Goal: Information Seeking & Learning: Learn about a topic

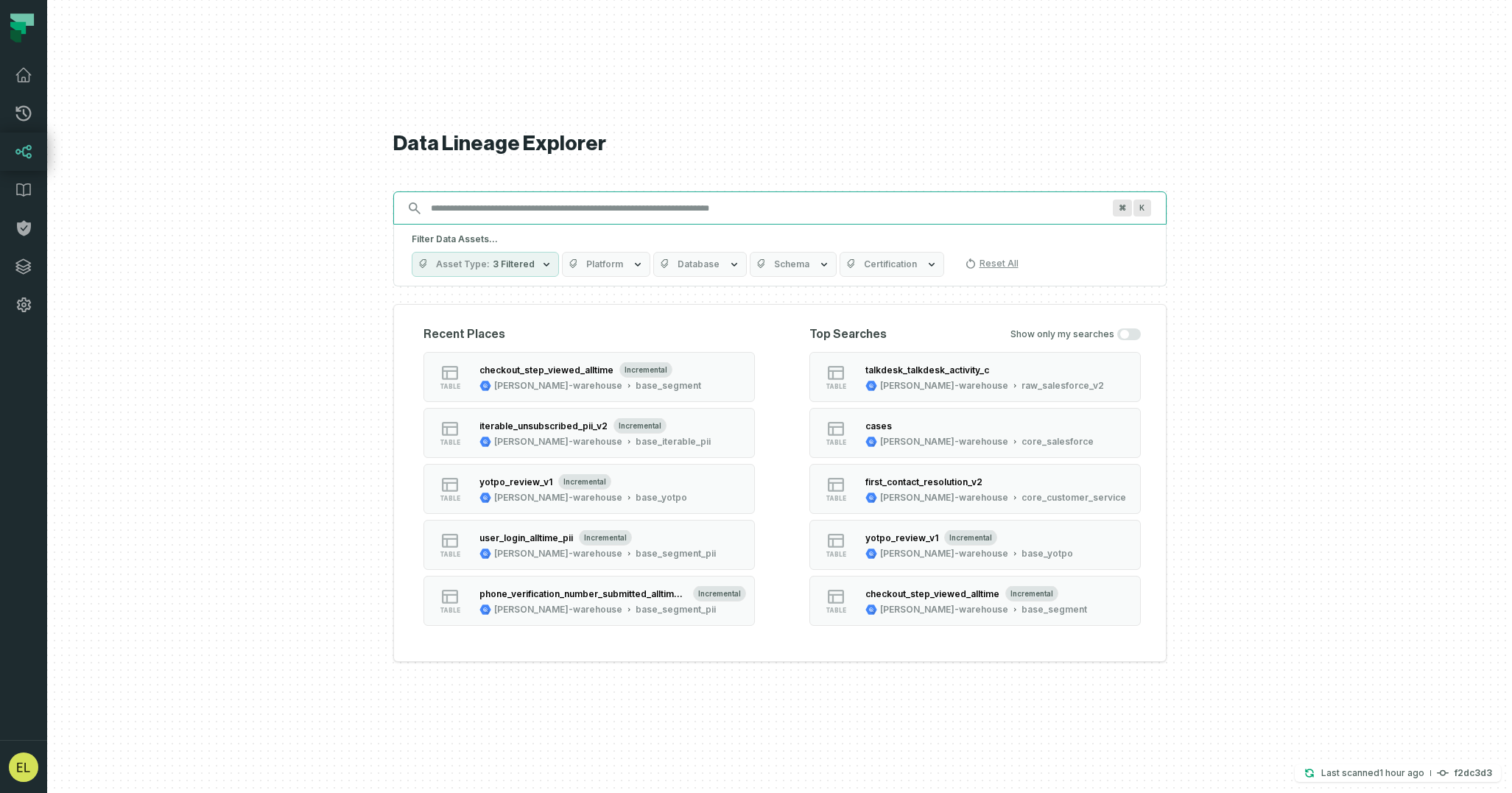
click at [779, 207] on input "Discovery Provider cmdk menu" at bounding box center [767, 208] width 689 height 24
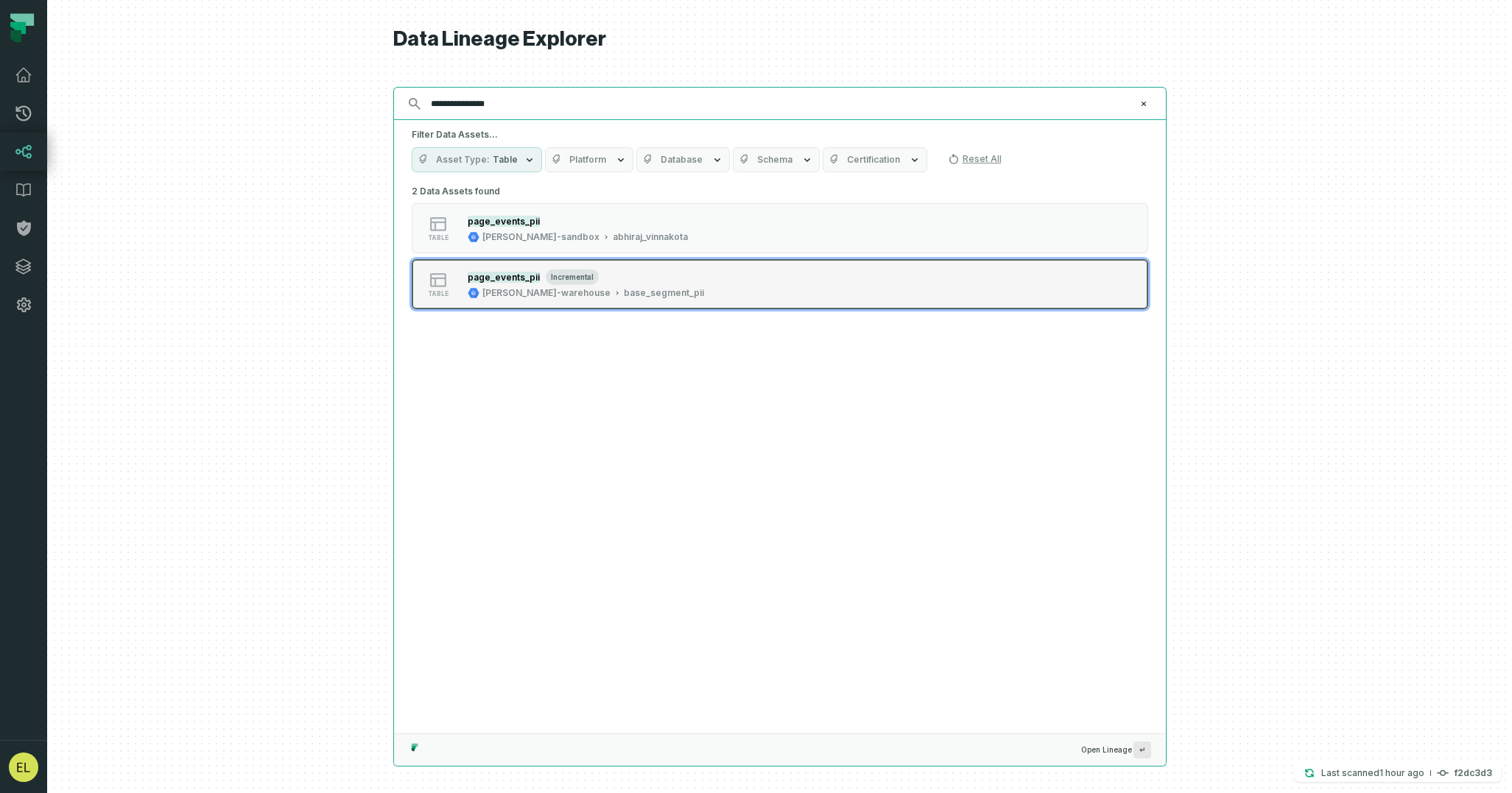
type input "**********"
click at [772, 290] on div "table page_events_pii incremental [PERSON_NAME]-warehouse base_segment_pii" at bounding box center [598, 284] width 368 height 29
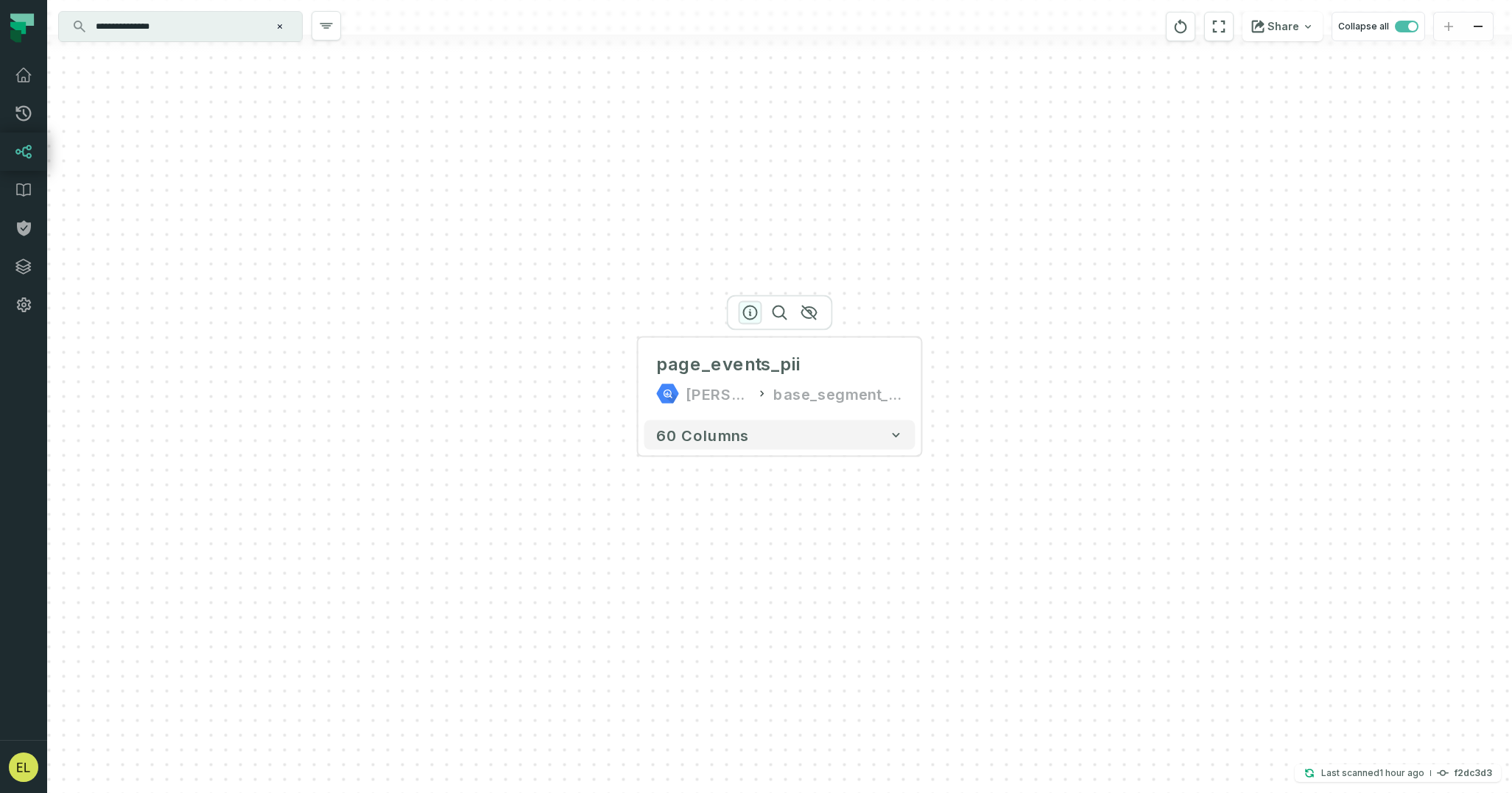
click at [750, 312] on icon "button" at bounding box center [750, 313] width 13 height 13
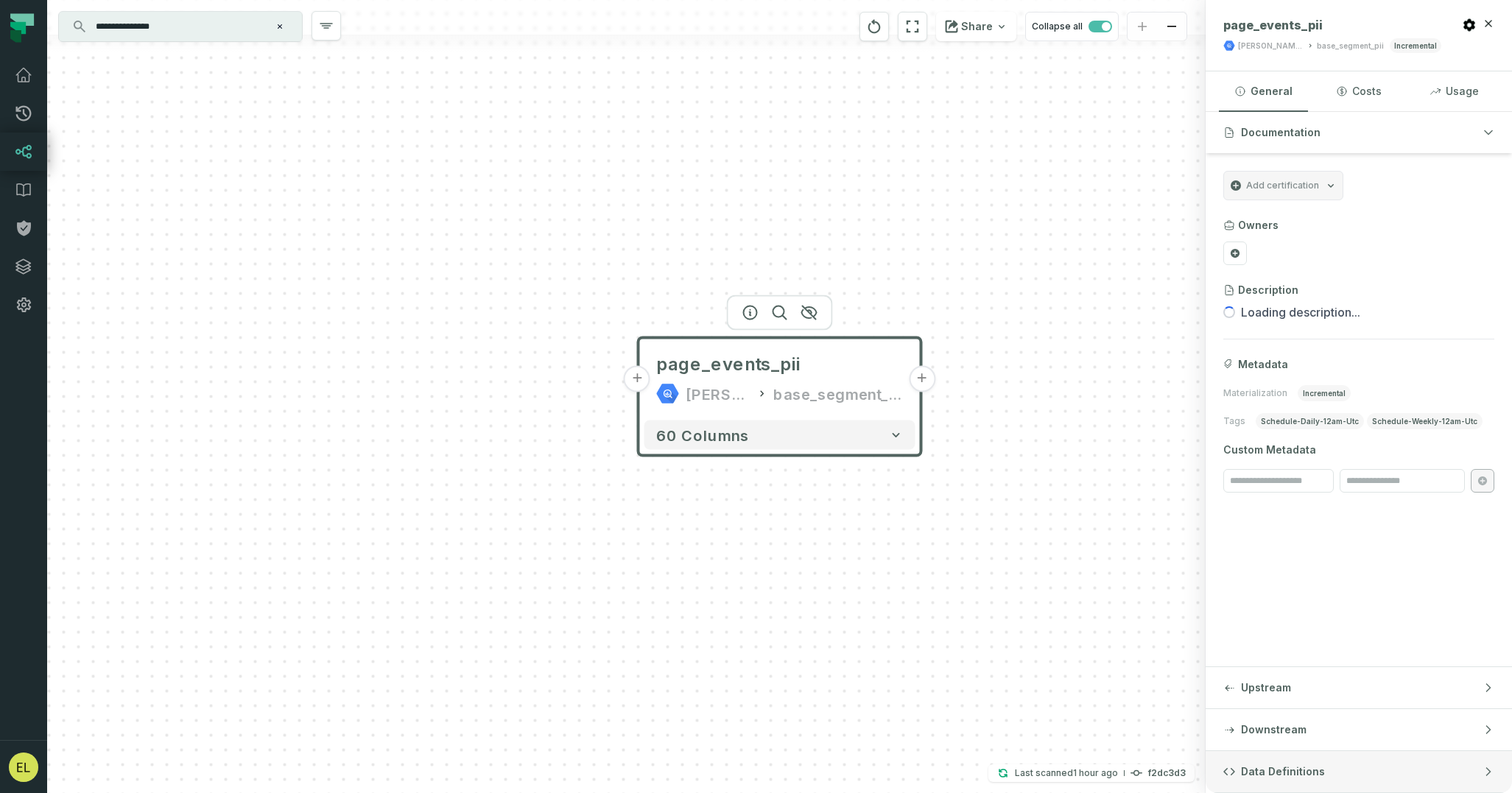
click at [1374, 769] on button "Data Definitions" at bounding box center [1358, 771] width 306 height 41
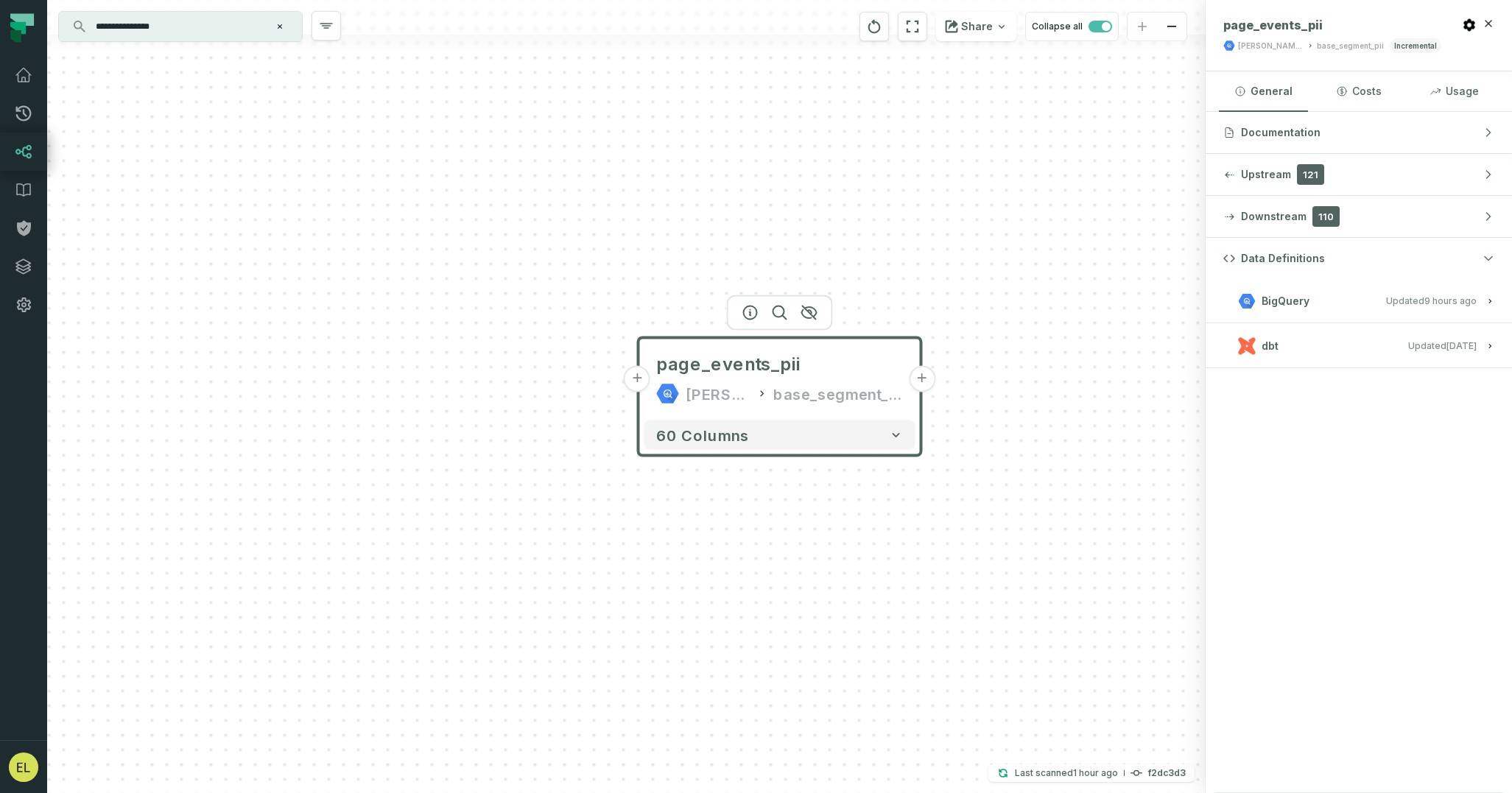
click at [1359, 348] on button "dbt Updated [DATE] 7:12:45 PM" at bounding box center [1358, 345] width 271 height 20
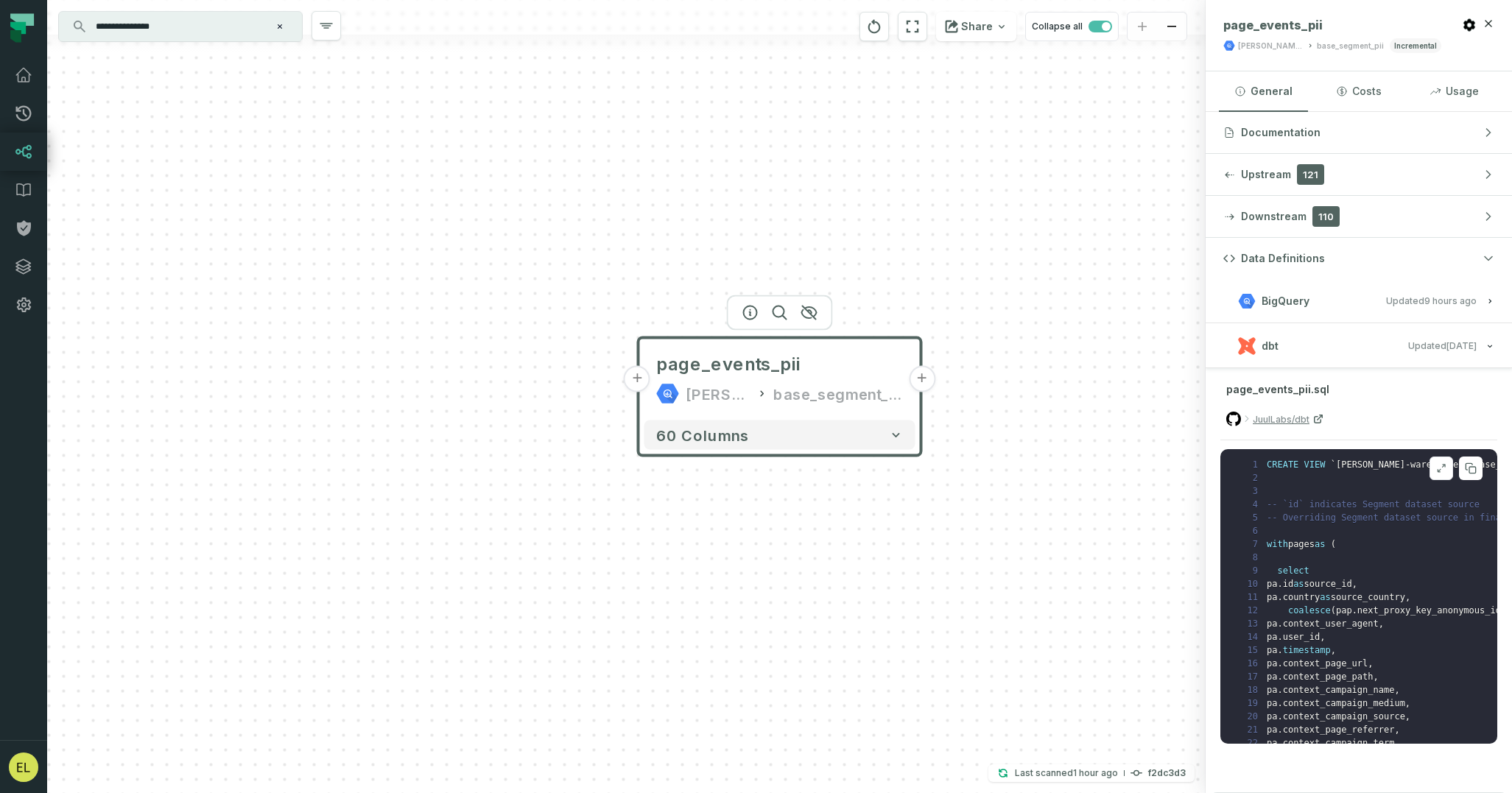
click at [1444, 474] on button at bounding box center [1441, 468] width 24 height 24
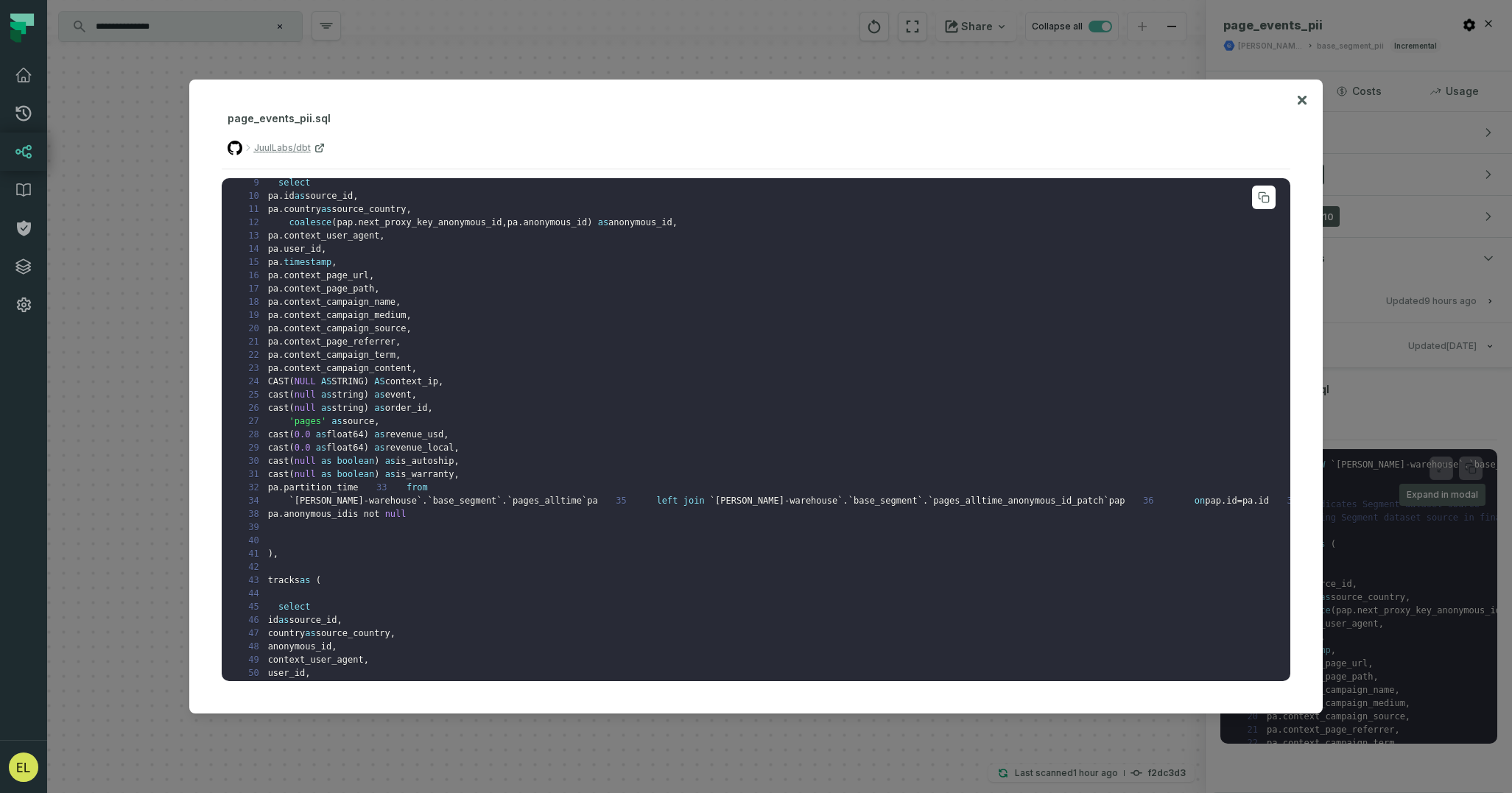
scroll to position [137, 0]
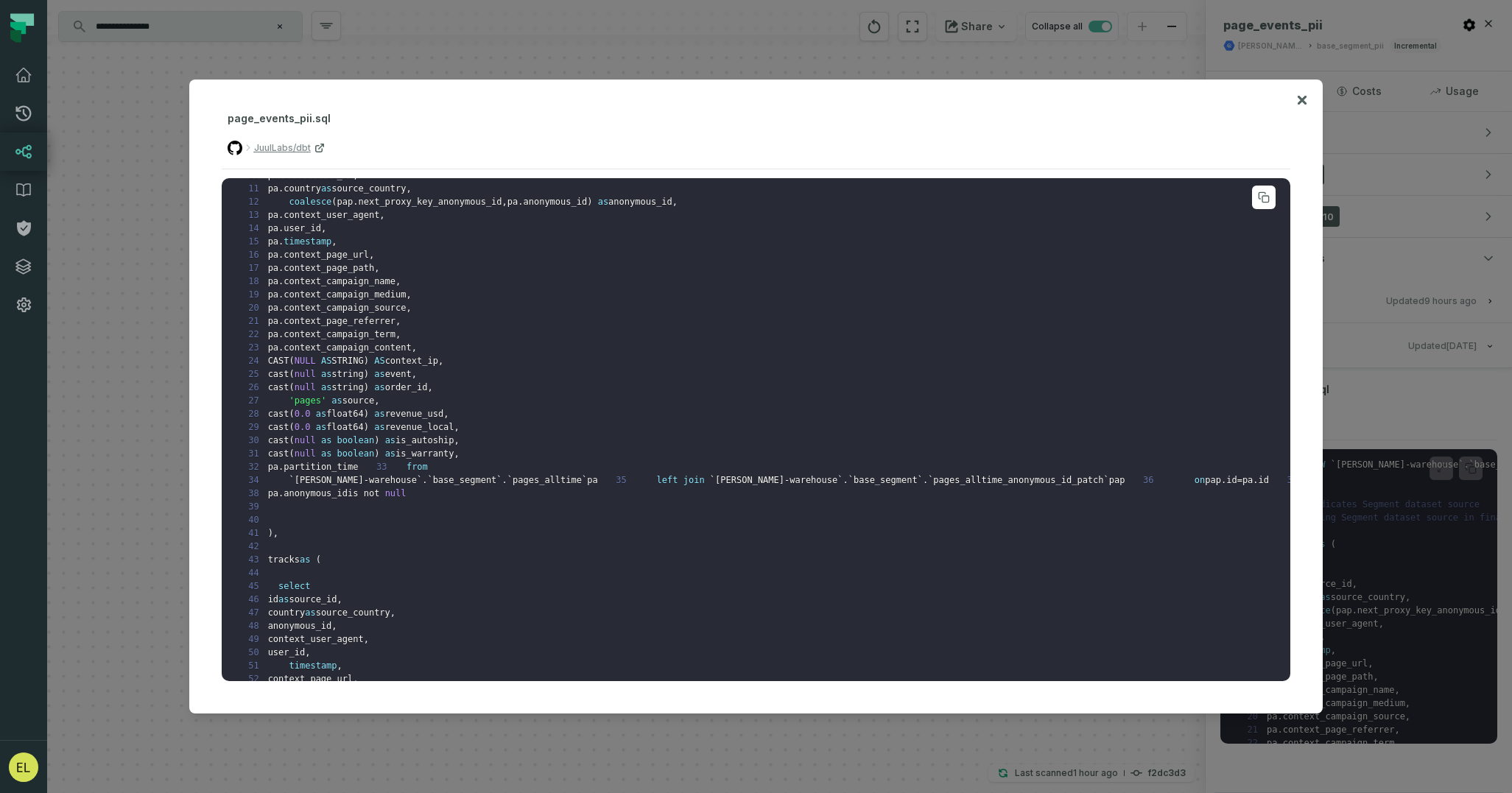
drag, startPoint x: 537, startPoint y: 492, endPoint x: 316, endPoint y: 489, distance: 221.0
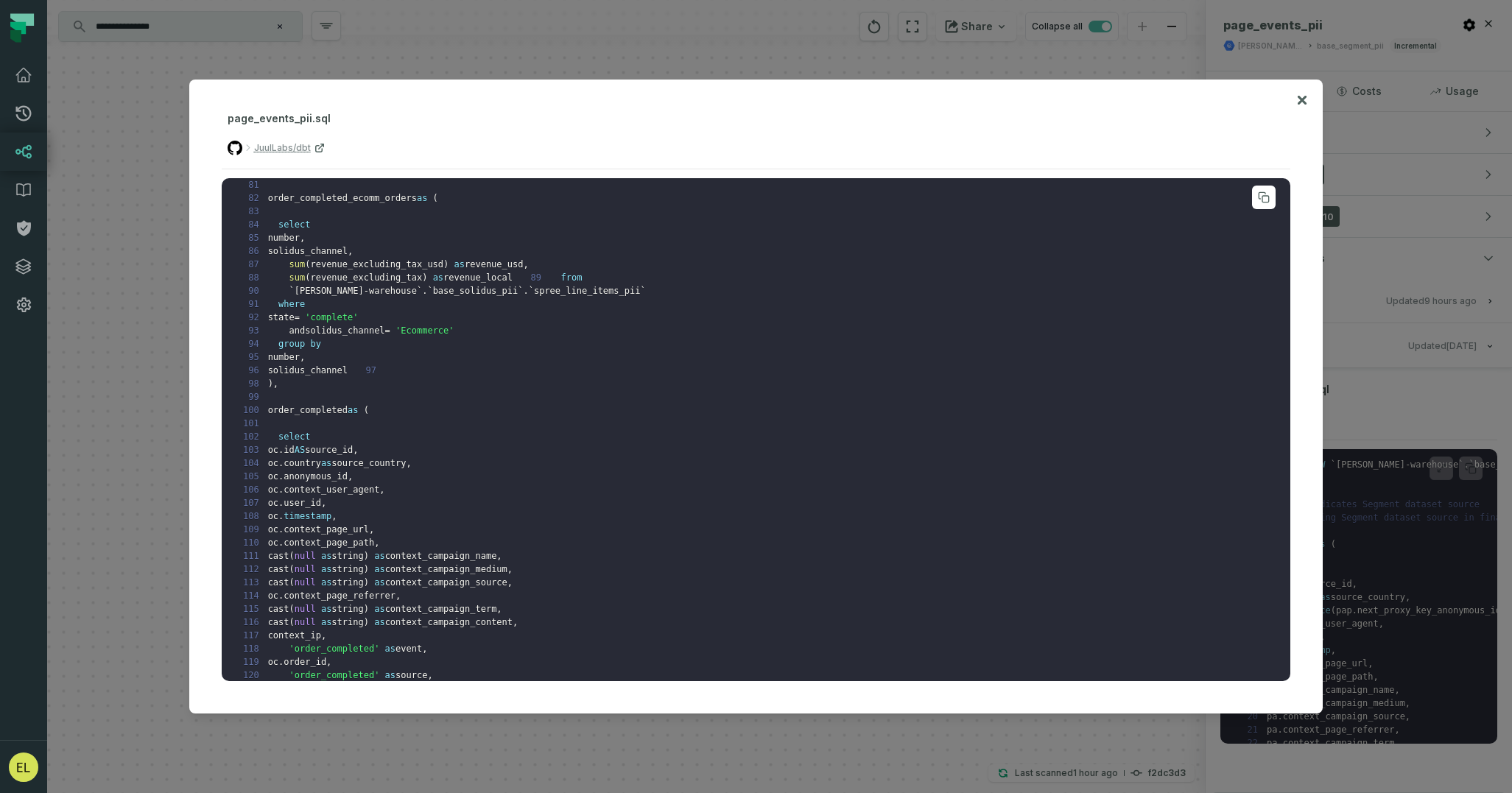
scroll to position [1007, 0]
click at [639, 359] on pre "1 CREATE VIEW ` [PERSON_NAME]-warehouse ` . ` base_segment_pii ` . ` page_event…" at bounding box center [757, 430] width 1070 height 504
click at [636, 366] on pre "1 CREATE VIEW ` [PERSON_NAME]-warehouse ` . ` base_segment_pii ` . ` page_event…" at bounding box center [757, 430] width 1070 height 504
drag, startPoint x: 643, startPoint y: 366, endPoint x: 380, endPoint y: 370, distance: 263.0
click at [380, 370] on pre "1 CREATE VIEW ` [PERSON_NAME]-warehouse ` . ` base_segment_pii ` . ` page_event…" at bounding box center [757, 430] width 1070 height 504
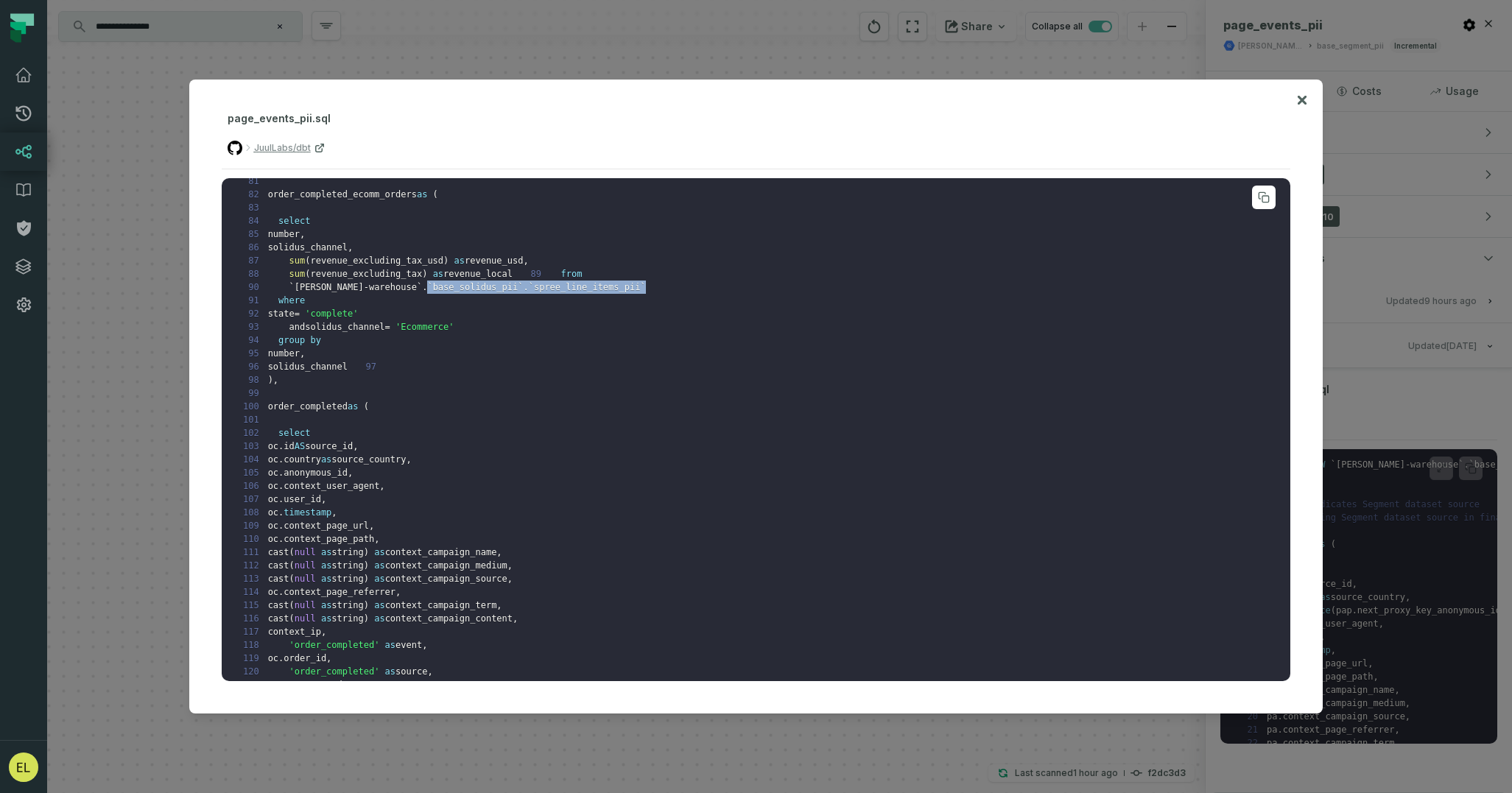
copy code "` base_solidus_pii ` . ` spree_line_items_pii `"
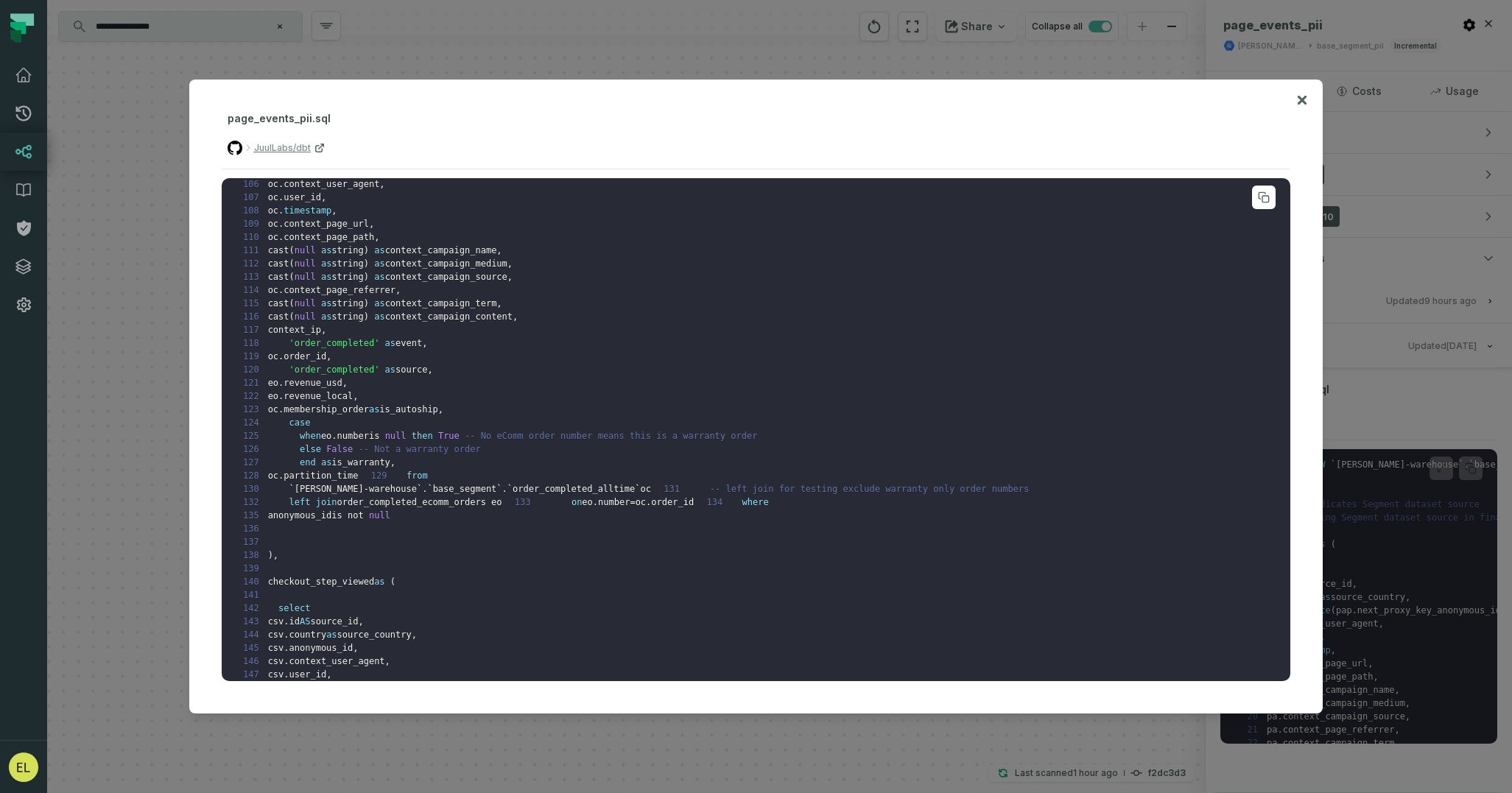
scroll to position [1305, 0]
drag, startPoint x: 590, startPoint y: 596, endPoint x: 439, endPoint y: 596, distance: 151.0
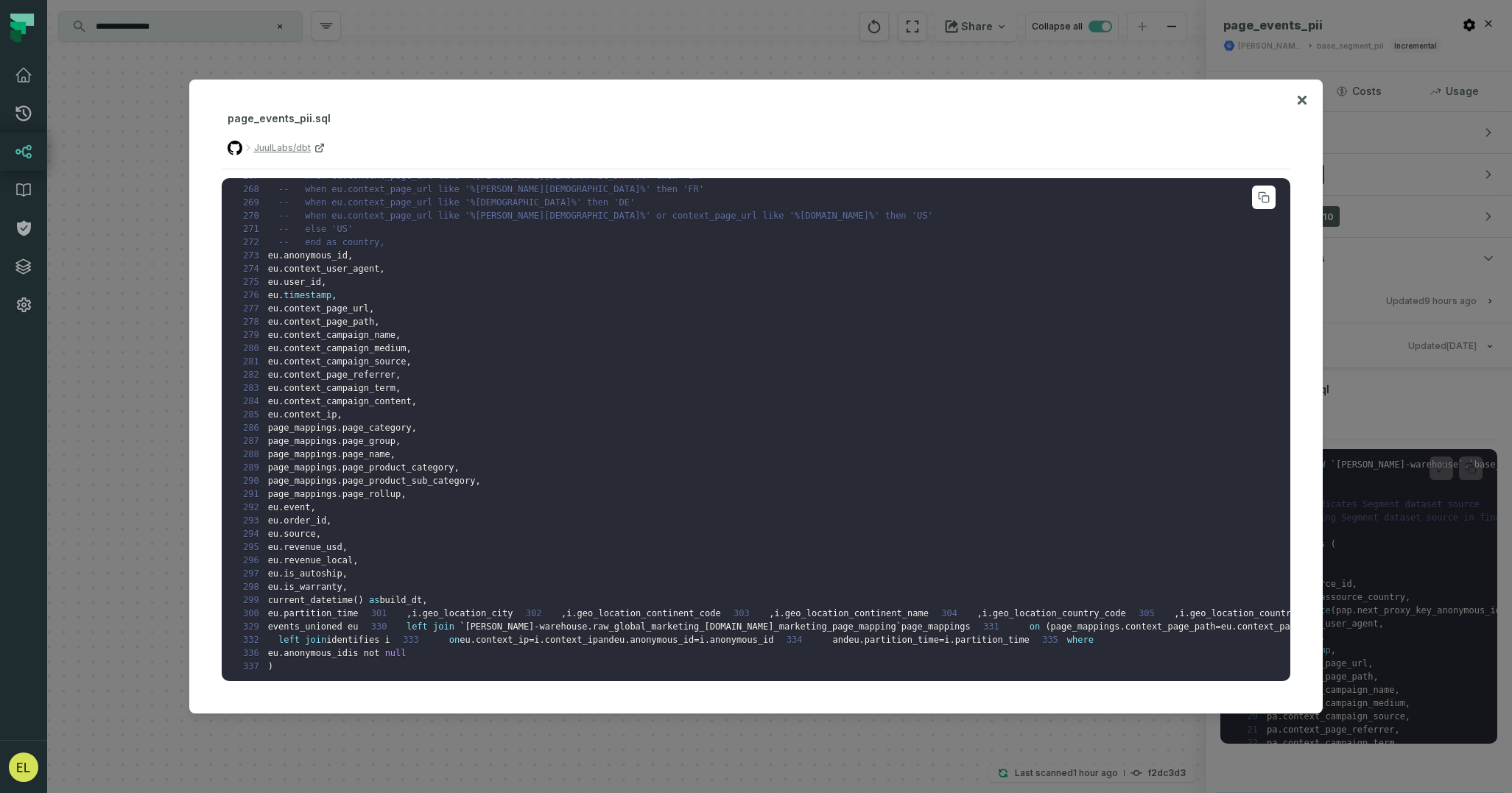
scroll to position [3980, 0]
click at [780, 454] on pre "1 CREATE VIEW ` [PERSON_NAME]-warehouse ` . ` base_segment_pii ` . ` page_event…" at bounding box center [757, 430] width 1070 height 504
click at [1305, 98] on icon at bounding box center [1301, 100] width 9 height 9
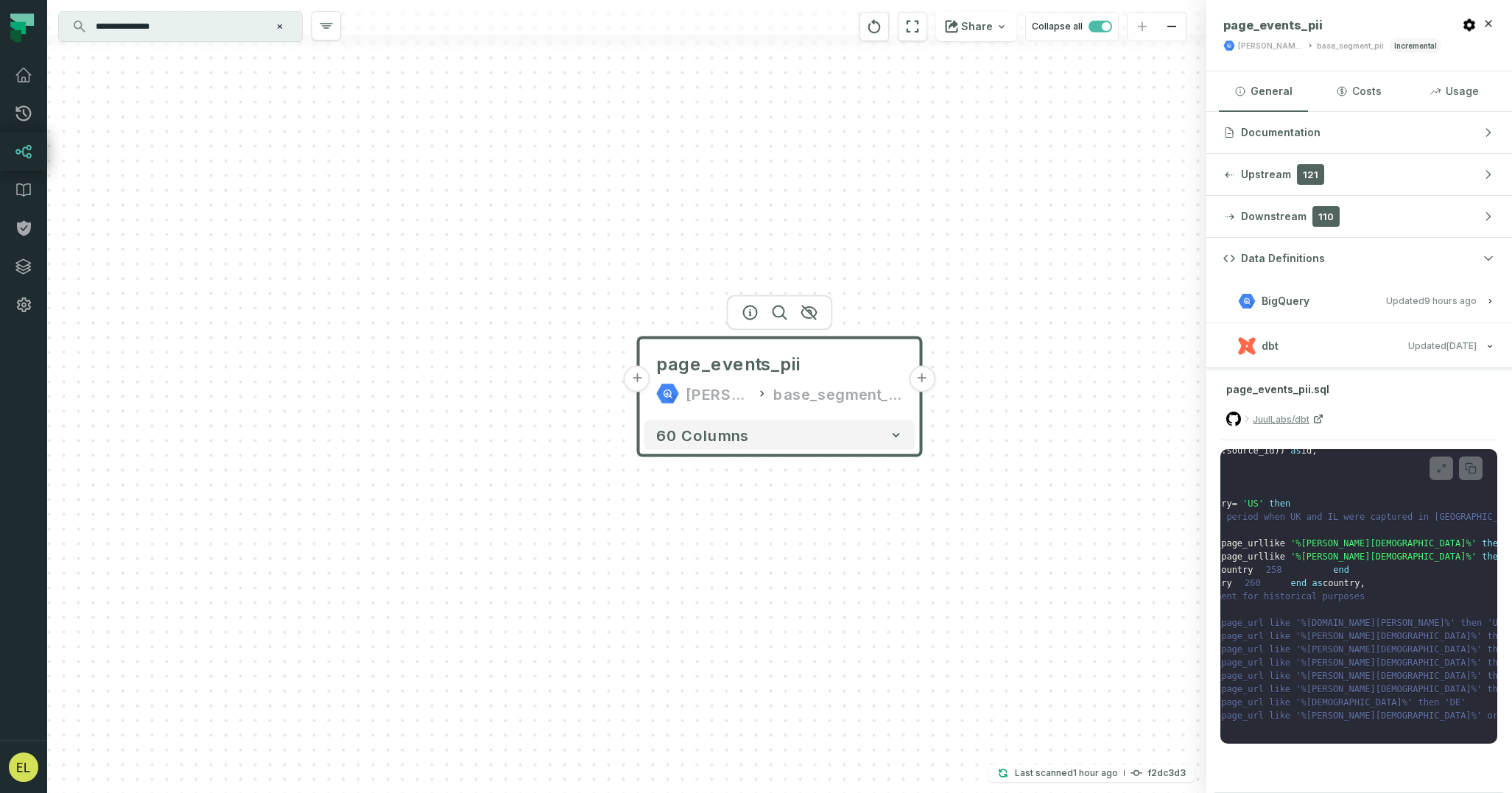
click at [921, 380] on button "+" at bounding box center [922, 379] width 27 height 27
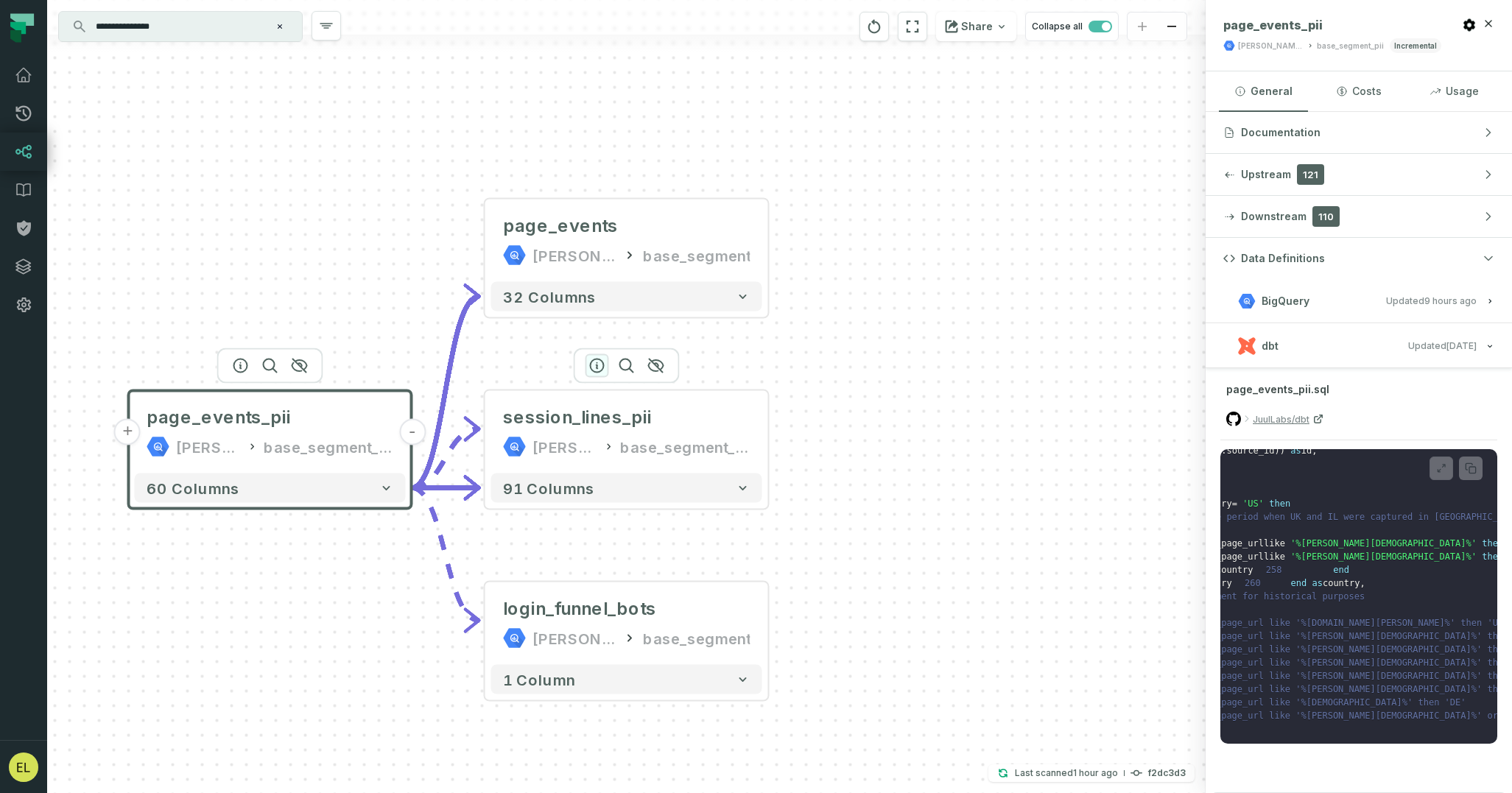
click at [591, 362] on icon "button" at bounding box center [597, 366] width 13 height 13
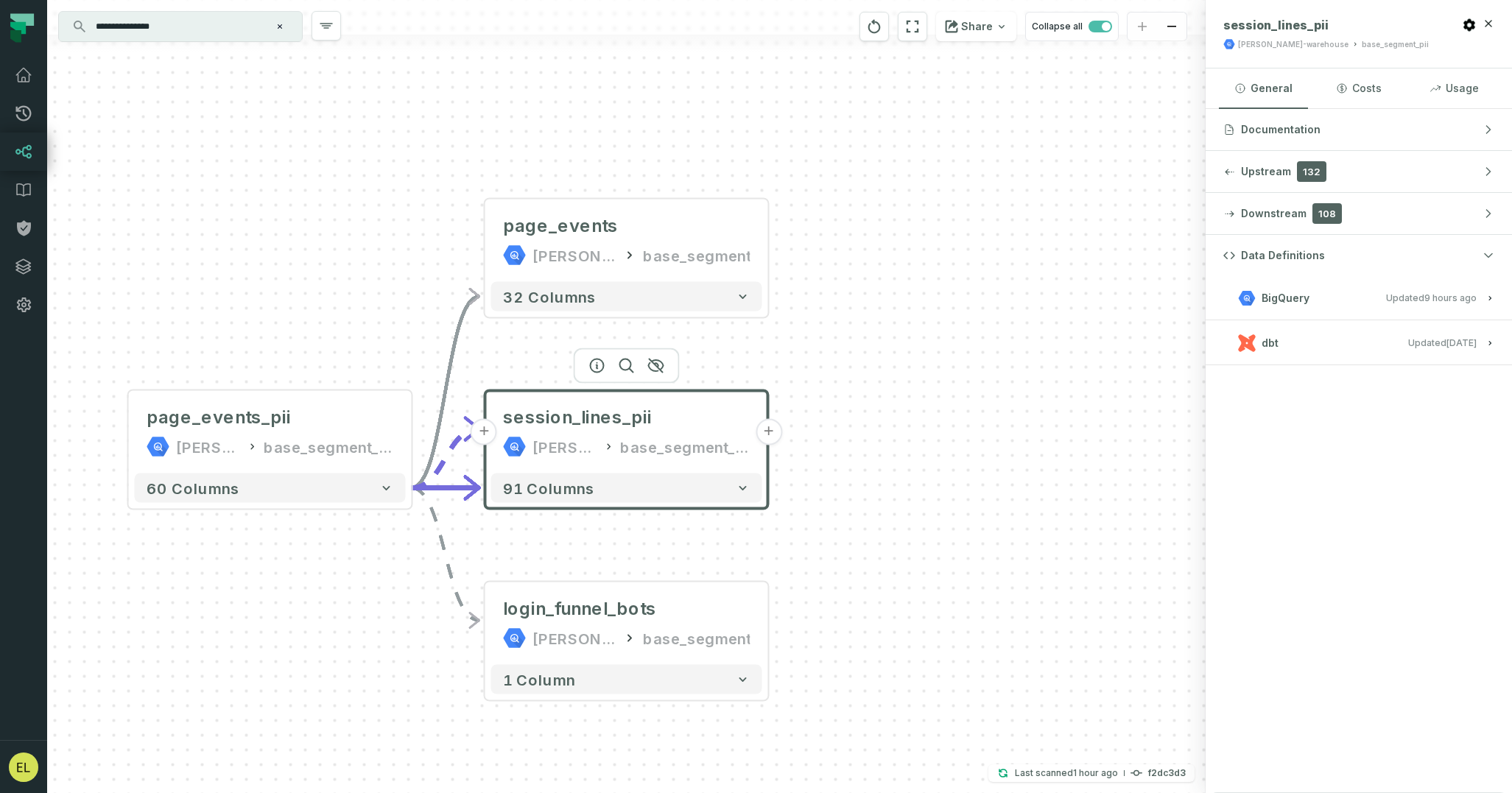
click at [1354, 349] on button "dbt Updated [DATE] 7:12:45 PM" at bounding box center [1358, 343] width 271 height 20
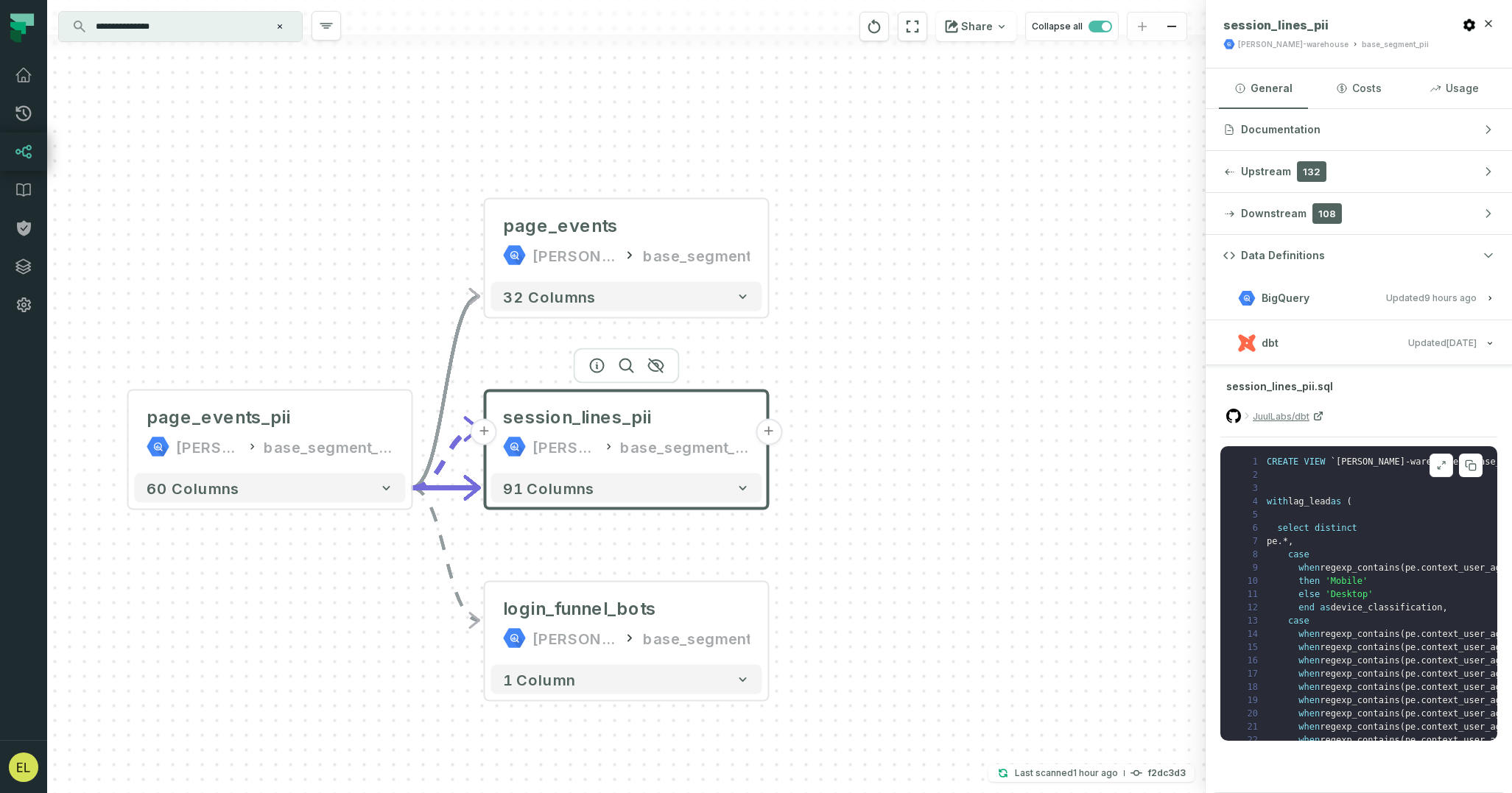
click at [1439, 469] on icon at bounding box center [1440, 468] width 3 height 3
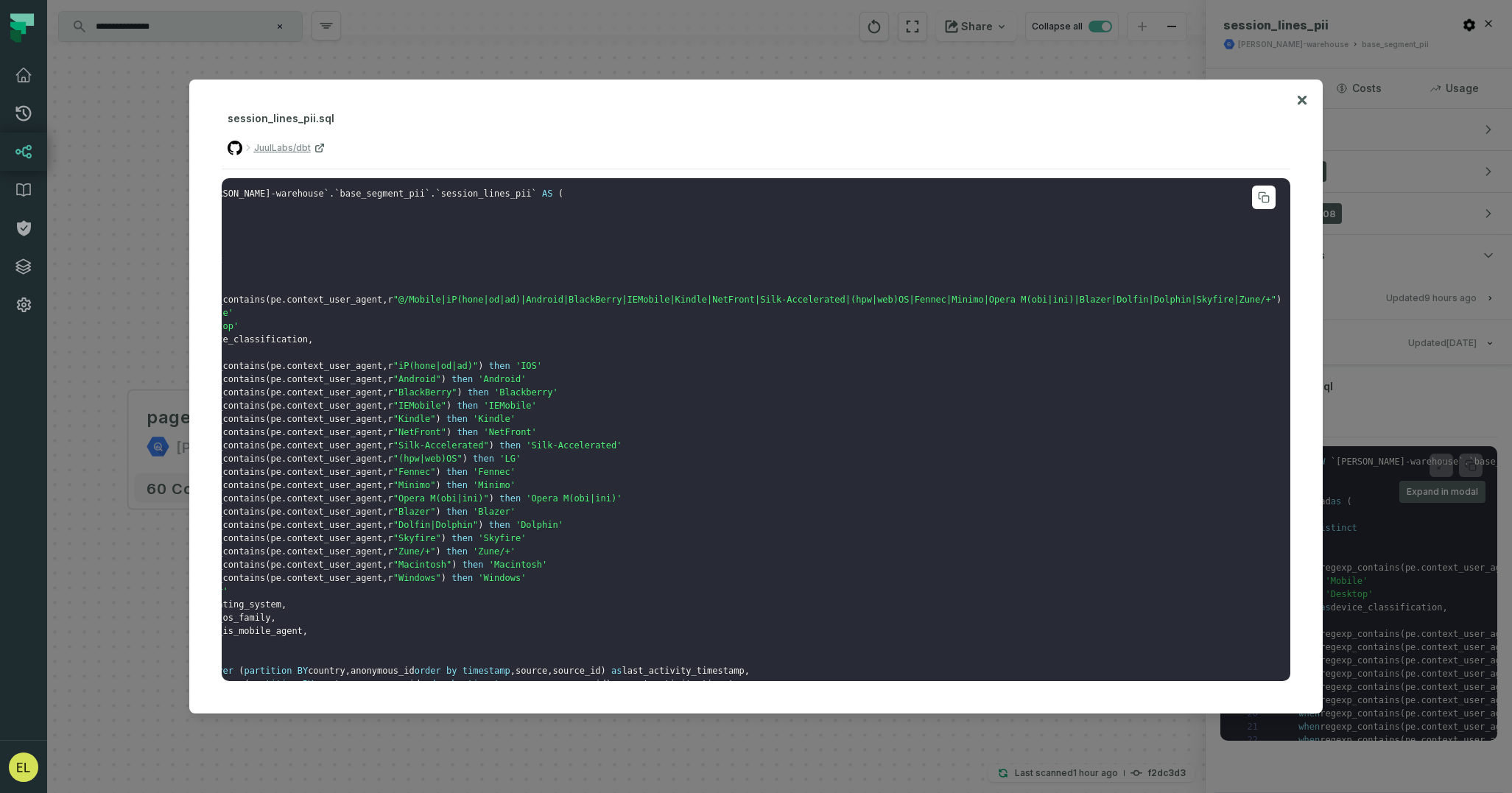
scroll to position [0, 0]
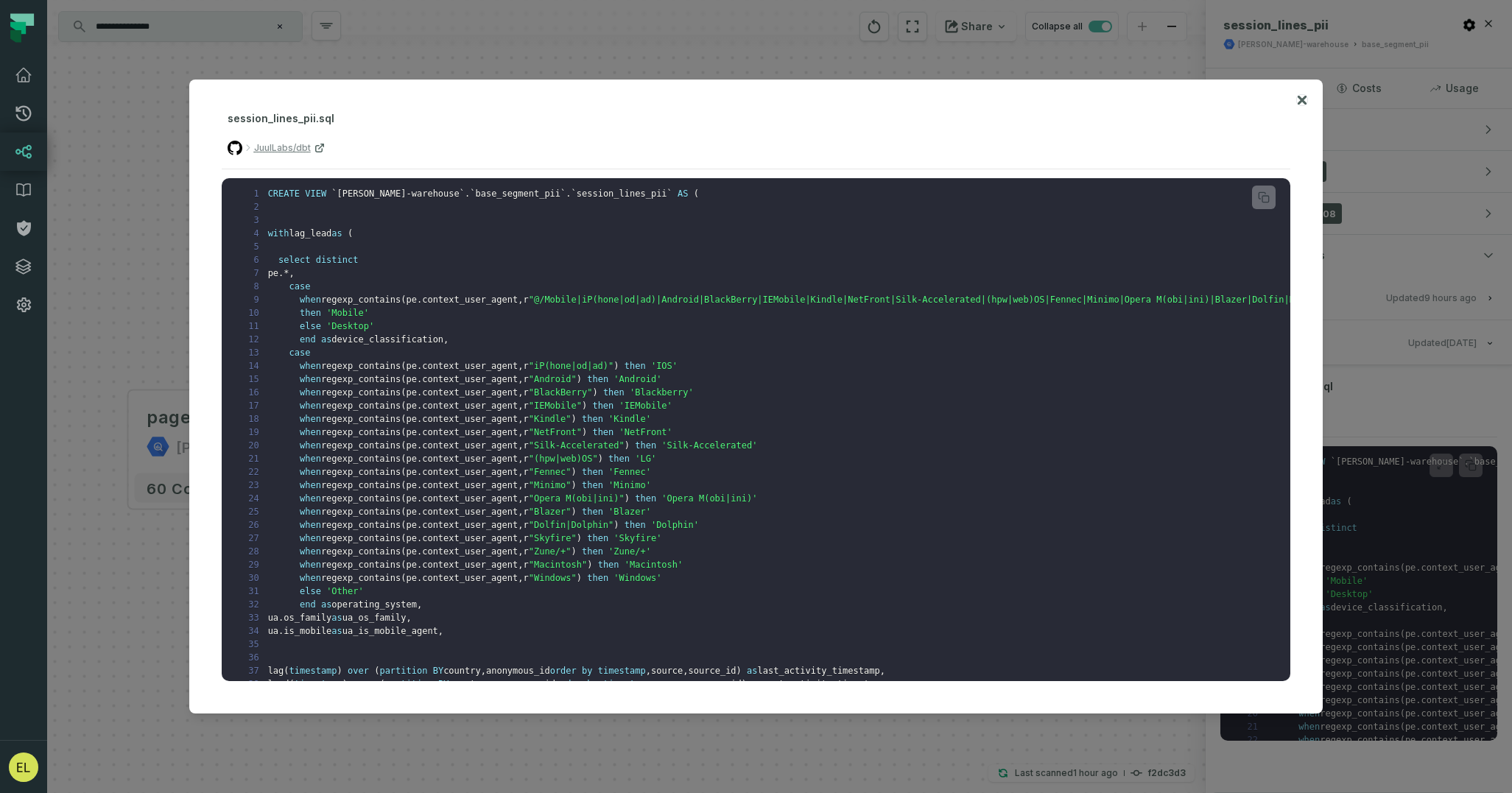
click at [1299, 104] on icon at bounding box center [1301, 100] width 9 height 9
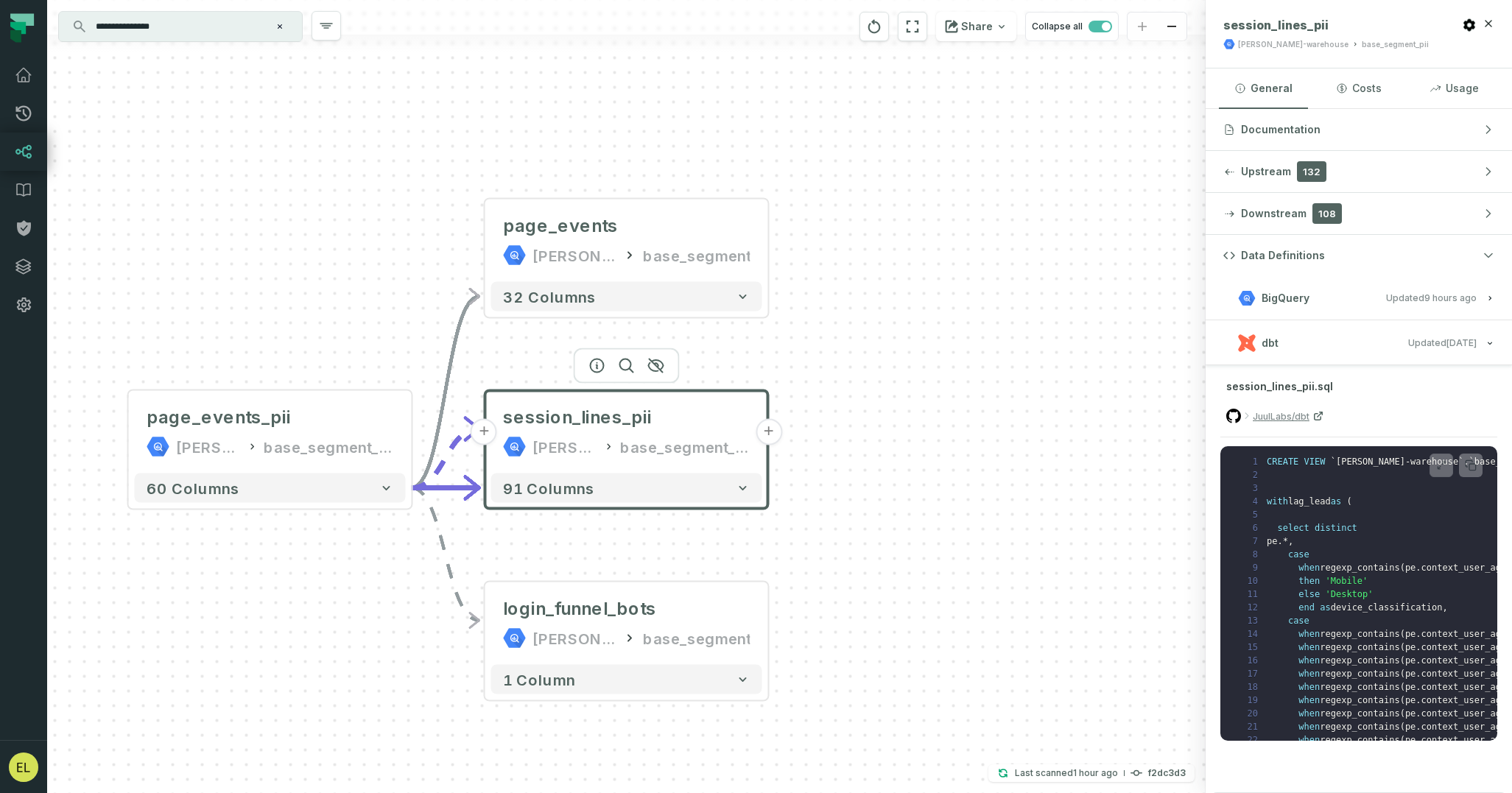
click at [0, 0] on icon "button" at bounding box center [0, 0] width 0 height 0
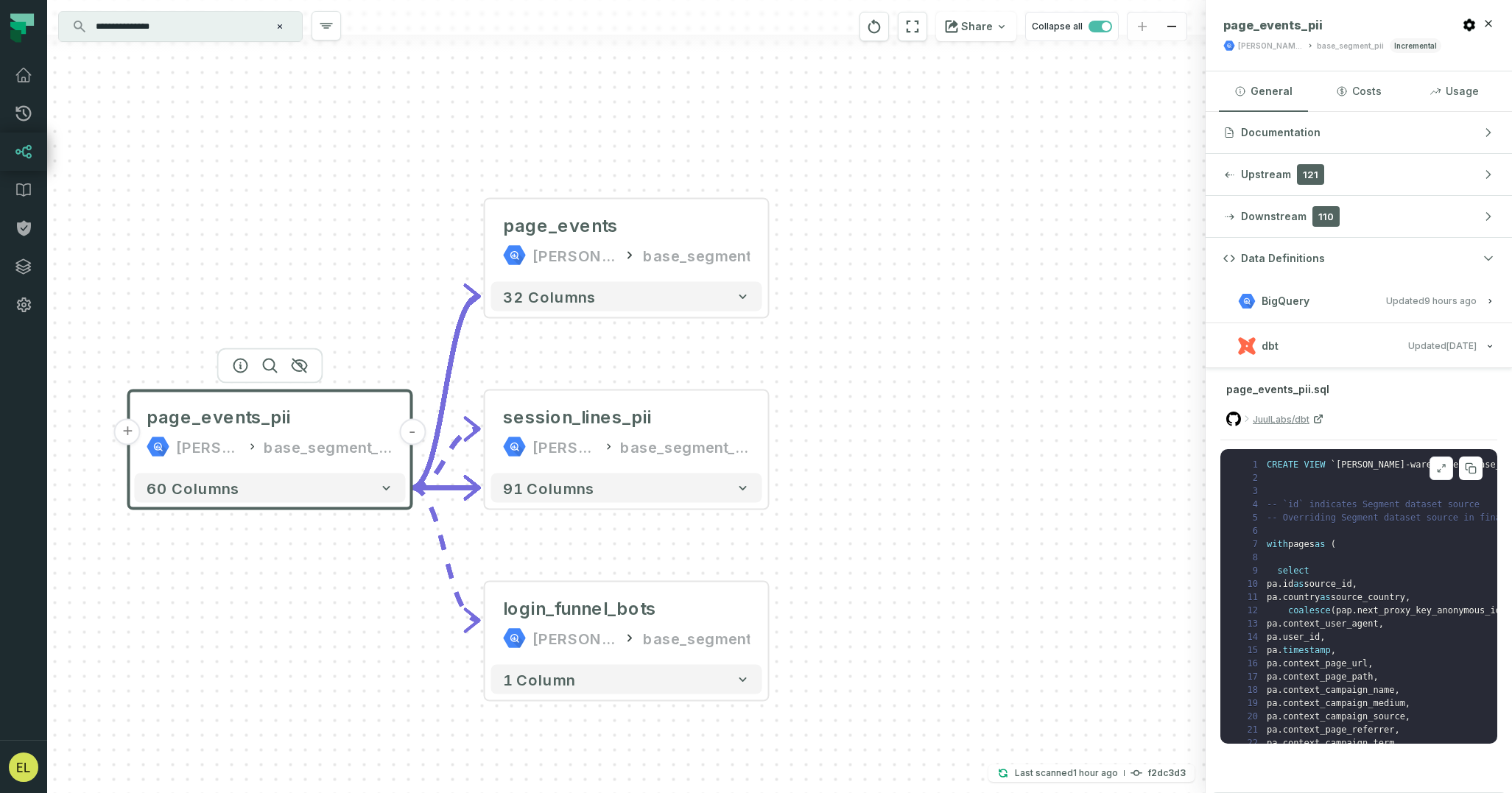
click at [1445, 470] on icon at bounding box center [1441, 468] width 11 height 11
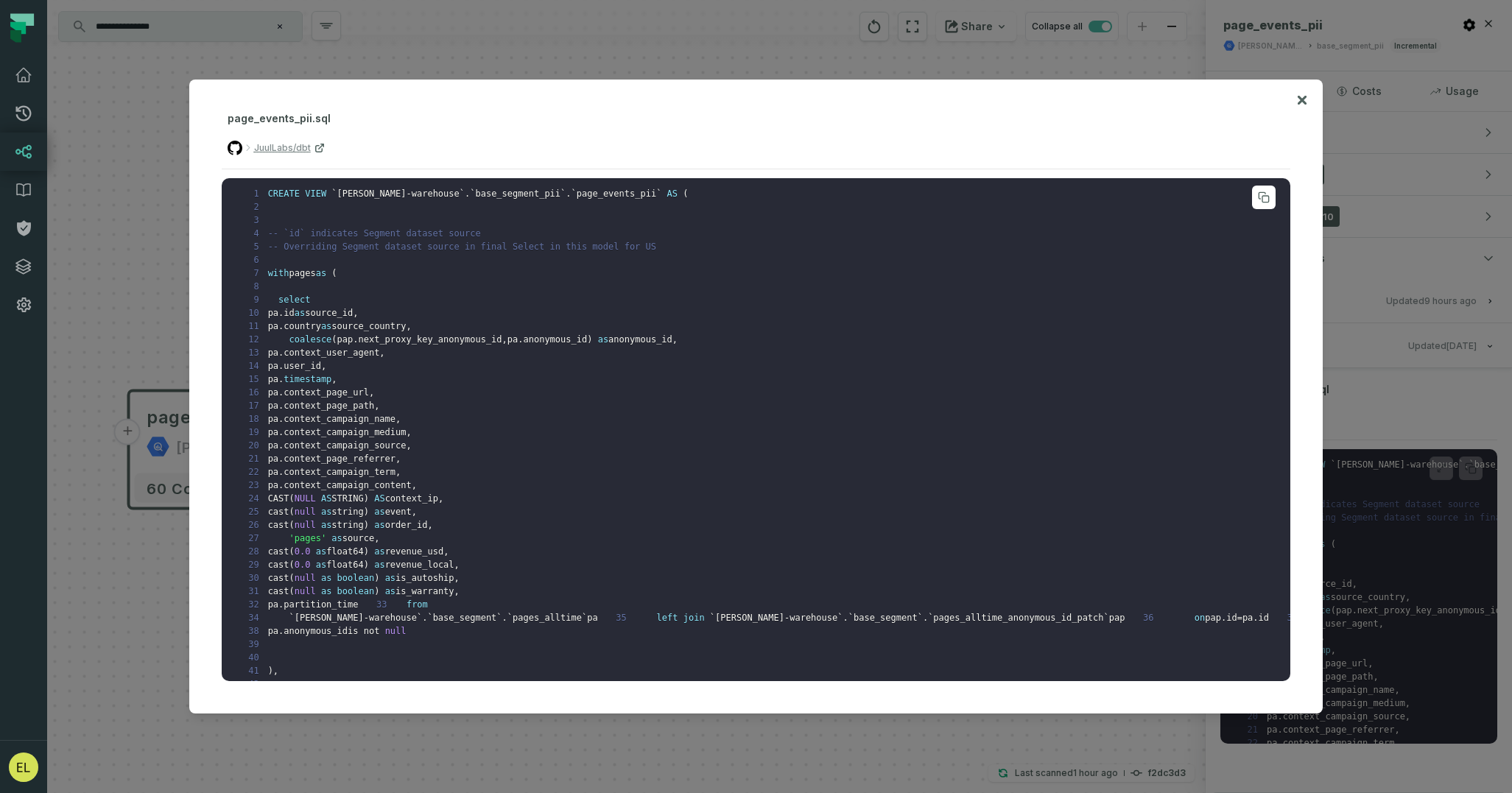
click at [823, 503] on pre "1 CREATE VIEW ` [PERSON_NAME]-warehouse ` . ` base_segment_pii ` . ` page_event…" at bounding box center [757, 430] width 1070 height 504
click at [1304, 102] on icon at bounding box center [1301, 100] width 9 height 9
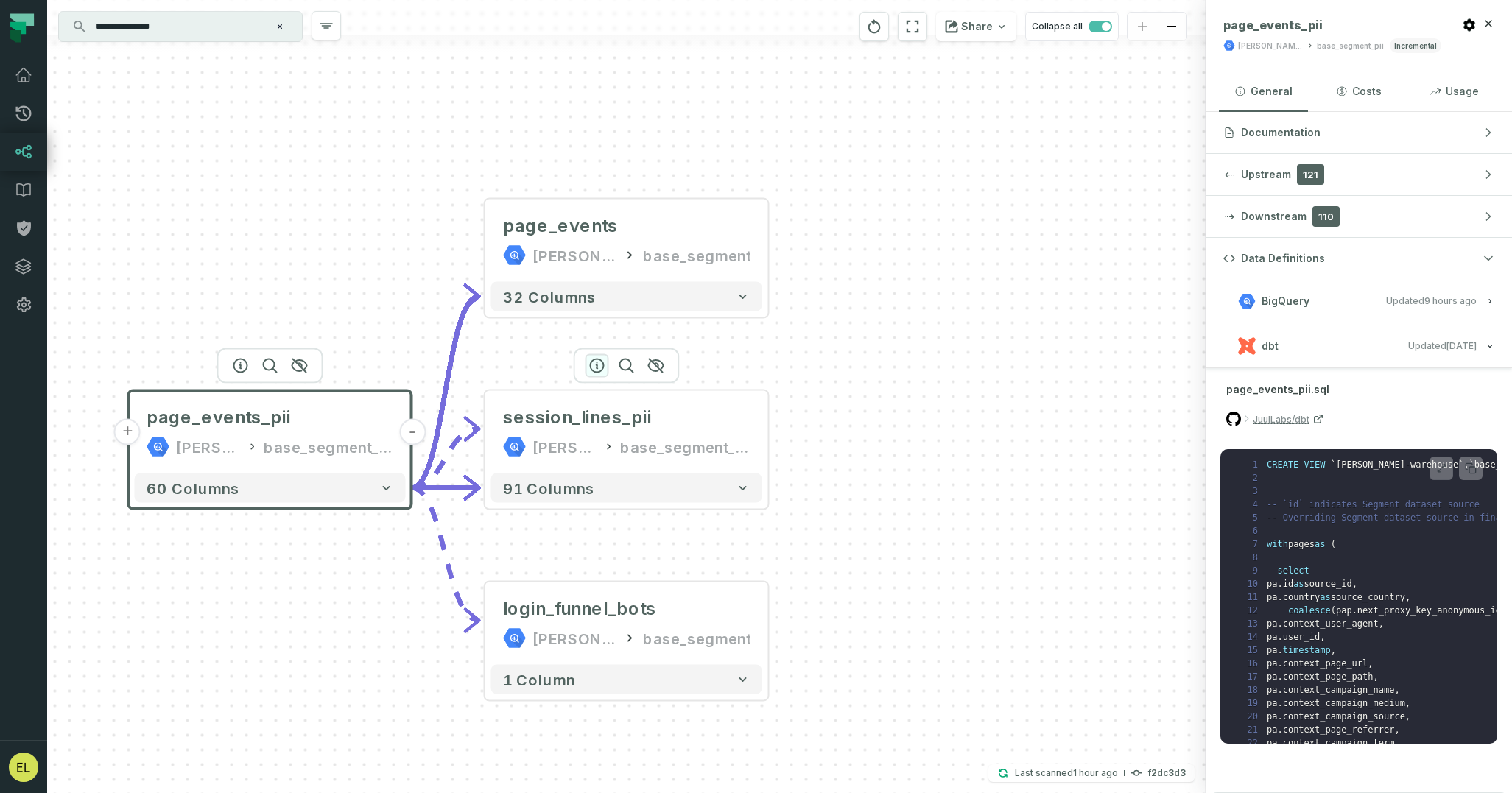
click at [593, 367] on icon "button" at bounding box center [597, 366] width 18 height 18
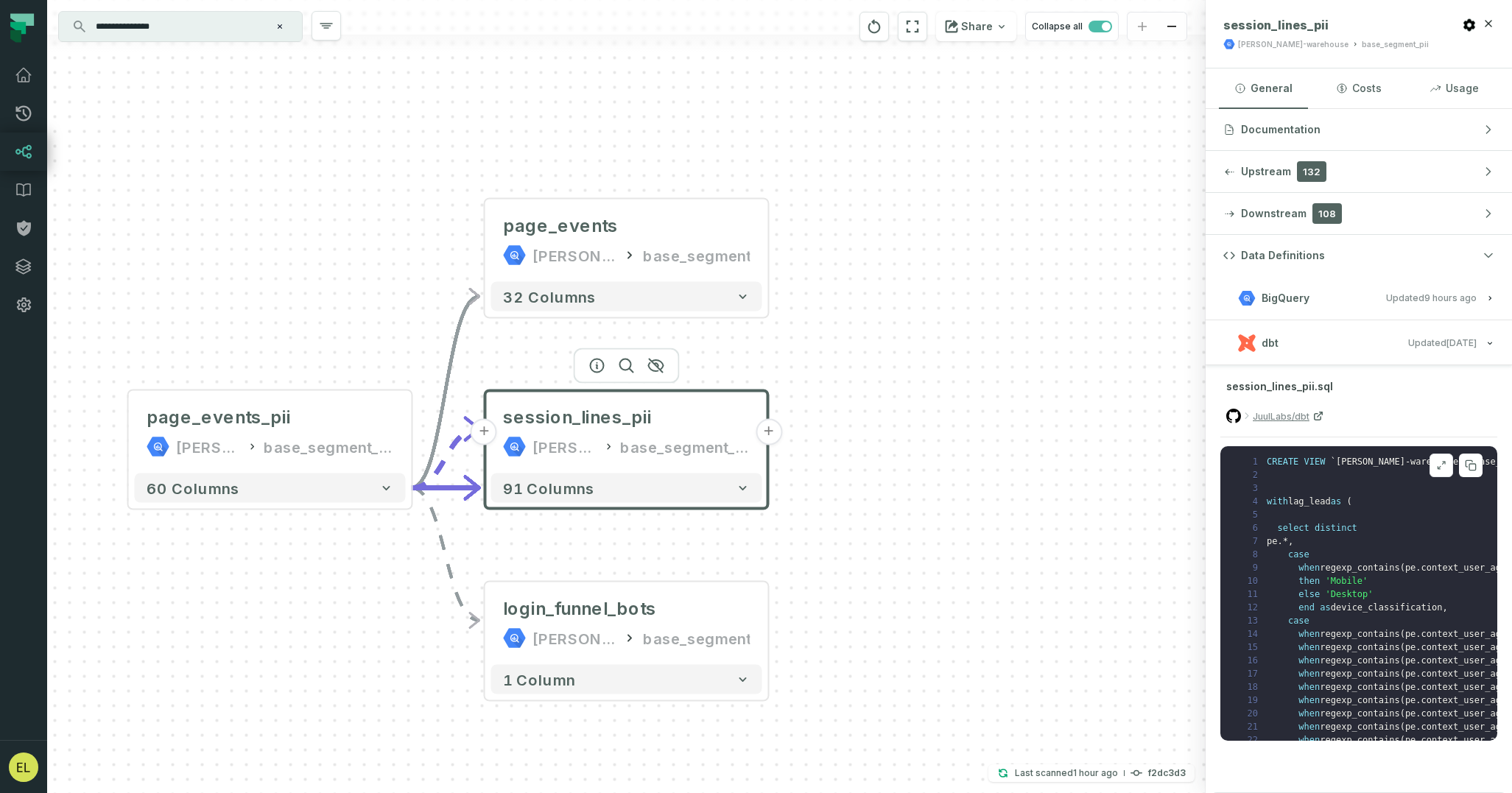
click at [1440, 469] on icon at bounding box center [1441, 465] width 11 height 11
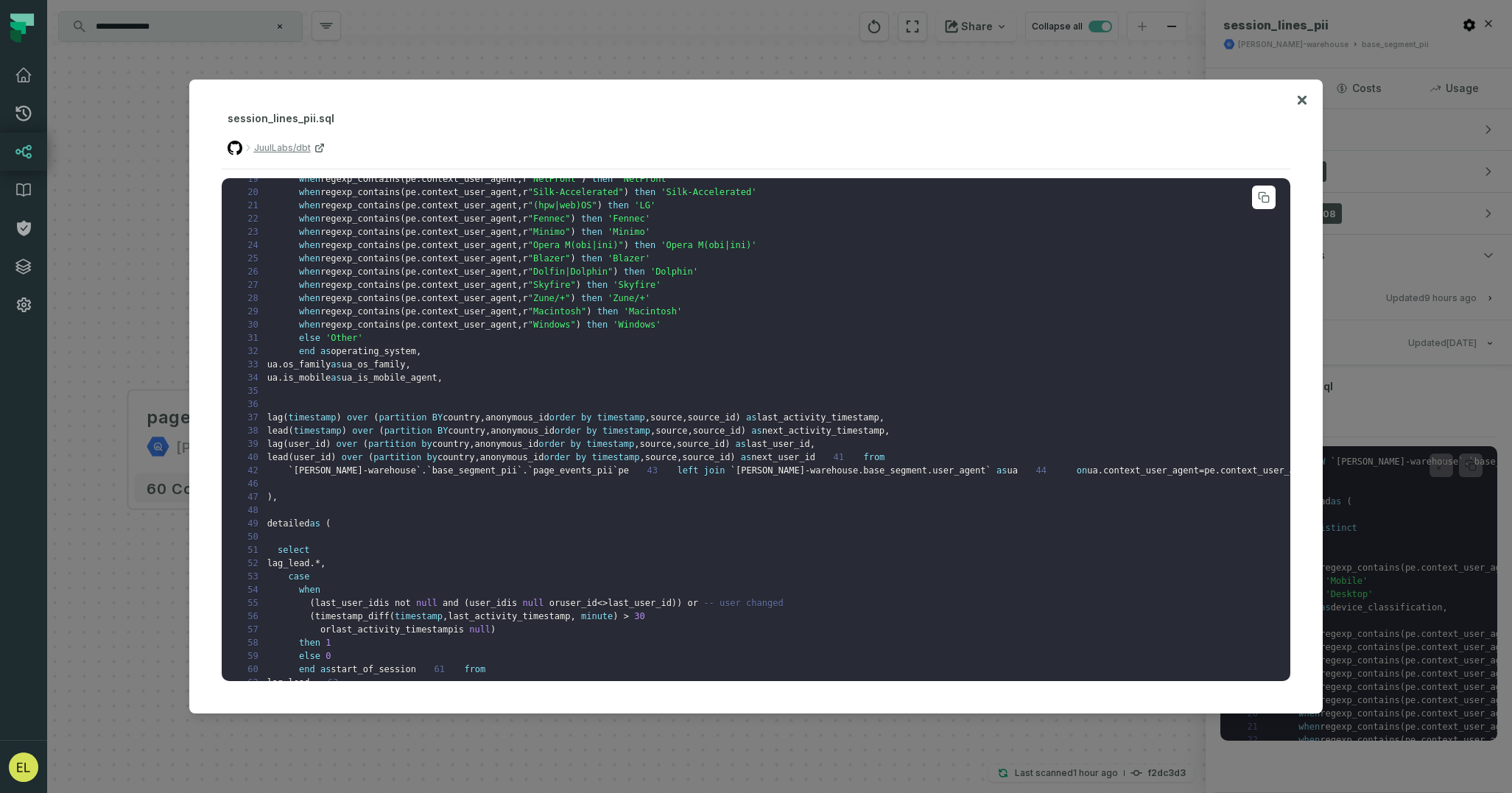
scroll to position [275, 1]
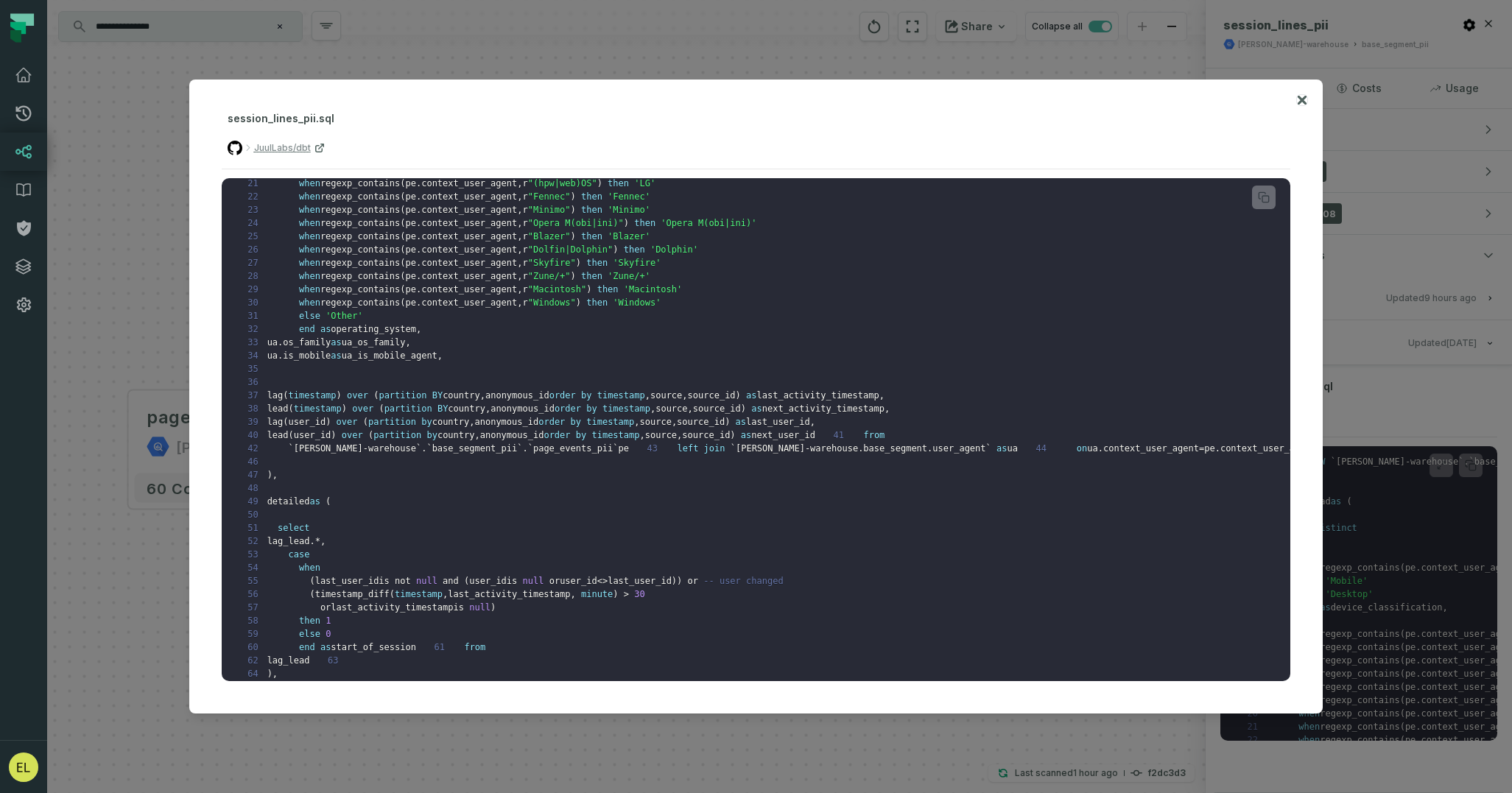
click at [1301, 100] on icon at bounding box center [1301, 100] width 9 height 9
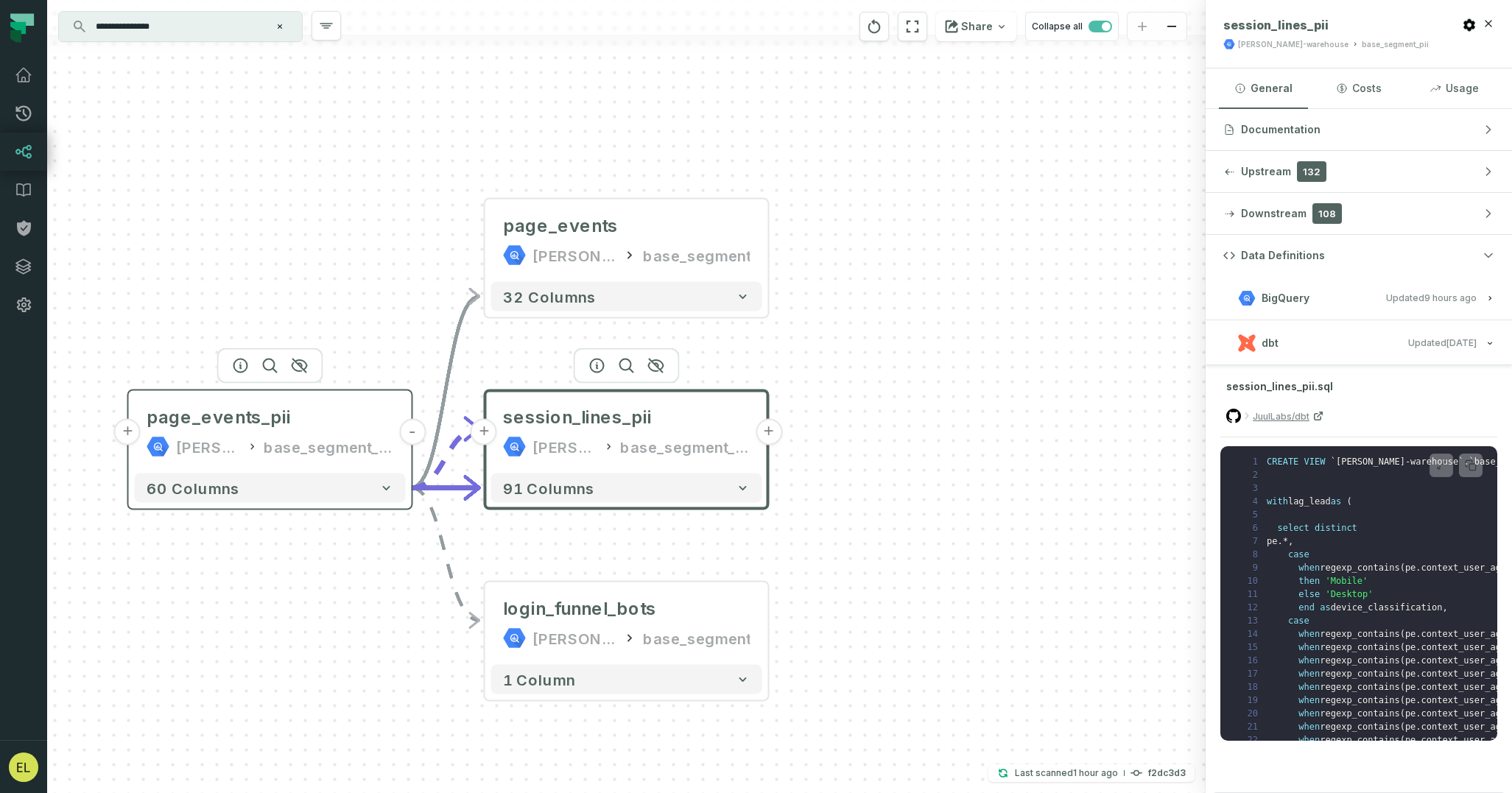
click at [126, 435] on button "+" at bounding box center [127, 432] width 27 height 27
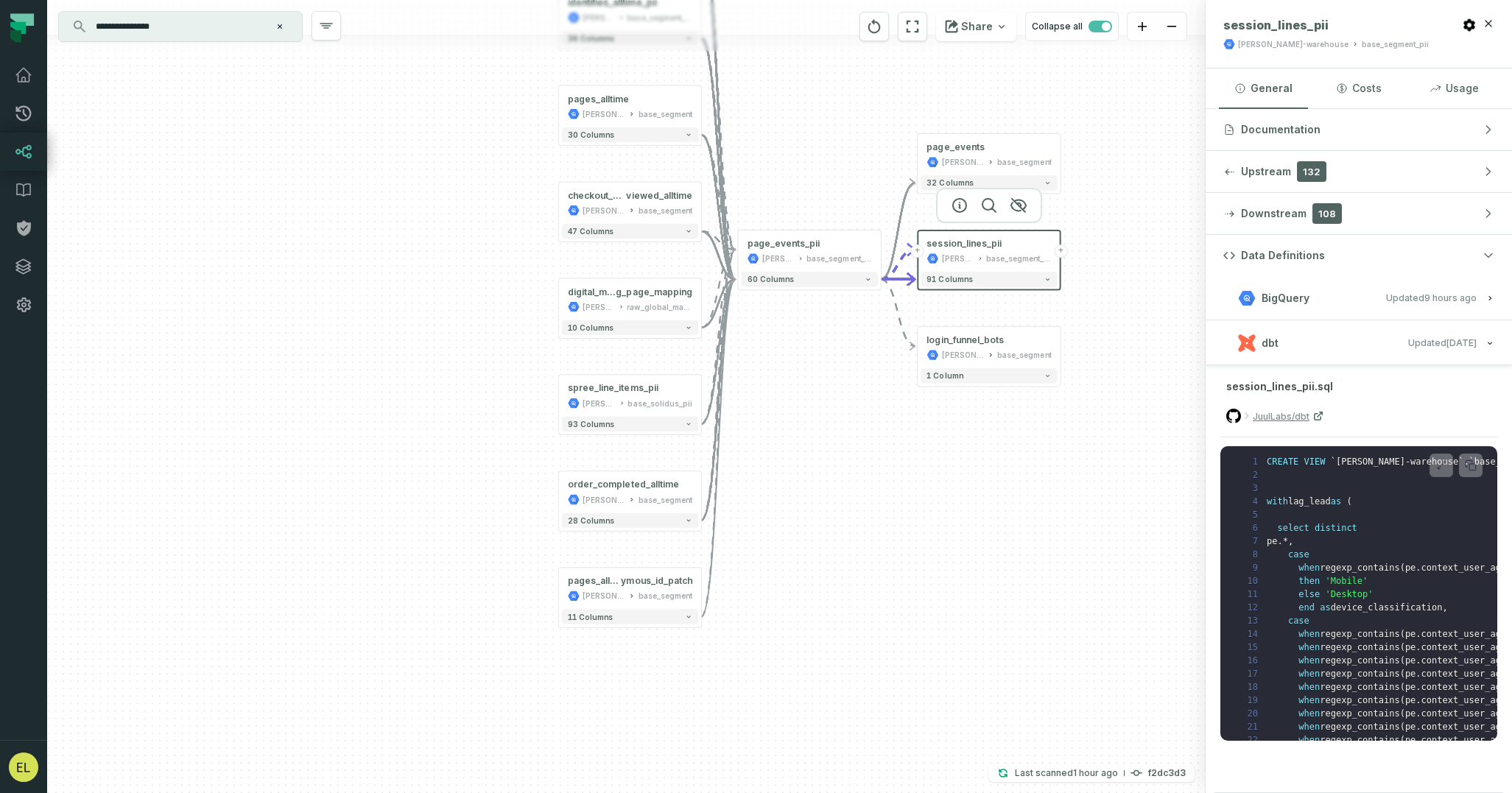
drag, startPoint x: 738, startPoint y: 630, endPoint x: 741, endPoint y: 418, distance: 212.0
click at [741, 418] on div "+ tracks_alltime [PERSON_NAME]-warehouse base_segment + 26 columns + identifies…" at bounding box center [626, 396] width 1158 height 793
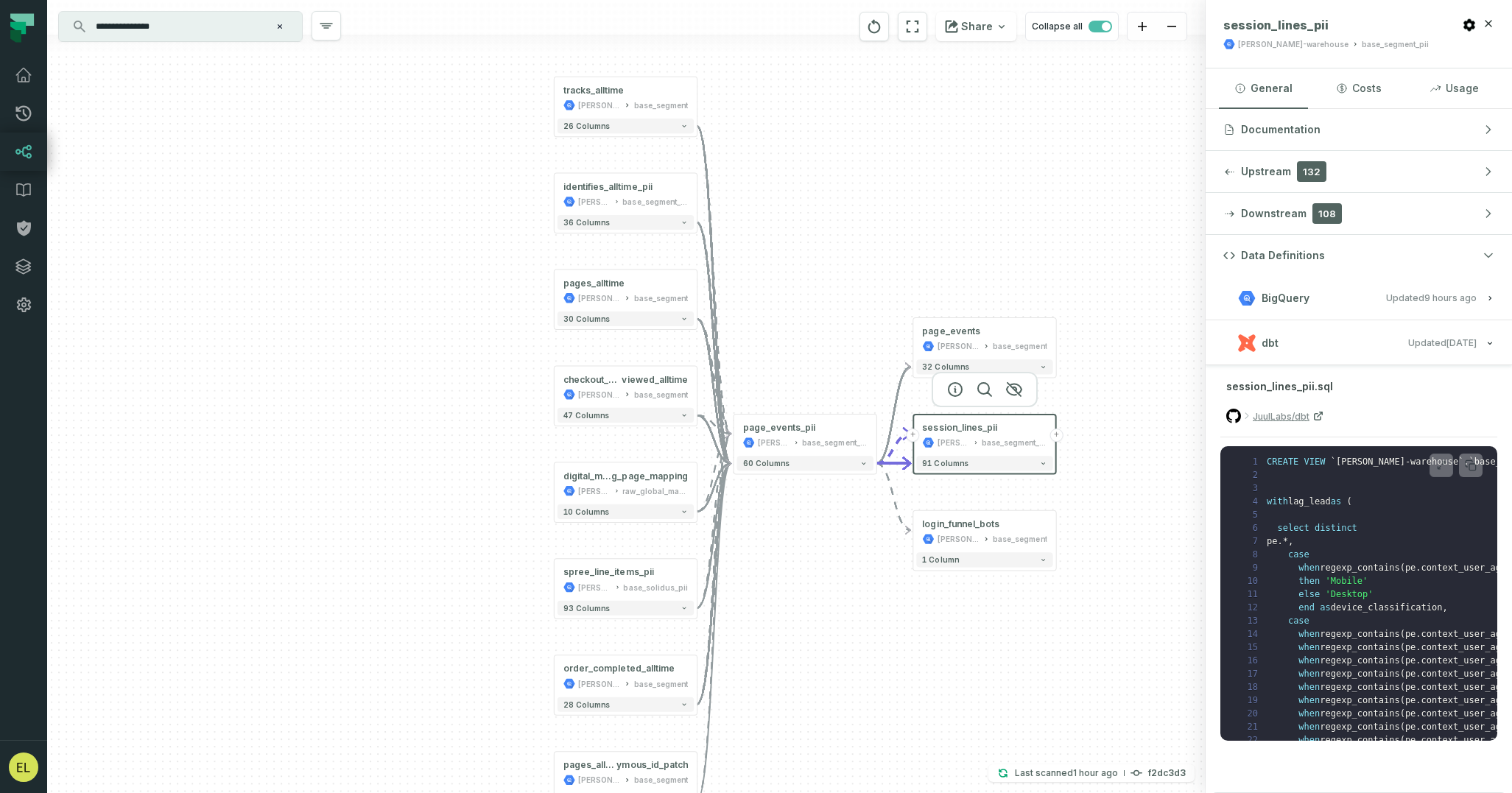
drag, startPoint x: 748, startPoint y: 394, endPoint x: 741, endPoint y: 604, distance: 210.1
click at [741, 604] on div "+ tracks_alltime [PERSON_NAME]-warehouse base_segment + 26 columns + identifies…" at bounding box center [626, 396] width 1158 height 793
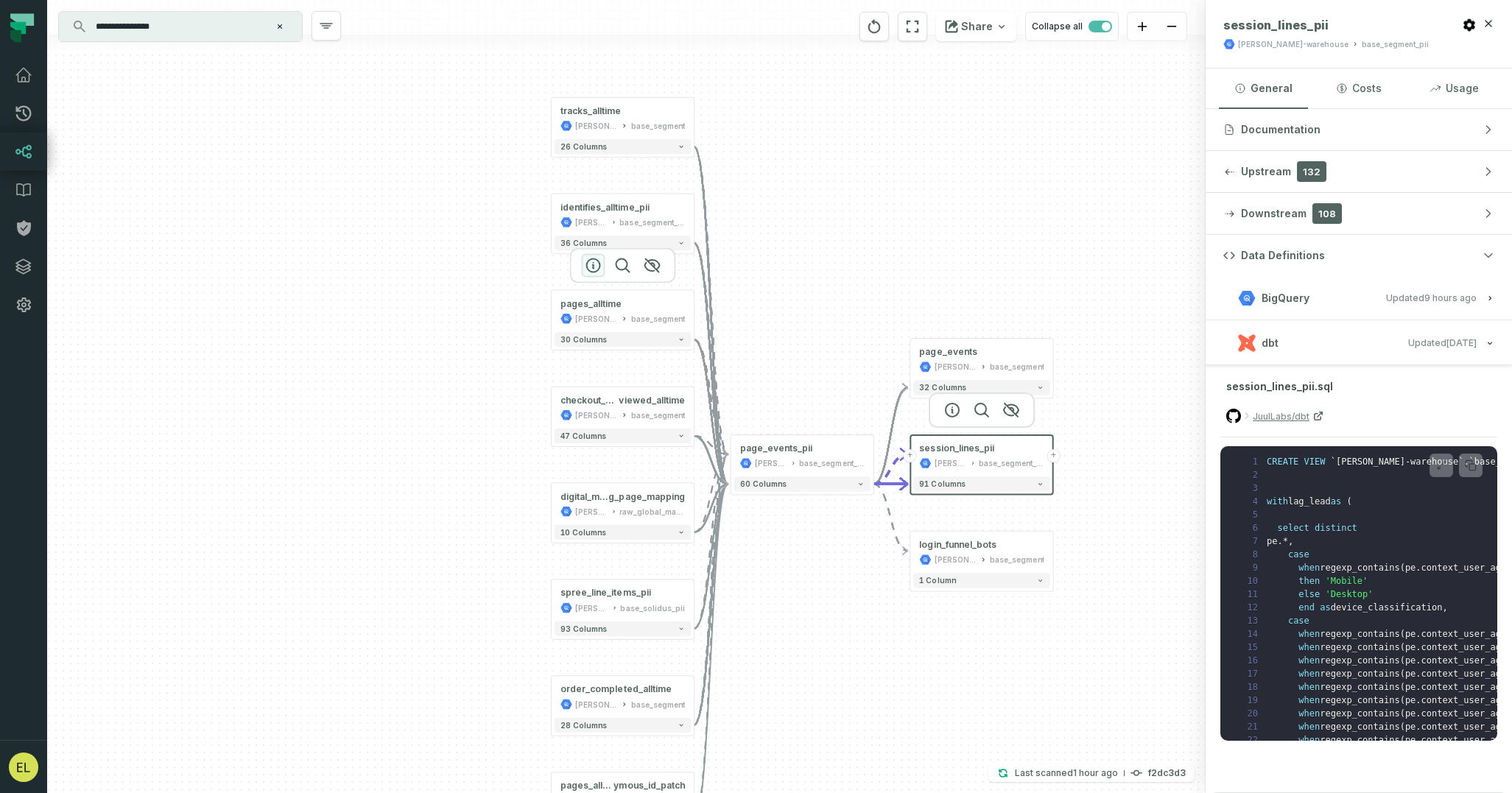
click at [592, 270] on icon "button" at bounding box center [593, 266] width 18 height 18
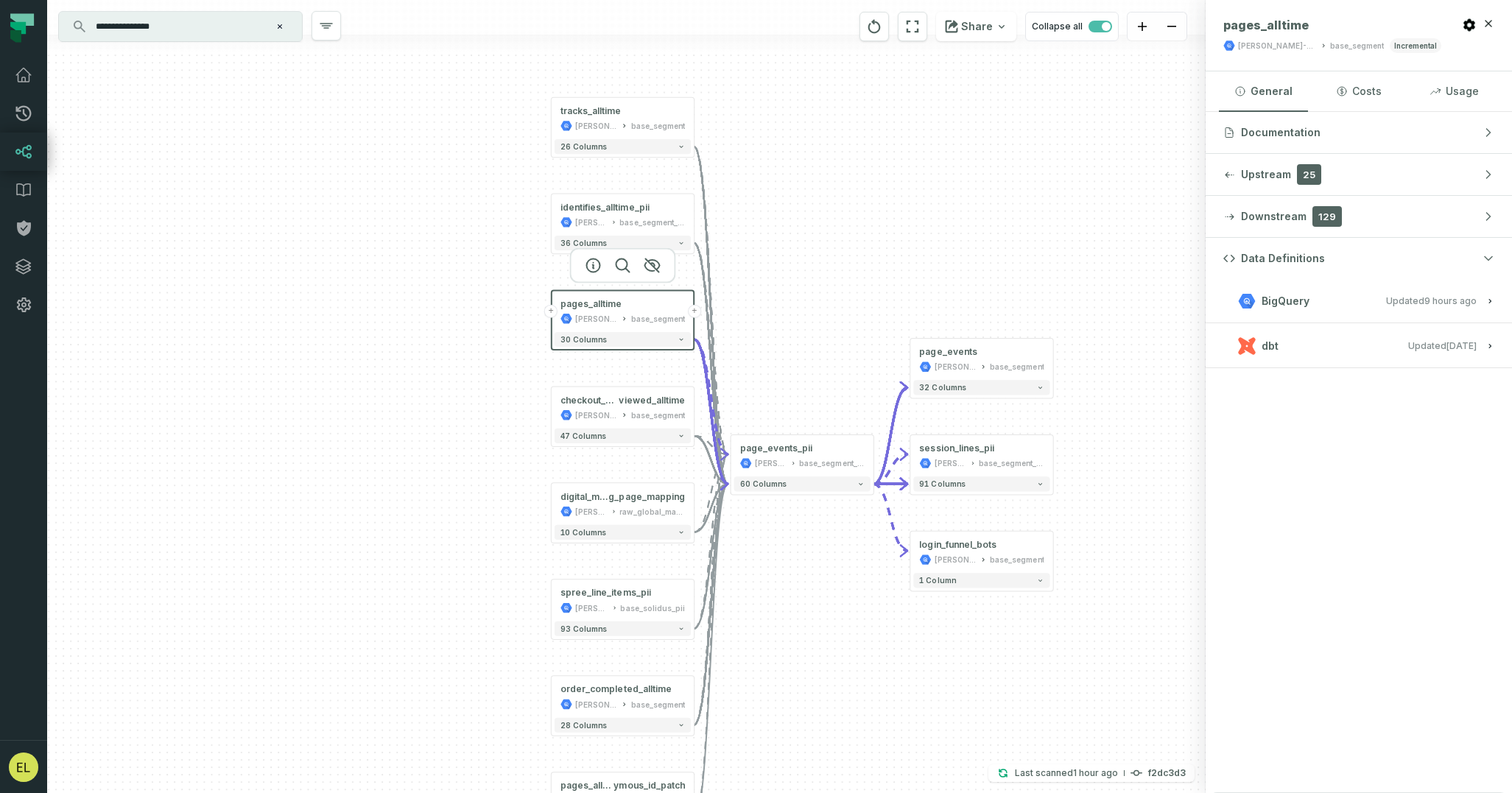
click at [1353, 344] on button "dbt Updated [DATE] 7:12:45 PM" at bounding box center [1358, 345] width 271 height 20
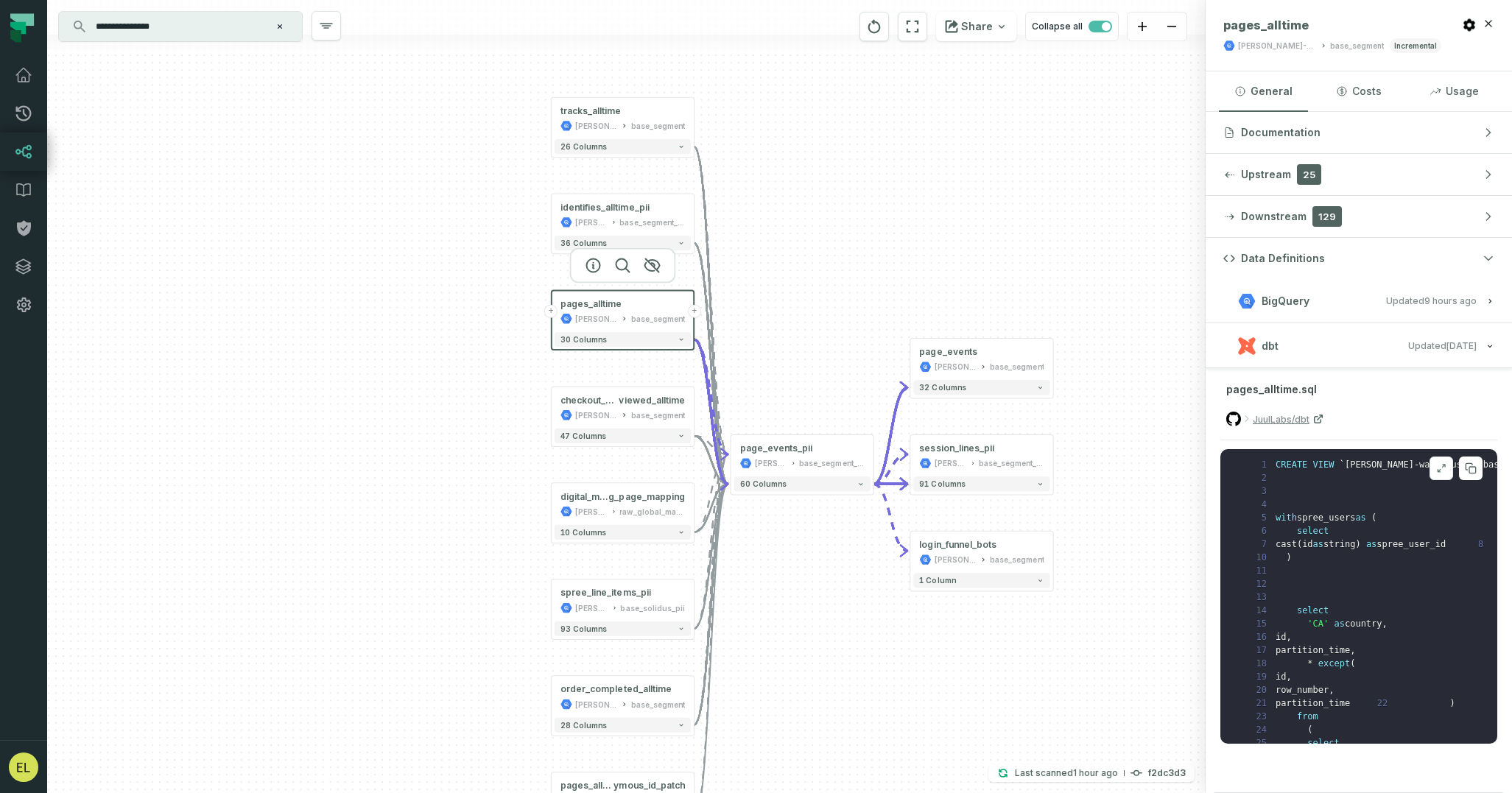
click at [1440, 473] on icon at bounding box center [1441, 468] width 11 height 11
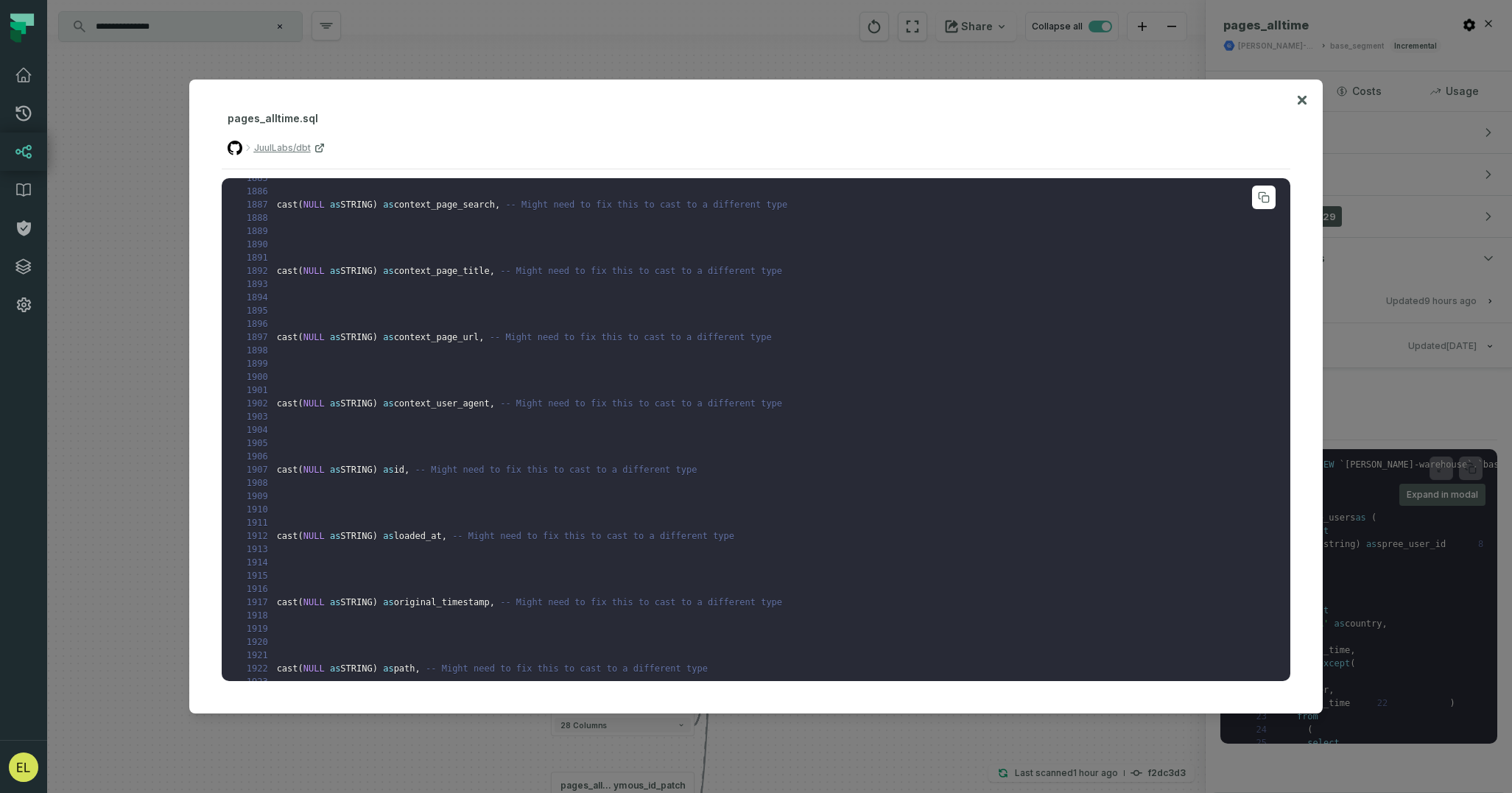
scroll to position [25018, 0]
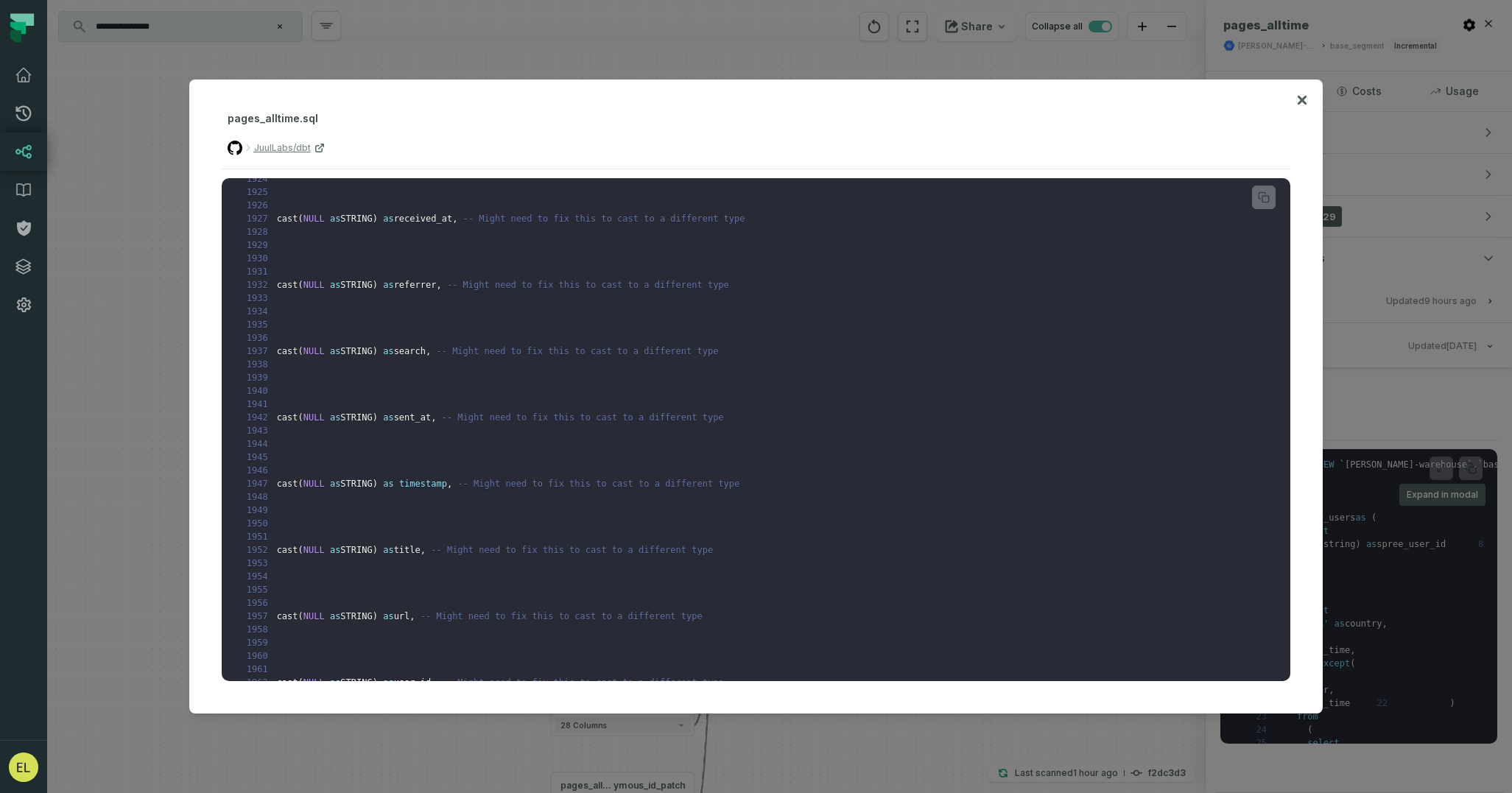
click at [1301, 104] on icon at bounding box center [1302, 100] width 11 height 18
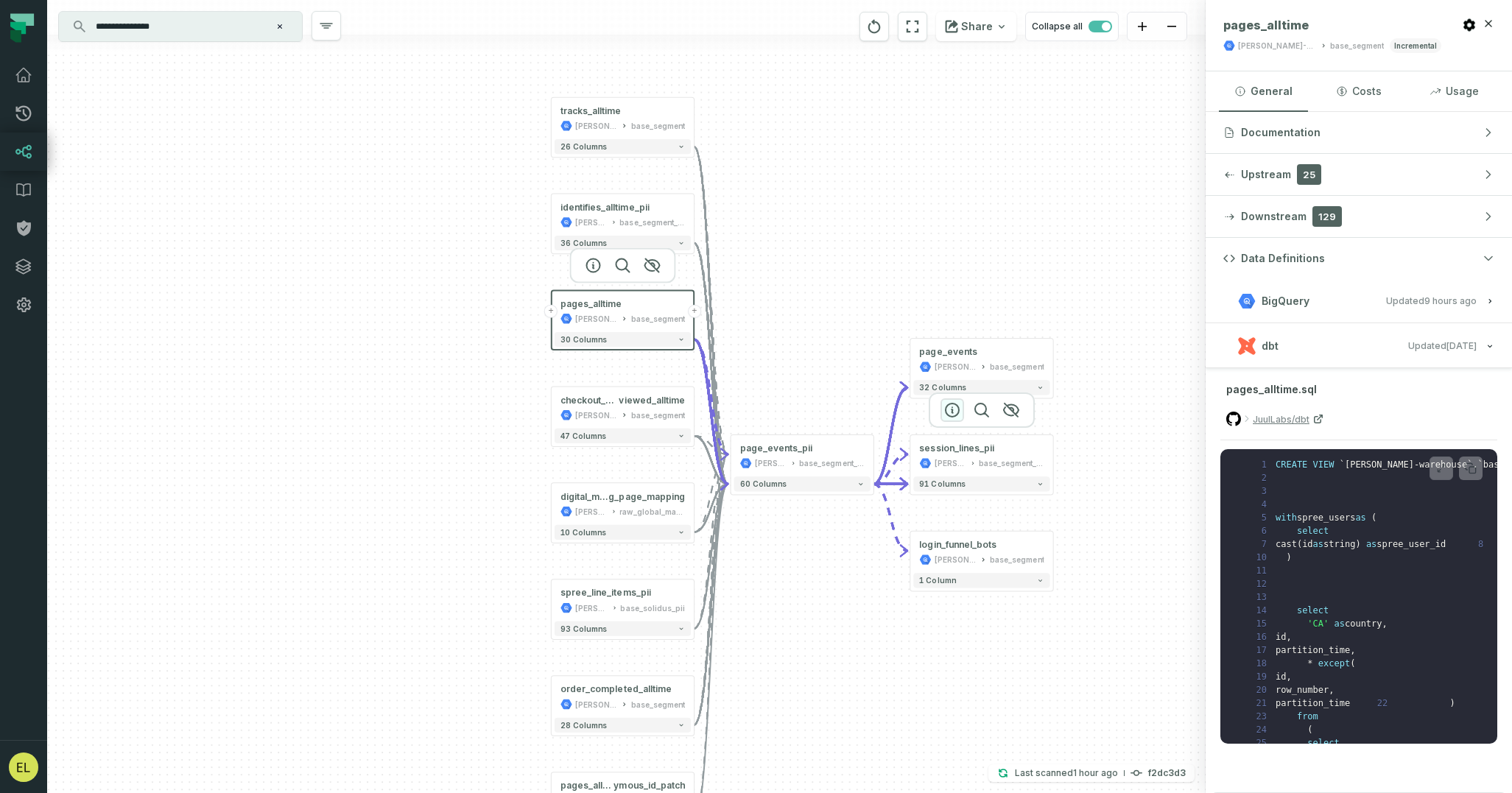
click at [953, 411] on icon "button" at bounding box center [953, 410] width 18 height 18
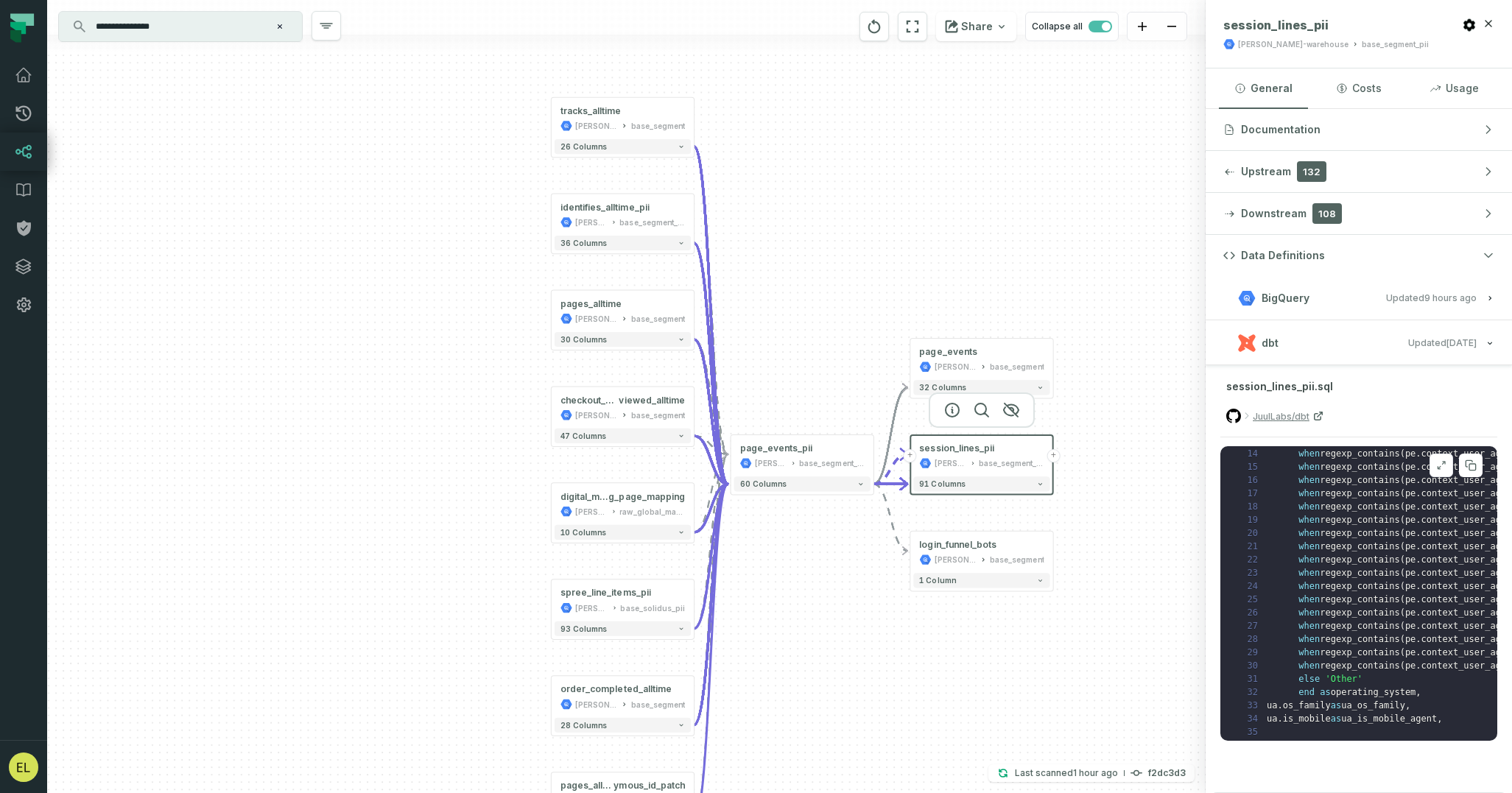
scroll to position [230, 0]
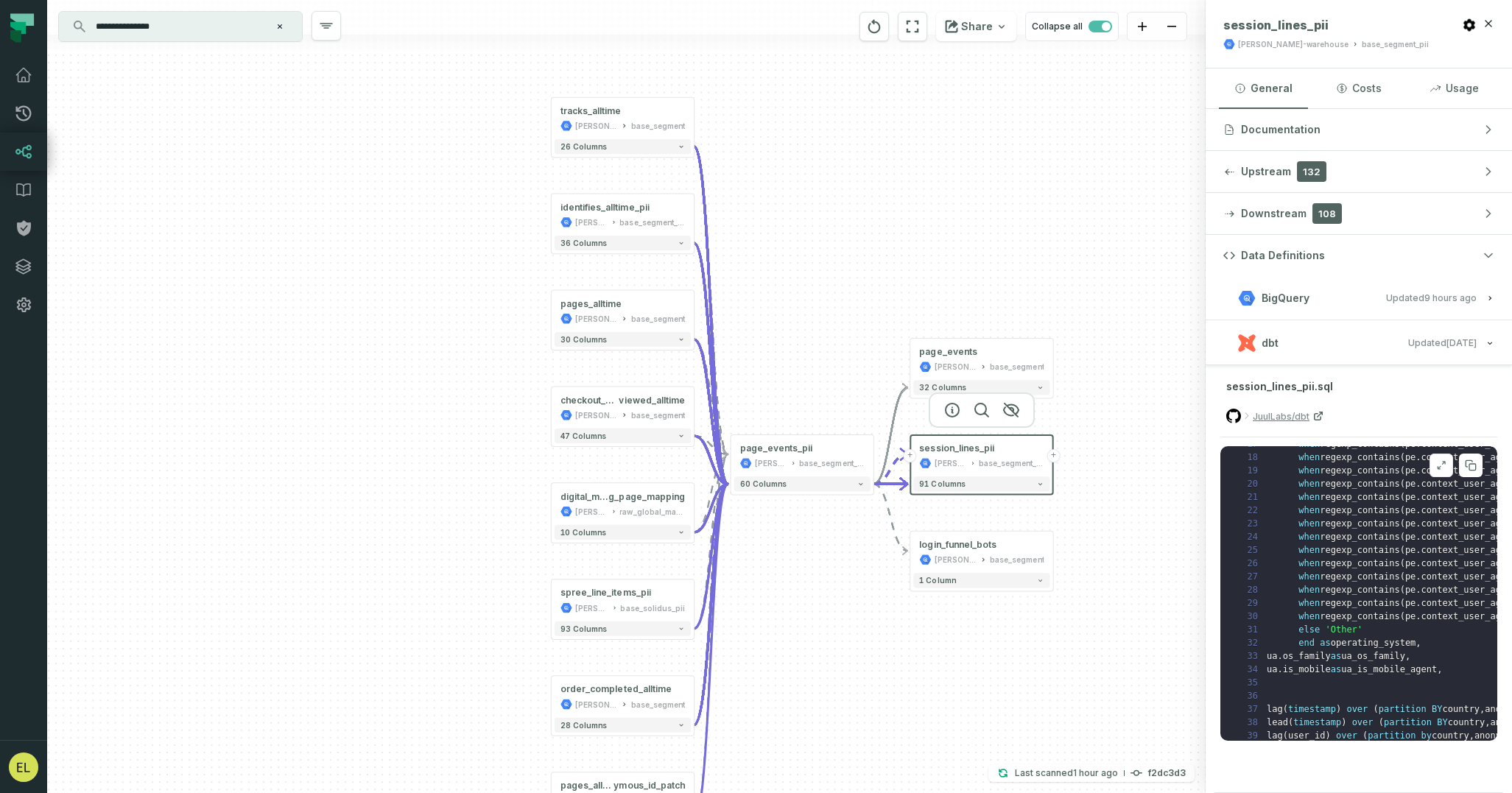
click at [1439, 467] on icon at bounding box center [1440, 468] width 3 height 3
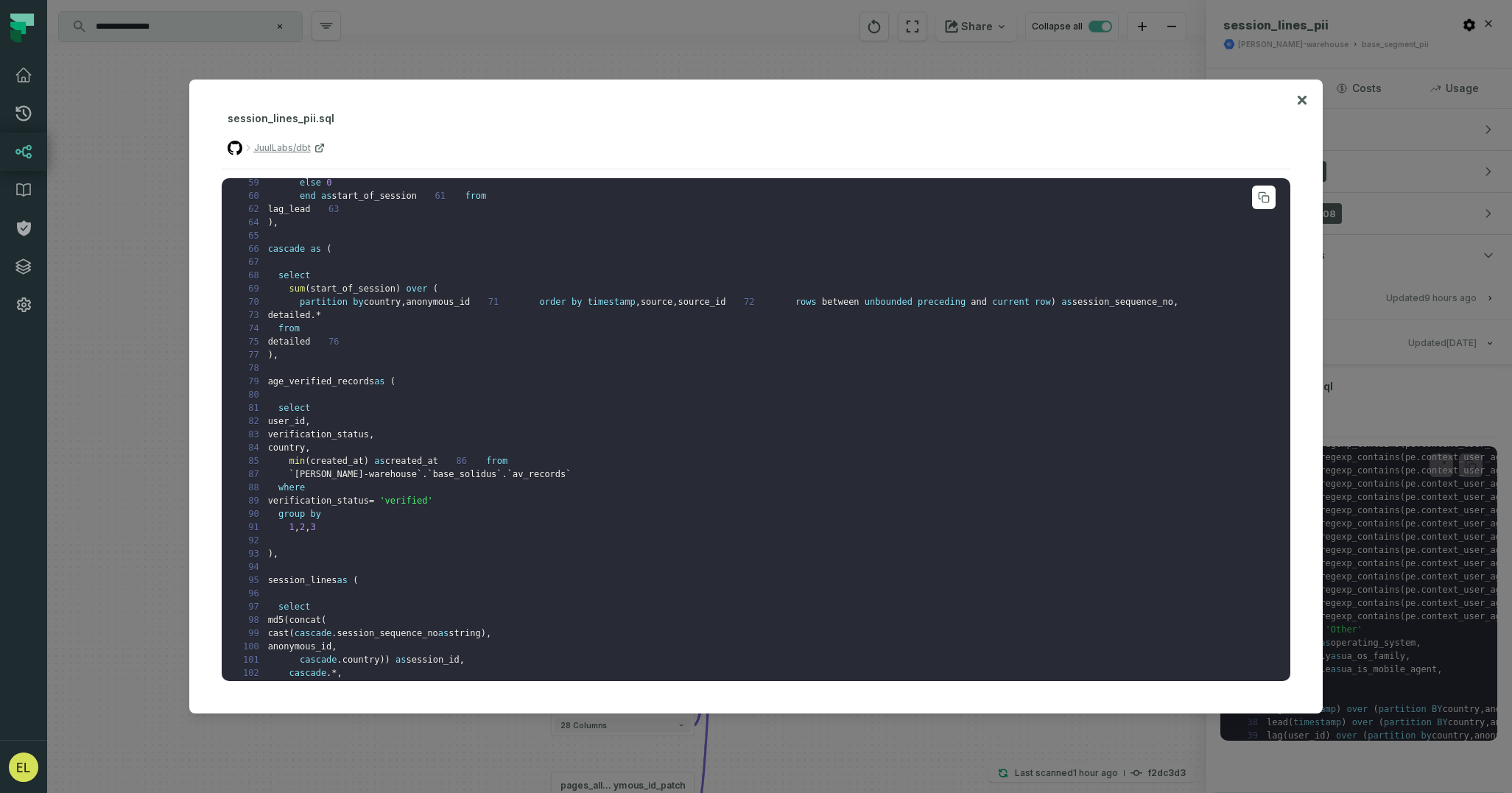
scroll to position [730, 0]
click at [1300, 100] on icon at bounding box center [1301, 100] width 9 height 9
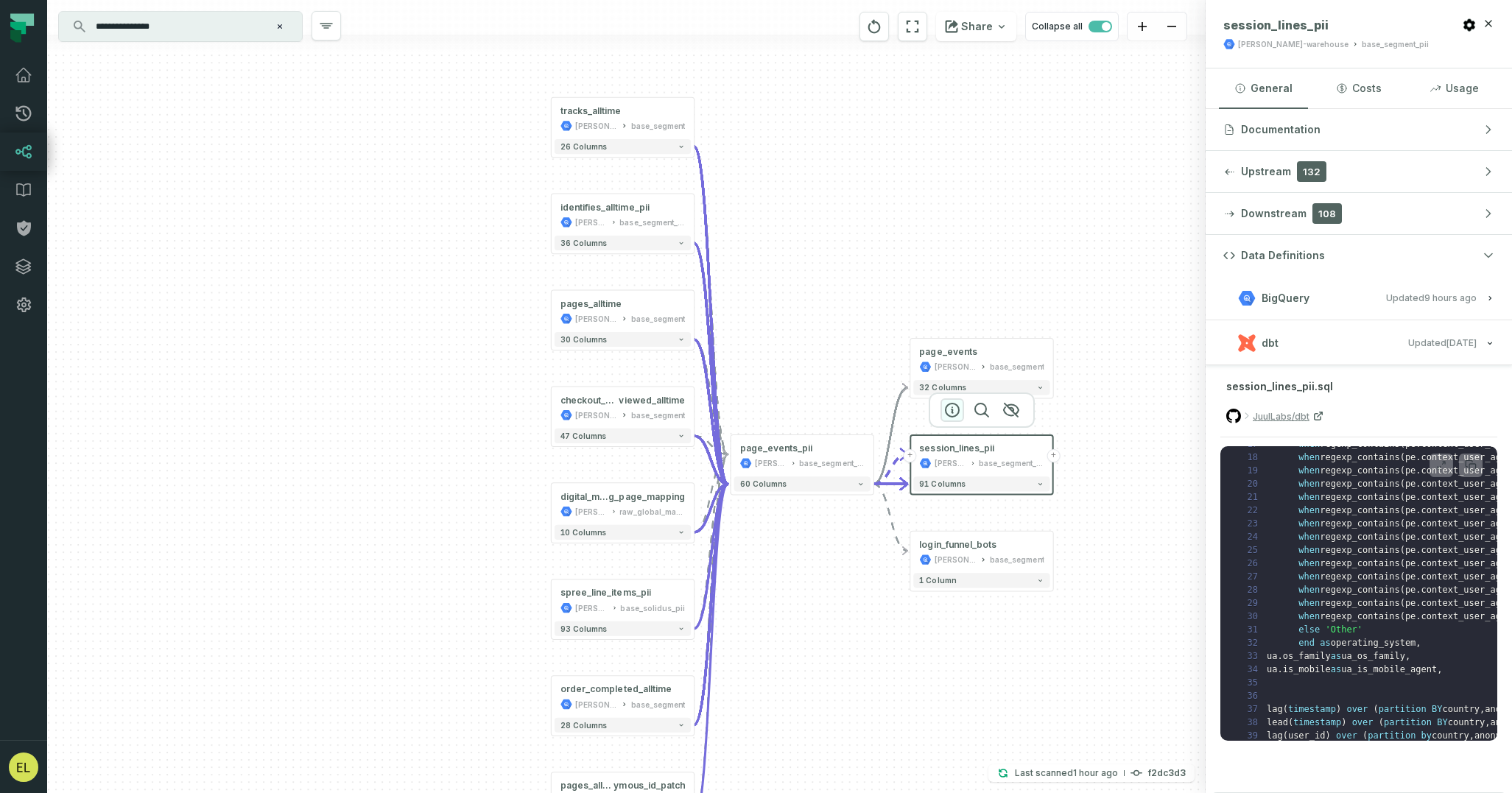
click at [946, 411] on icon "button" at bounding box center [953, 410] width 18 height 18
click at [1433, 470] on button at bounding box center [1441, 465] width 24 height 24
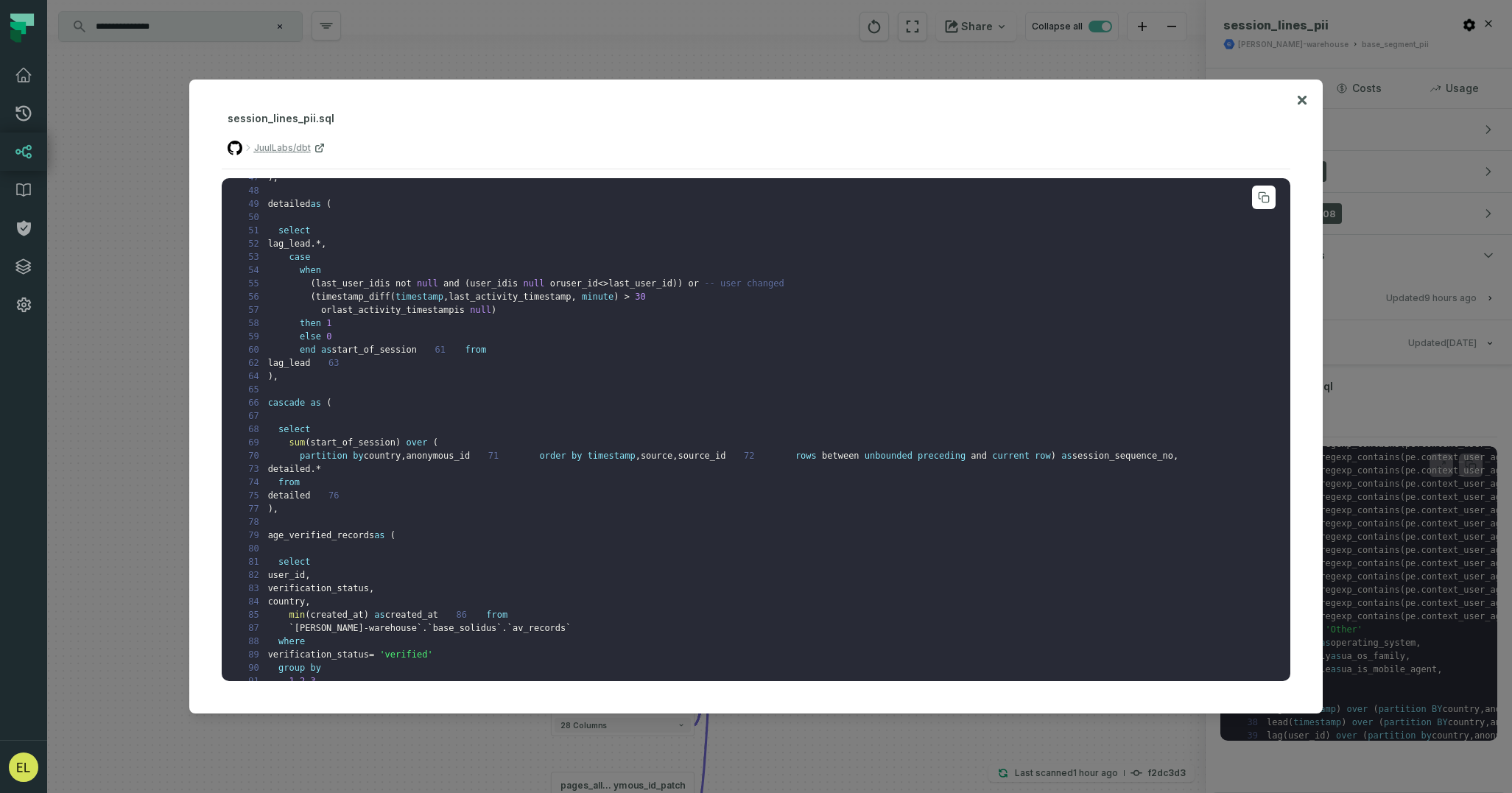
scroll to position [453, 0]
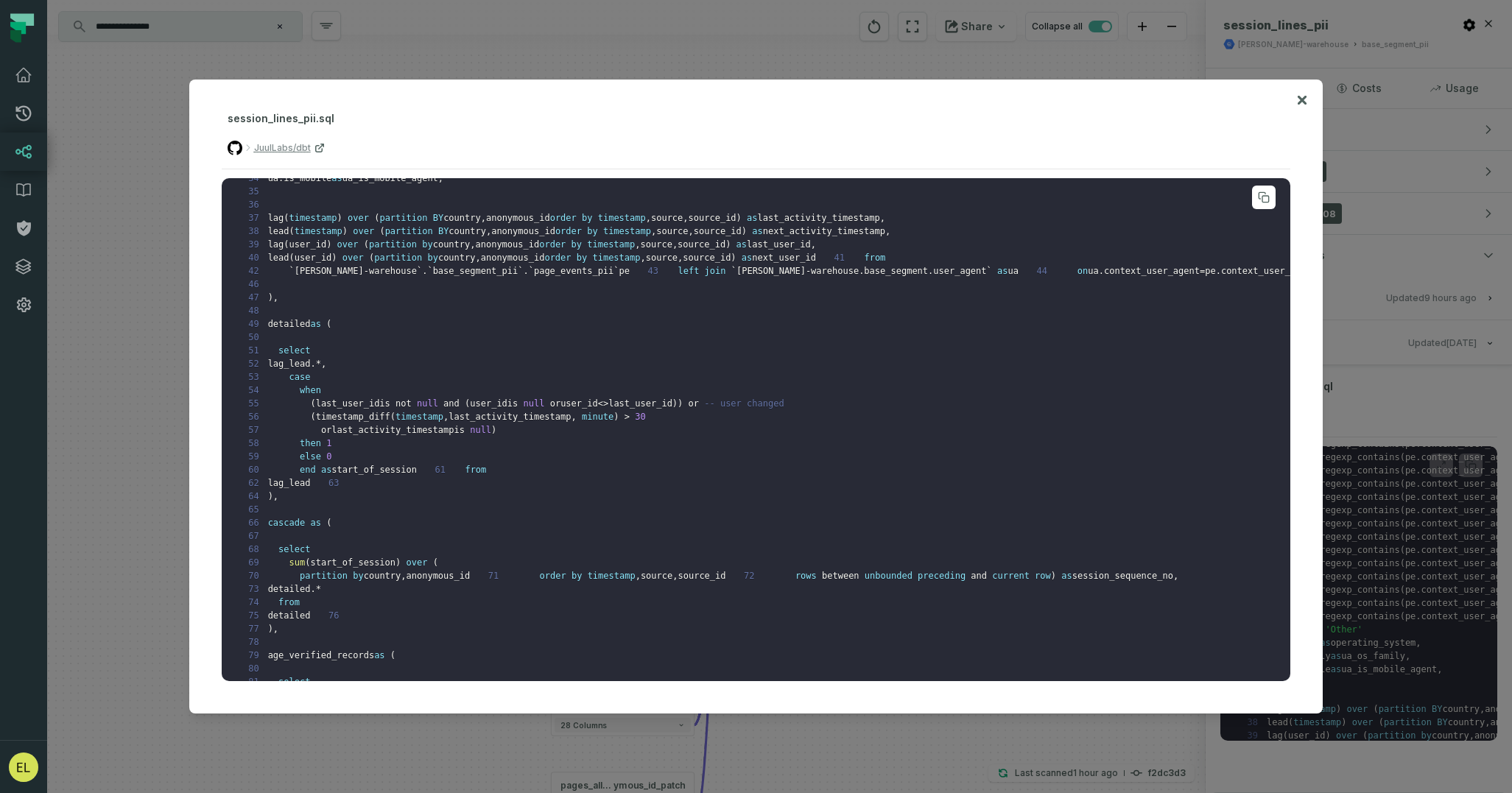
click at [925, 396] on pre "1 CREATE VIEW ` [PERSON_NAME]-warehouse ` . ` base_segment_pii ` . ` session_li…" at bounding box center [757, 430] width 1070 height 504
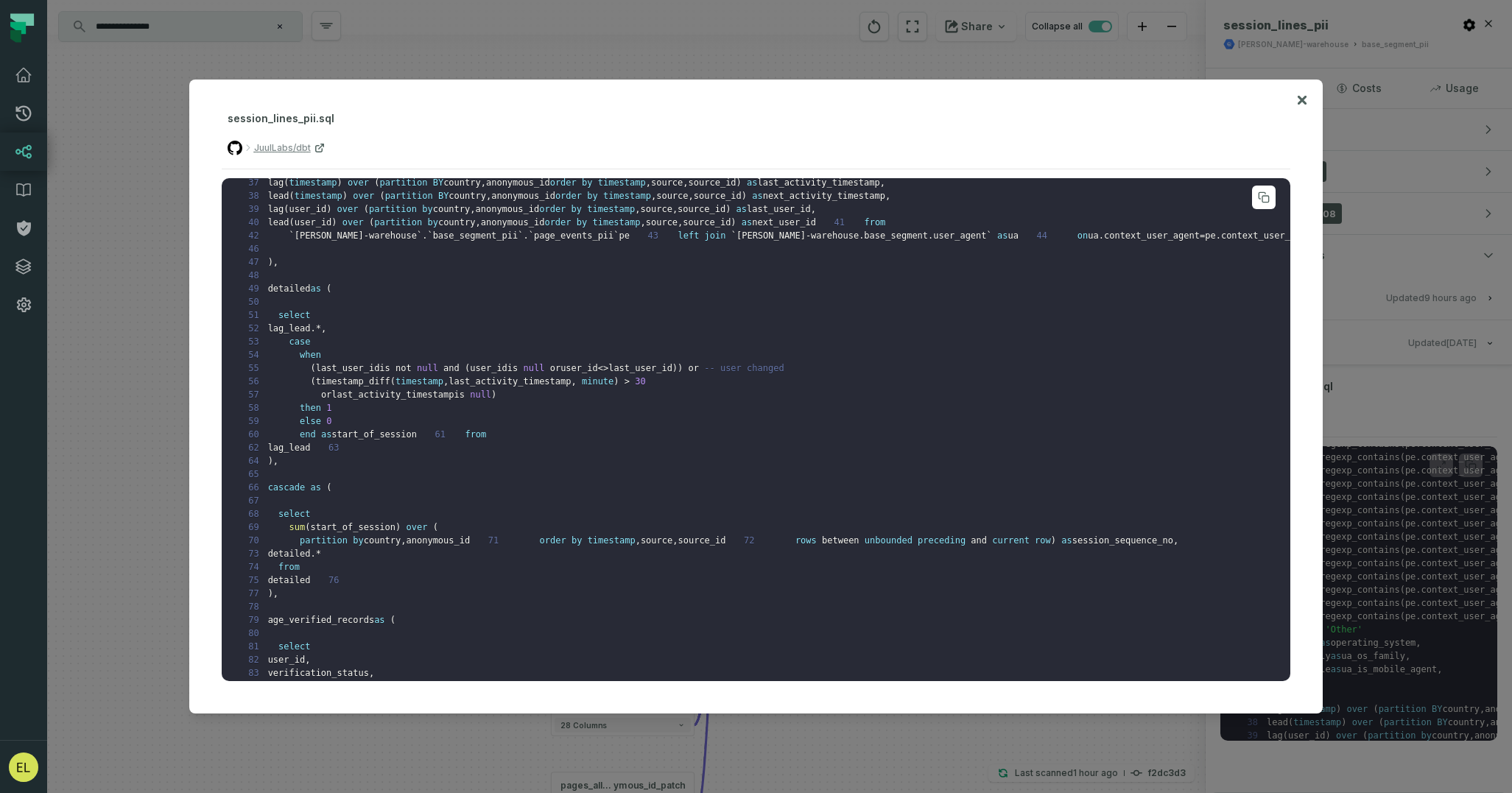
click at [672, 373] on span "last_user_id" at bounding box center [640, 368] width 64 height 11
drag, startPoint x: 711, startPoint y: 422, endPoint x: 306, endPoint y: 424, distance: 405.0
copy code "( last_user_id is not null and ( user_id is null or user_id <> last_user_id ) )"
click at [784, 373] on span "-- user changed" at bounding box center [744, 368] width 80 height 11
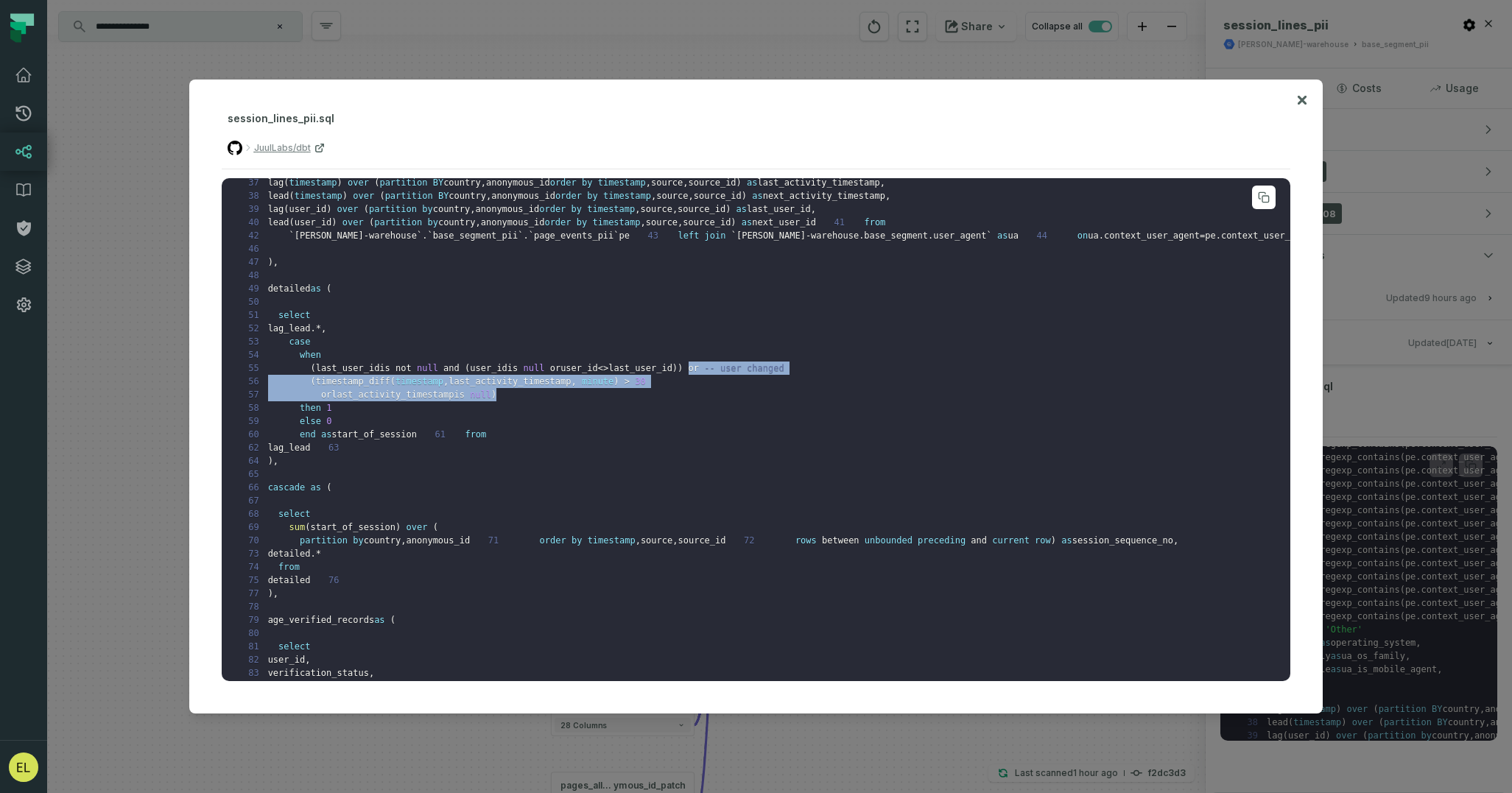
drag, startPoint x: 711, startPoint y: 420, endPoint x: 707, endPoint y: 443, distance: 23.3
click at [707, 443] on pre "1 CREATE VIEW ` [PERSON_NAME]-warehouse ` . ` base_segment_pii ` . ` session_li…" at bounding box center [757, 430] width 1070 height 504
copy code "or -- user changed 56 ( timestamp_diff ( timestamp , last_activity_timestamp , …"
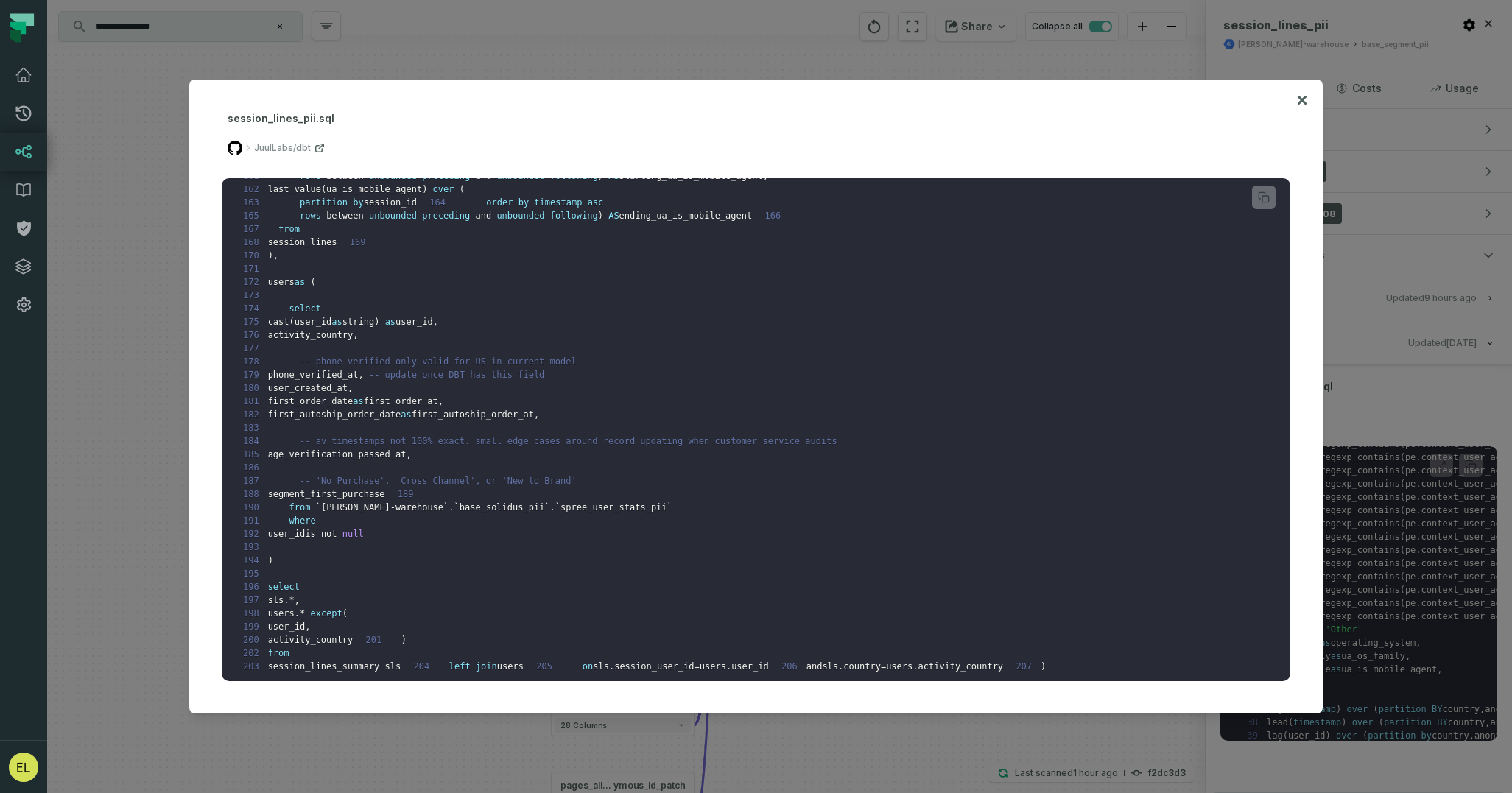
scroll to position [2257, 0]
click at [1301, 99] on icon at bounding box center [1301, 100] width 9 height 9
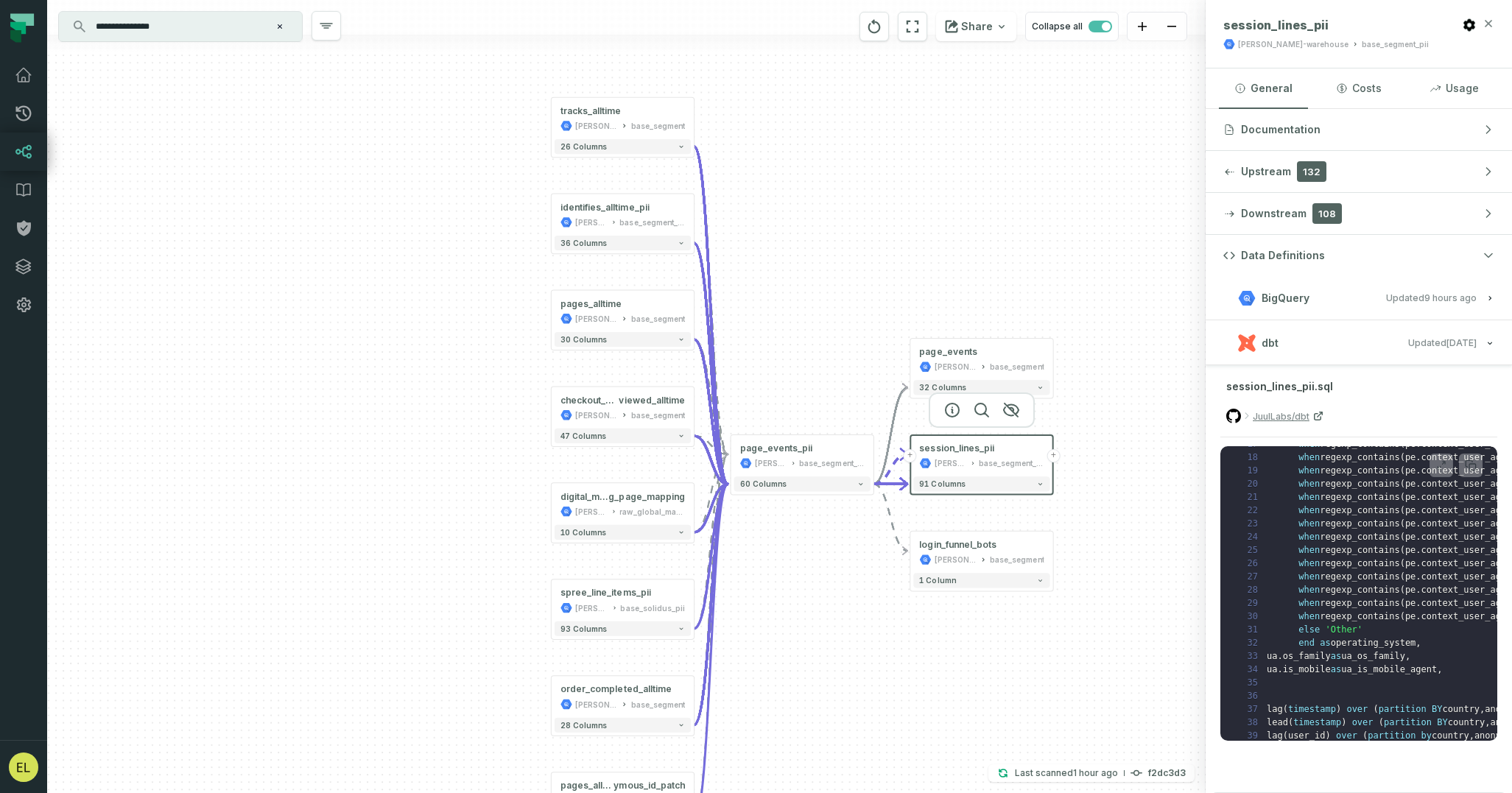
click at [1491, 26] on icon "button" at bounding box center [1488, 23] width 7 height 6
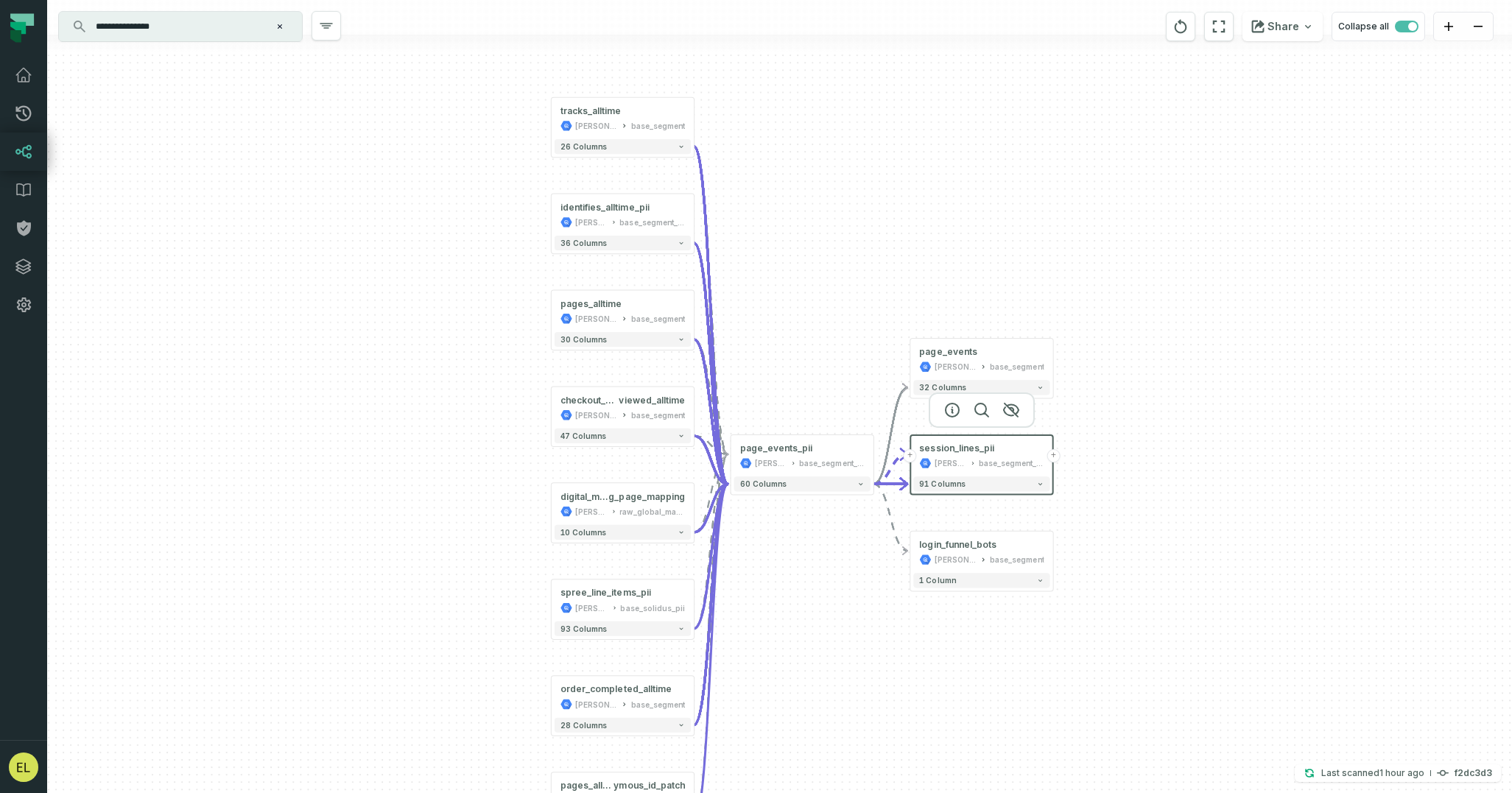
click at [1055, 454] on button "+" at bounding box center [1053, 456] width 13 height 13
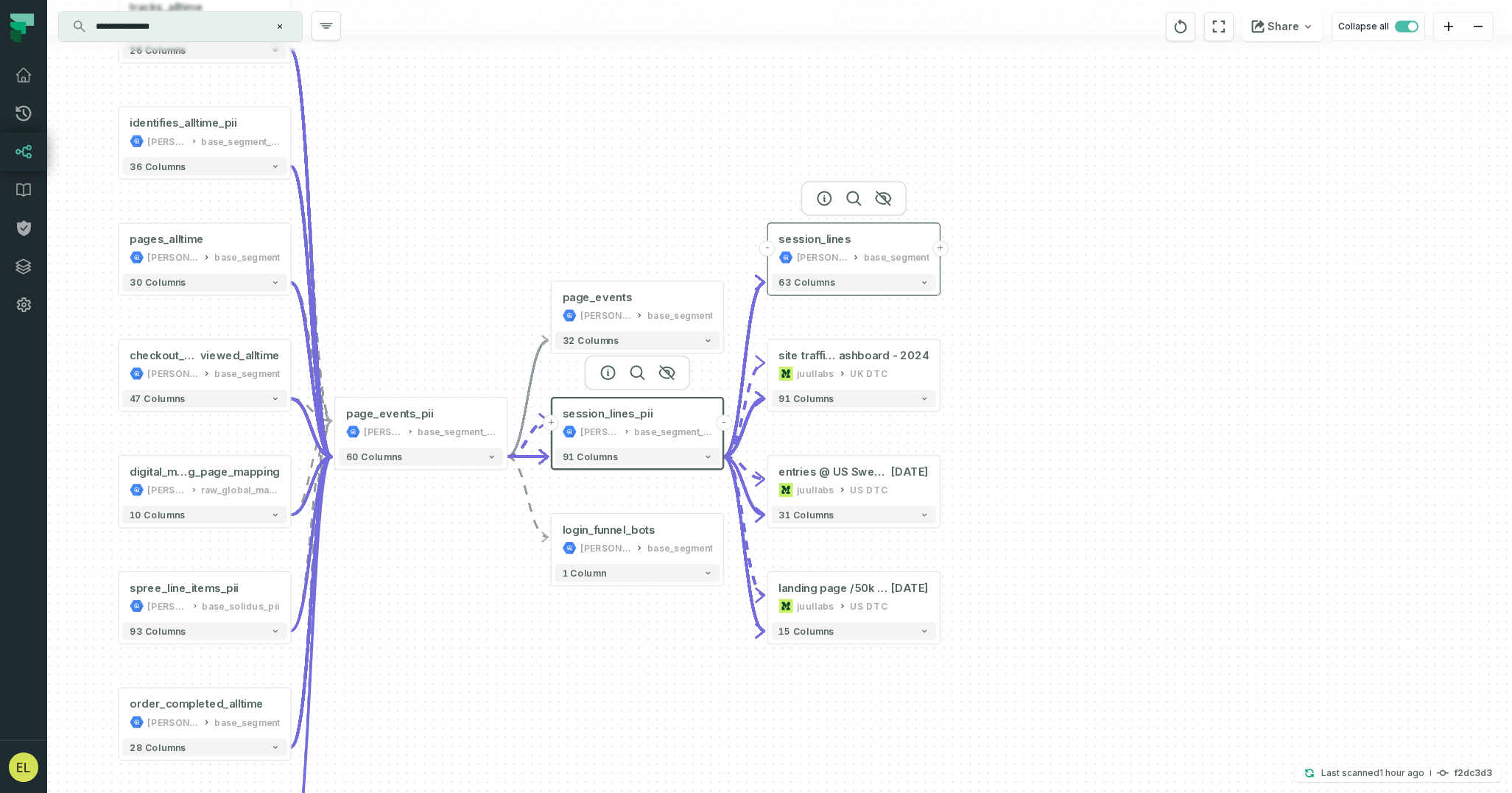
click at [941, 249] on button "+" at bounding box center [941, 248] width 16 height 16
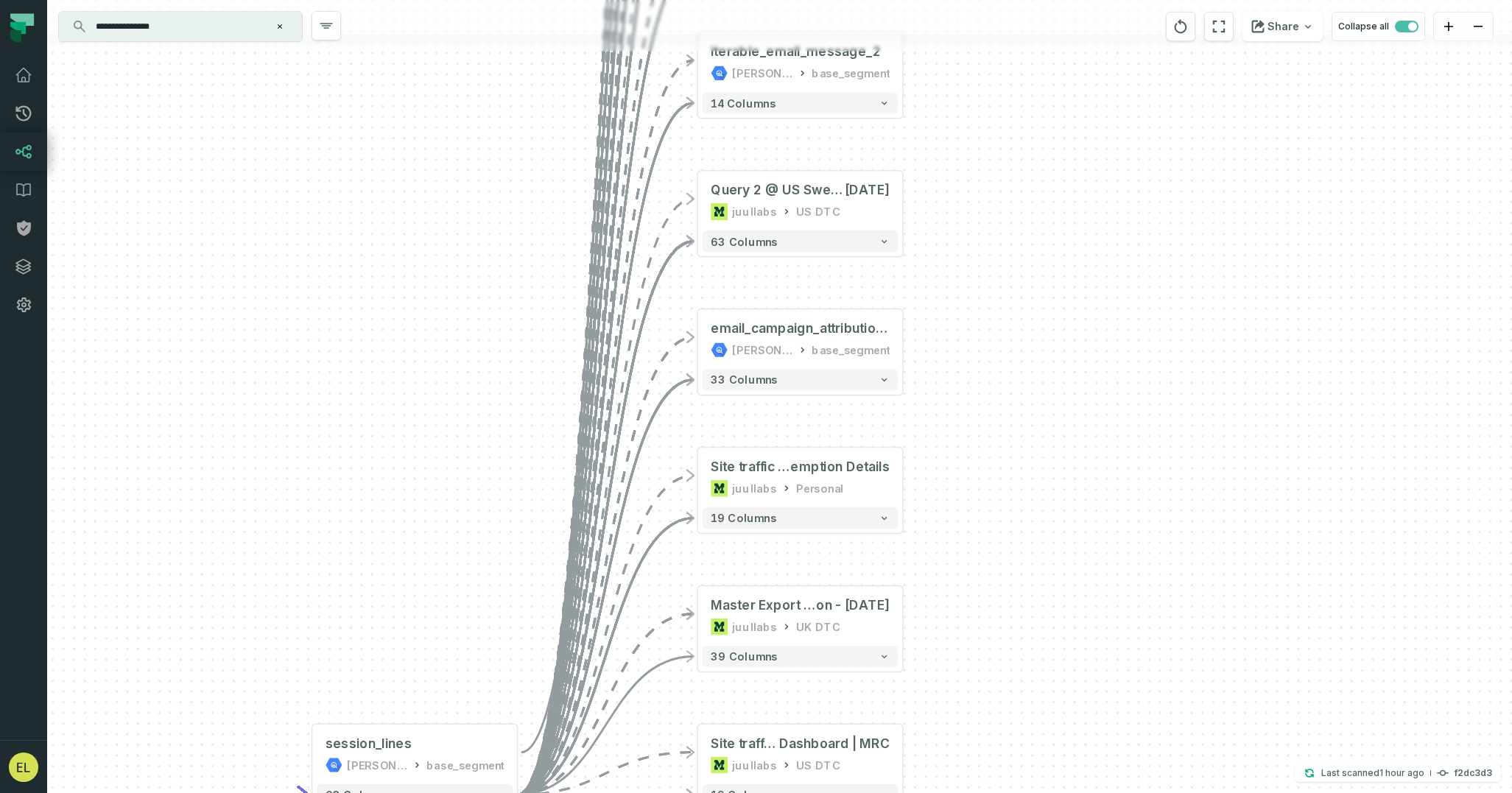
drag, startPoint x: 960, startPoint y: 273, endPoint x: 962, endPoint y: 621, distance: 348.0
click at [962, 621] on div "+ Master Export - User-level @ UK Ecom Direct Ma il - [DATE] juullabs [GEOGRAPH…" at bounding box center [780, 396] width 1465 height 793
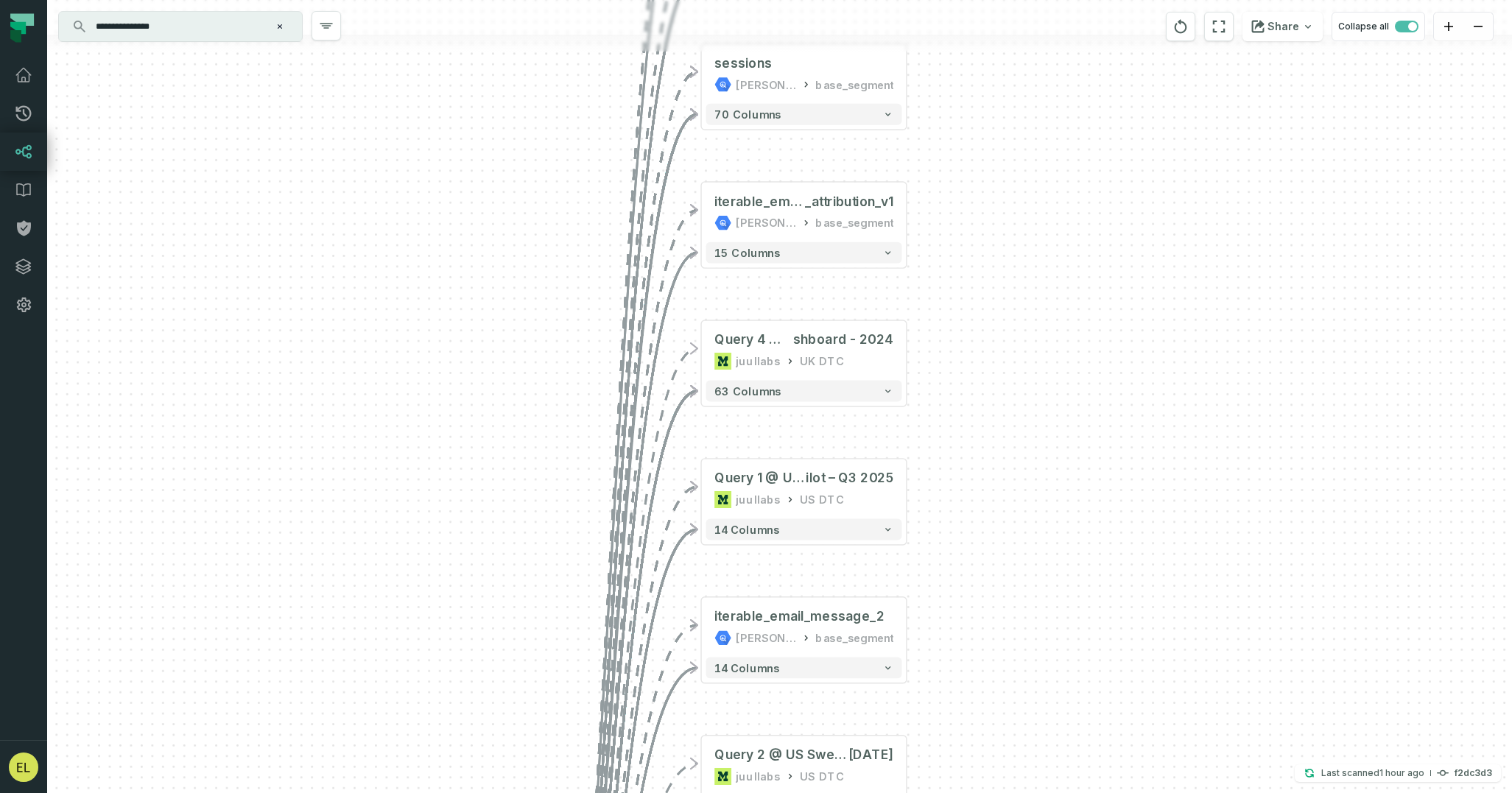
drag, startPoint x: 974, startPoint y: 247, endPoint x: 979, endPoint y: 561, distance: 314.0
click at [979, 561] on div "+ Master Export - User-level @ UK Ecom Direct Ma il - [DATE] juullabs [GEOGRAPH…" at bounding box center [780, 396] width 1465 height 793
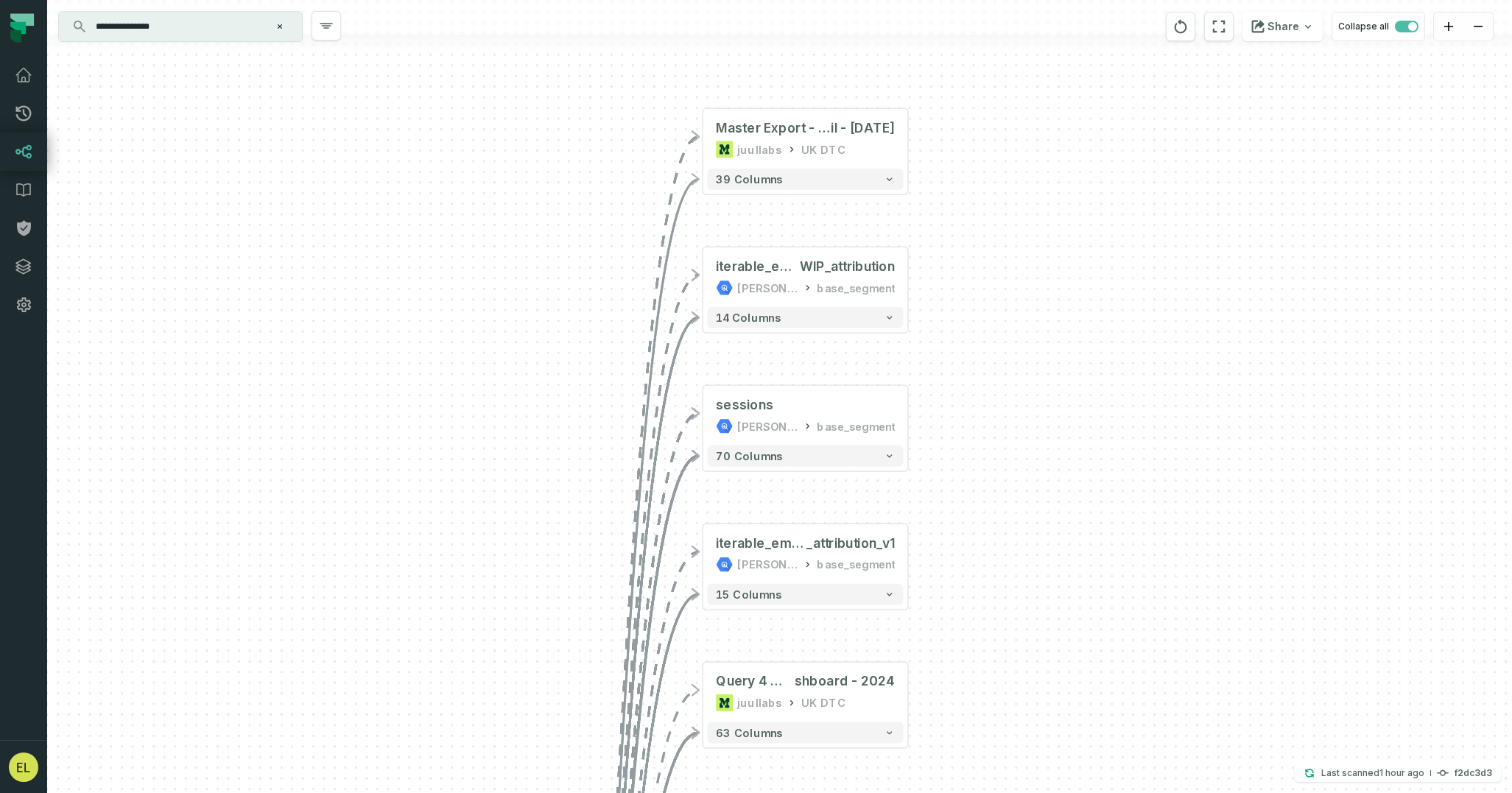
drag, startPoint x: 975, startPoint y: 474, endPoint x: 979, endPoint y: 628, distance: 154.1
click at [979, 628] on div "+ Master Export - User-level @ UK Ecom Direct Ma il - [DATE] juullabs [GEOGRAPH…" at bounding box center [780, 396] width 1465 height 793
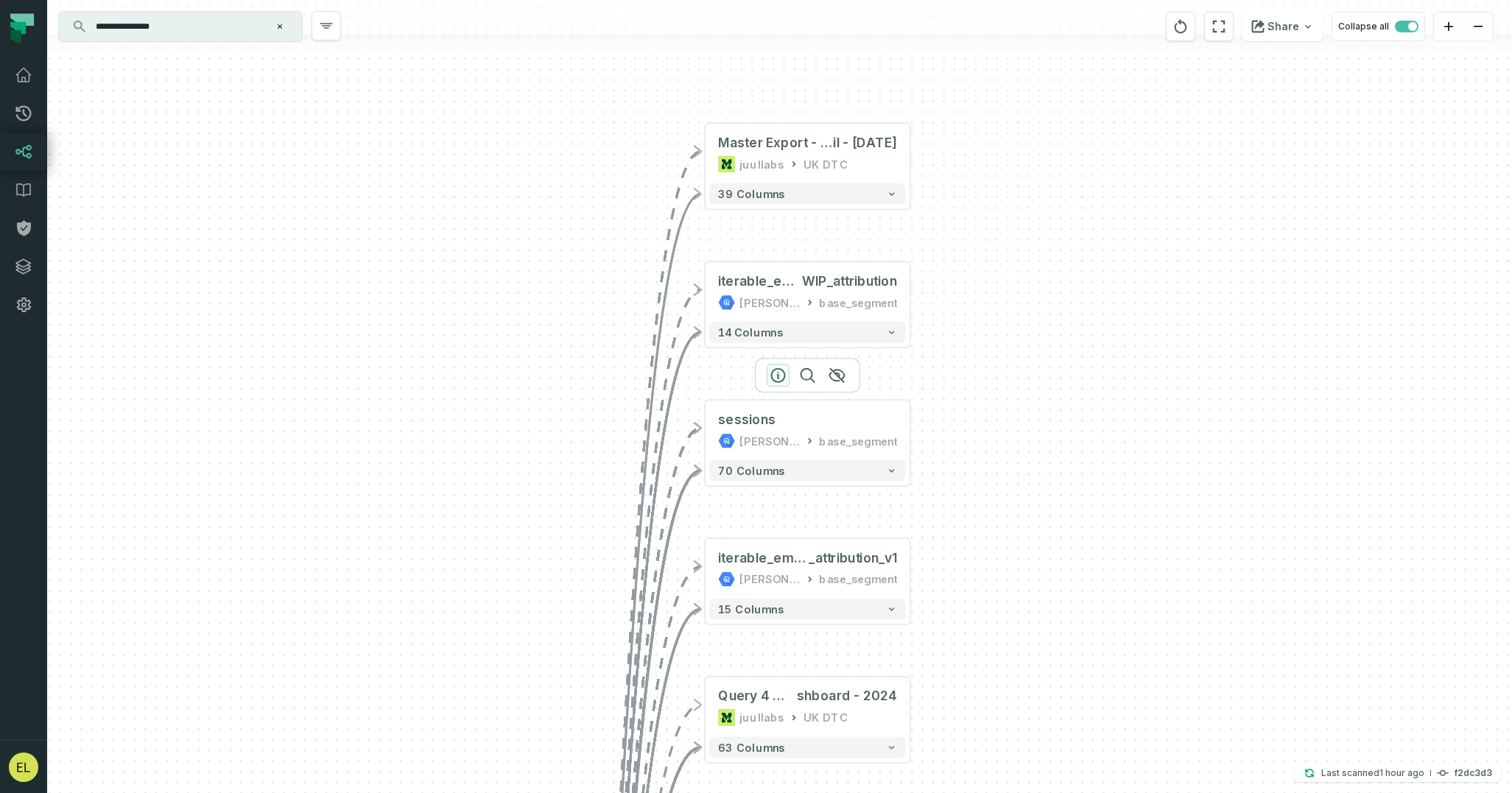
click at [779, 372] on icon "button" at bounding box center [779, 375] width 13 height 13
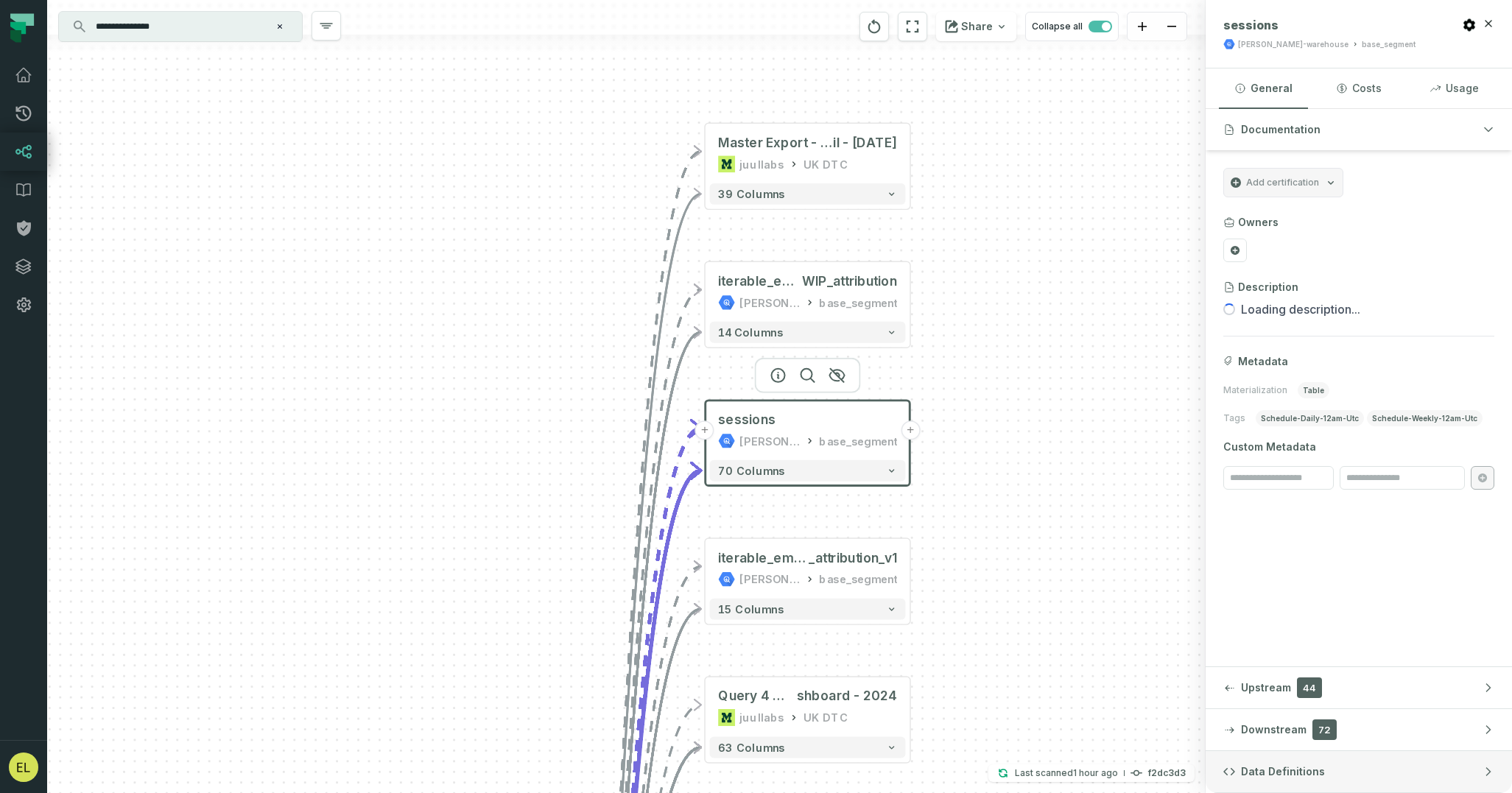
click at [1388, 778] on button "Data Definitions" at bounding box center [1358, 771] width 306 height 41
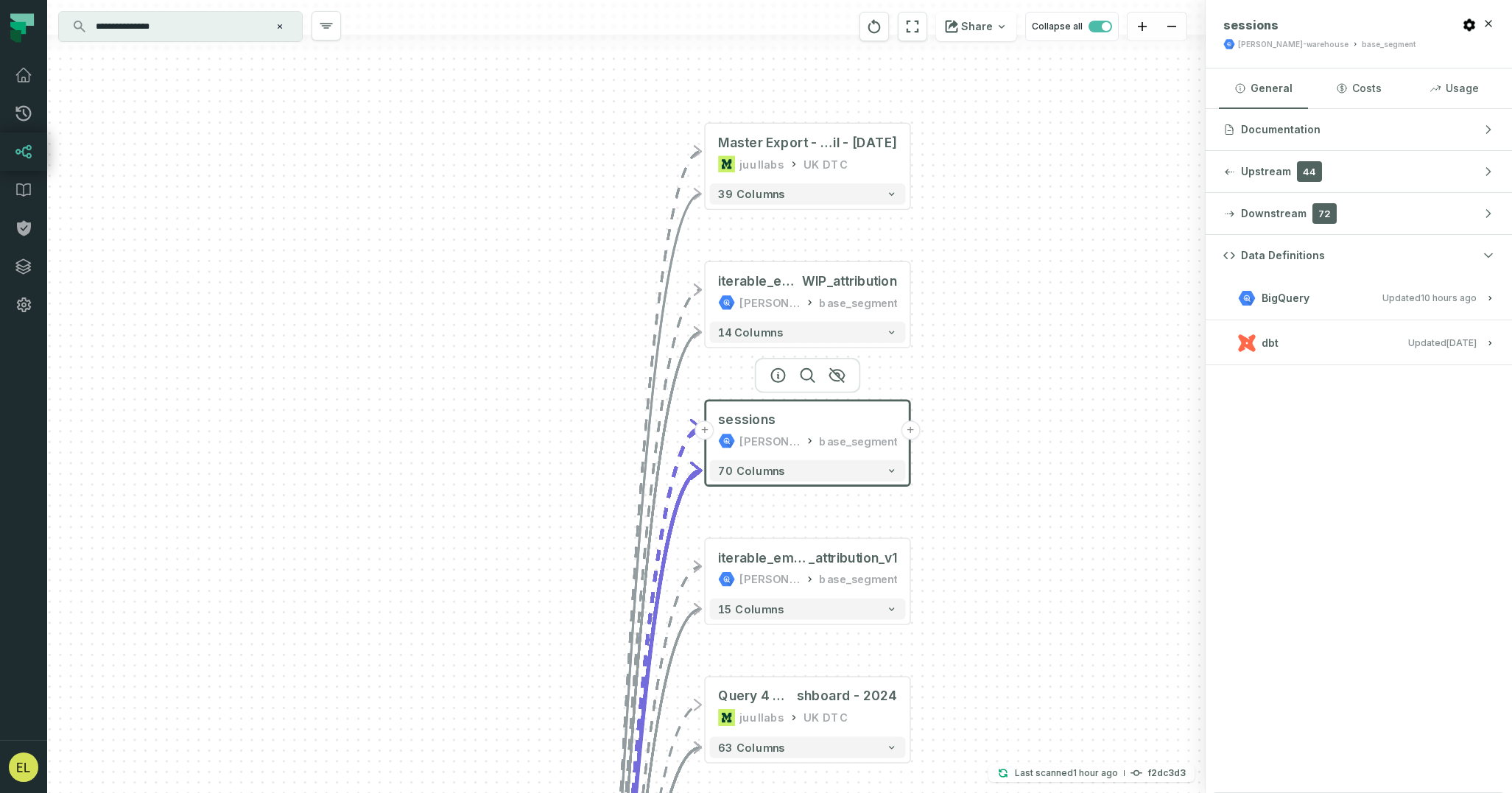
click at [1344, 344] on button "dbt Updated [DATE] 7:12:45 PM" at bounding box center [1358, 343] width 271 height 20
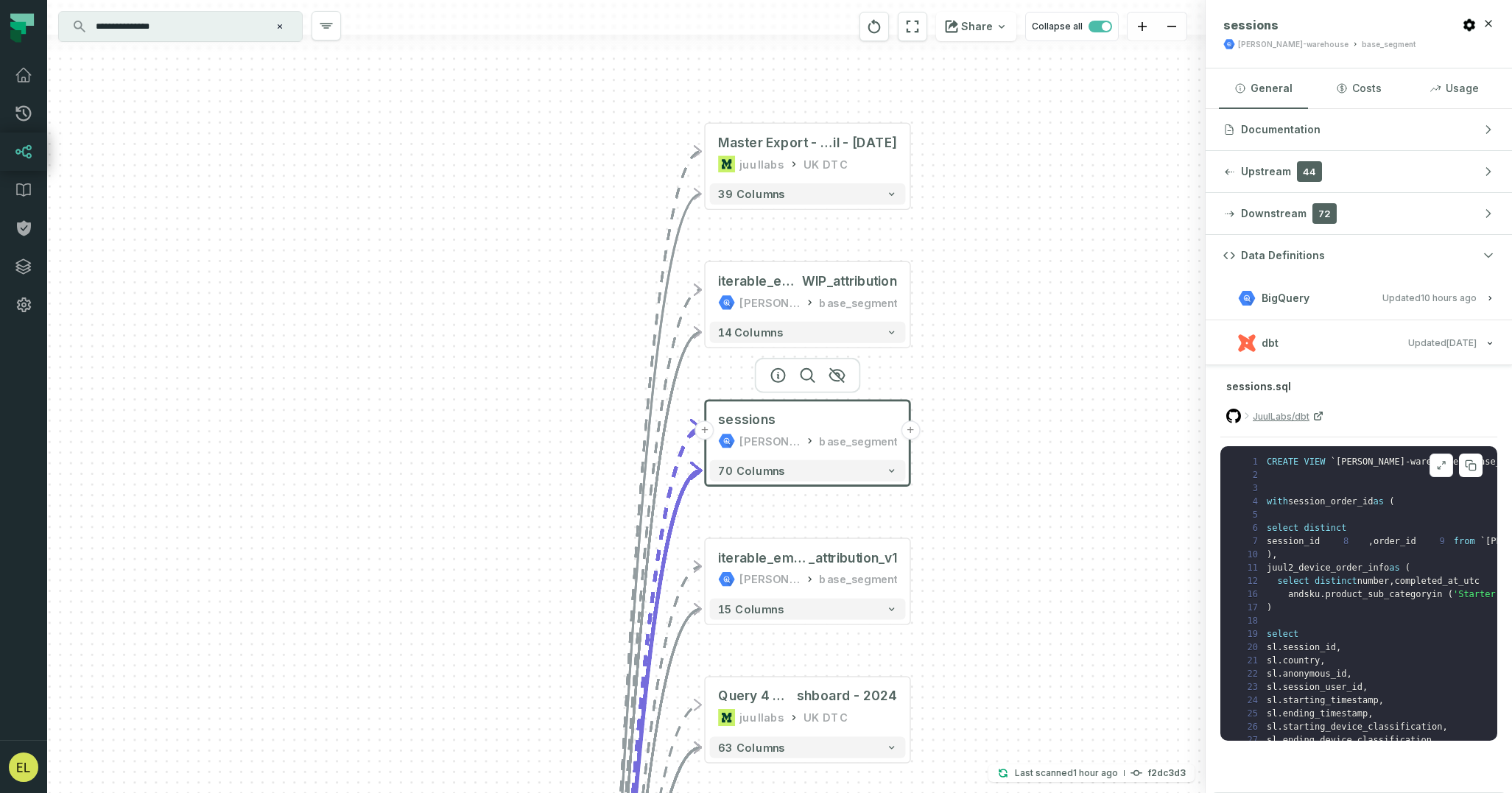
click at [1443, 470] on icon at bounding box center [1441, 465] width 11 height 11
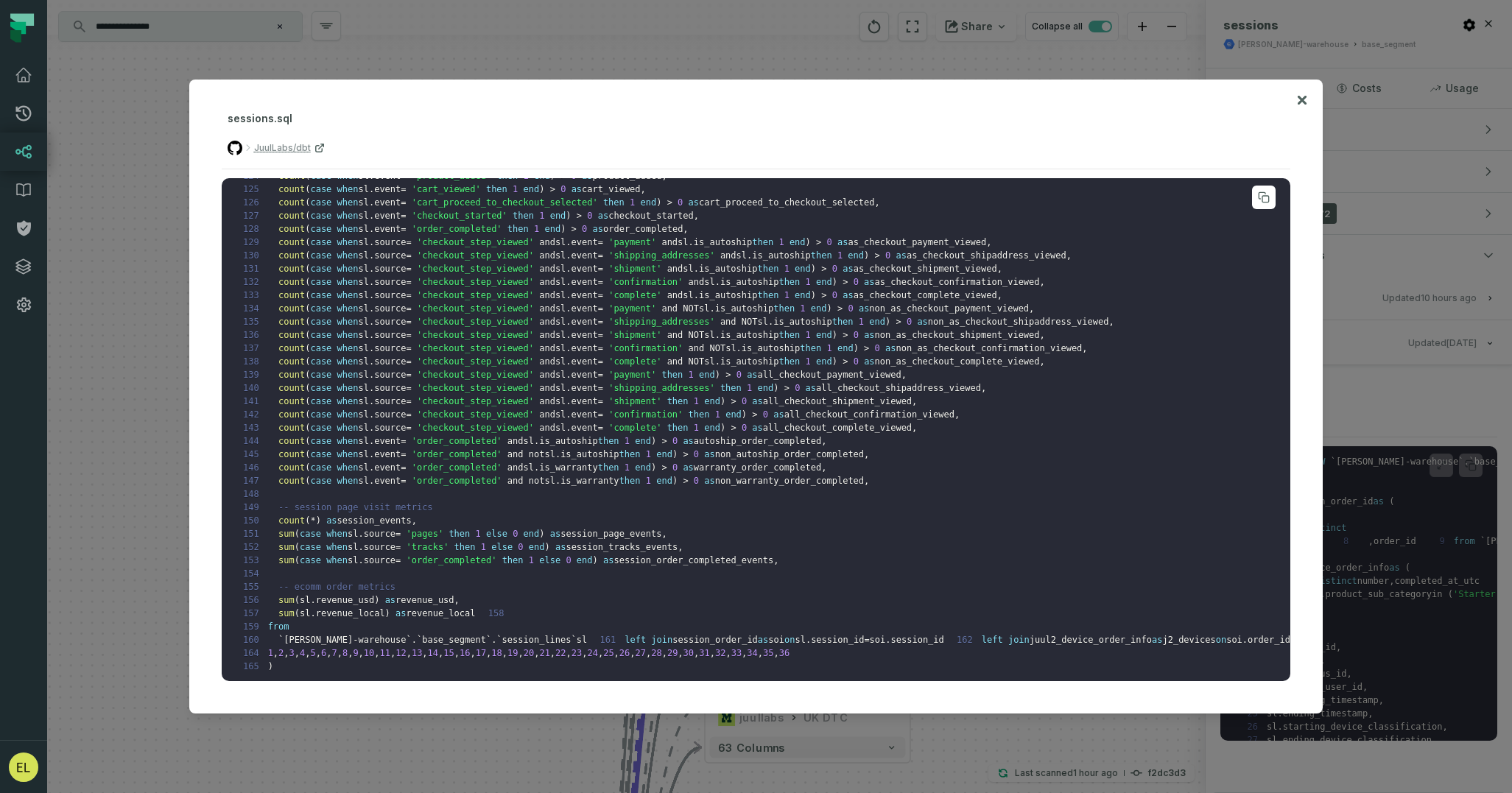
scroll to position [1701, 0]
click at [1301, 104] on icon at bounding box center [1302, 100] width 11 height 18
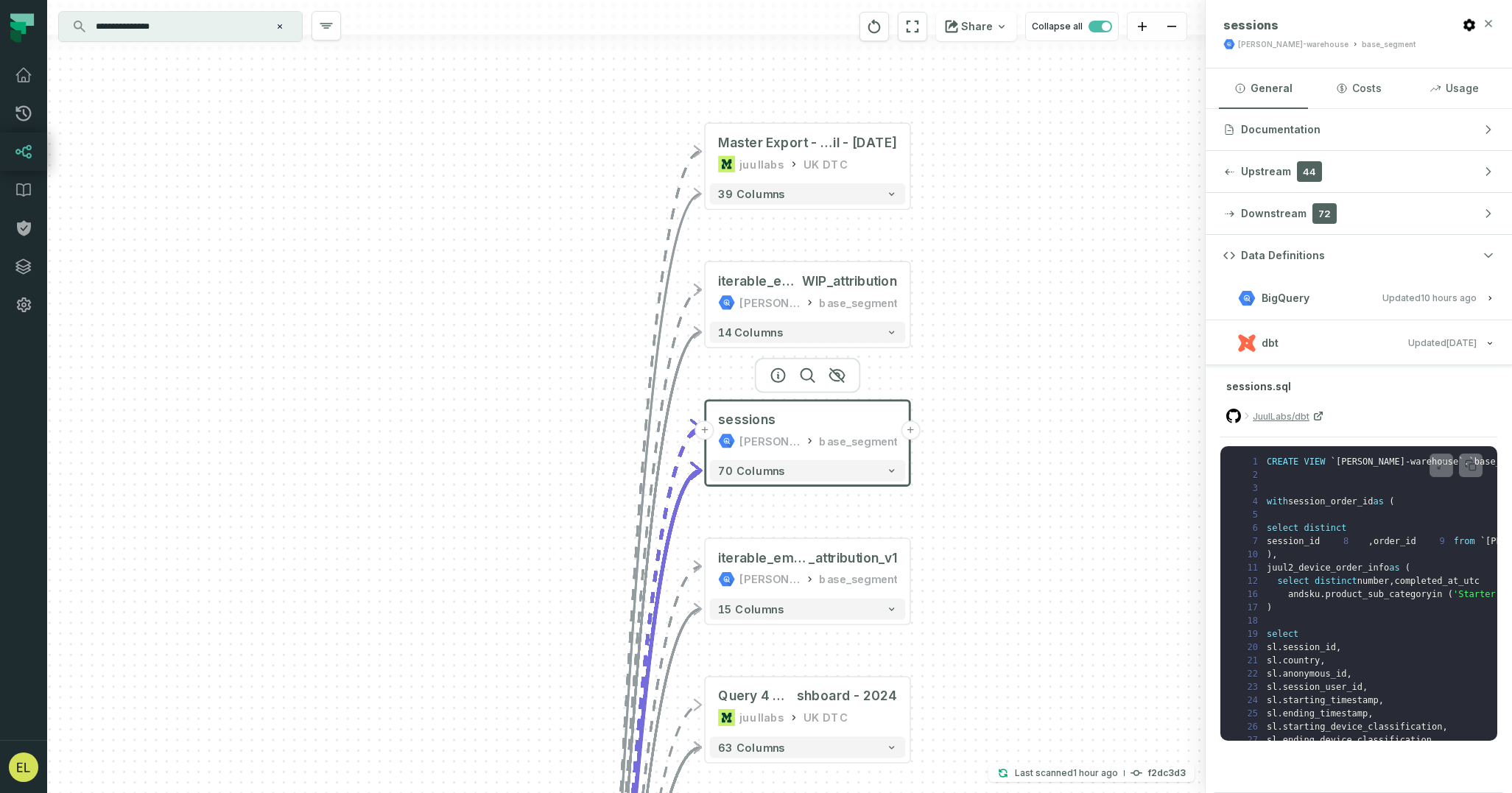
click at [1490, 24] on icon "button" at bounding box center [1488, 24] width 11 height 11
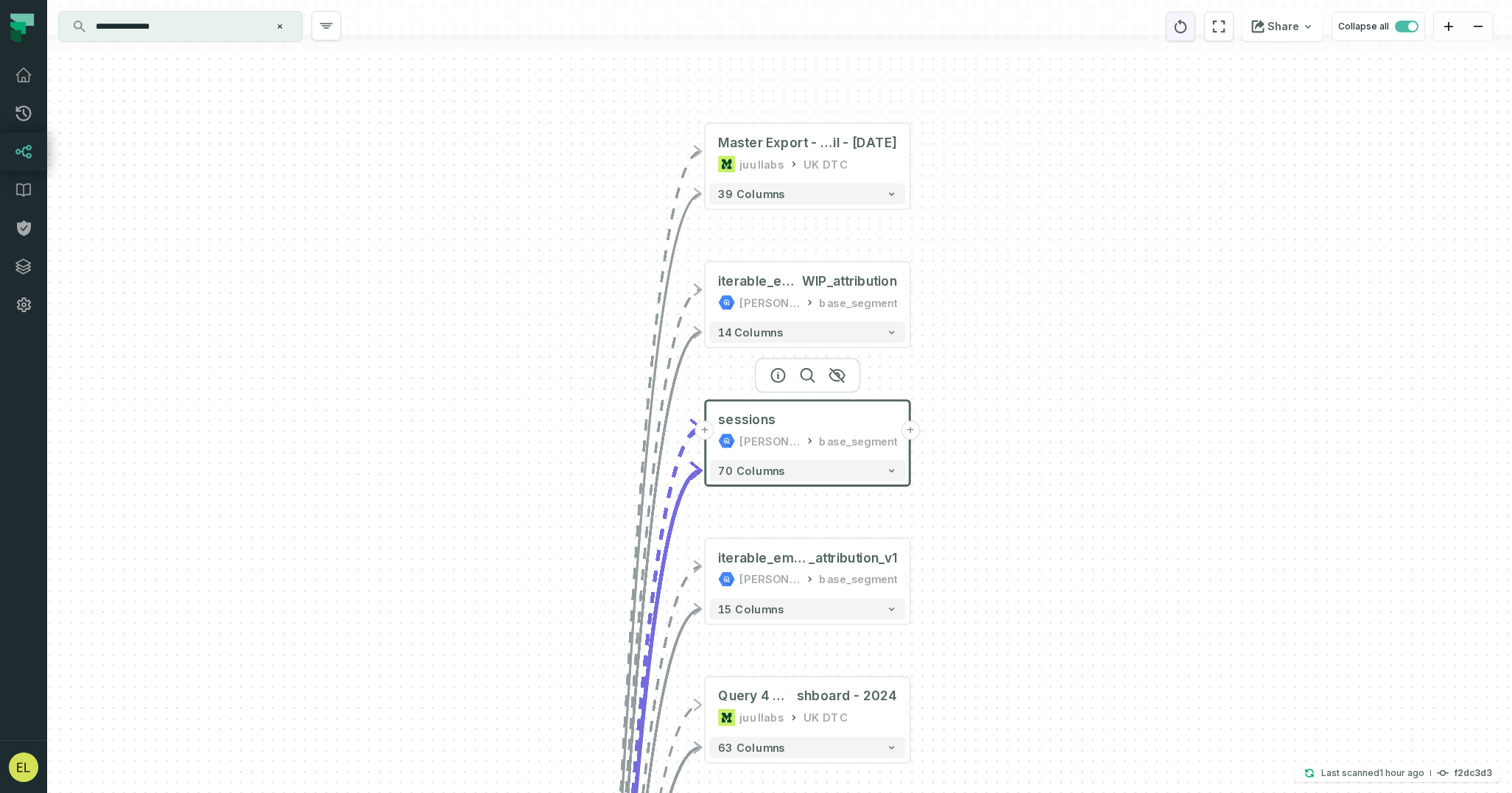
click at [1188, 29] on icon "reset" at bounding box center [1180, 27] width 16 height 18
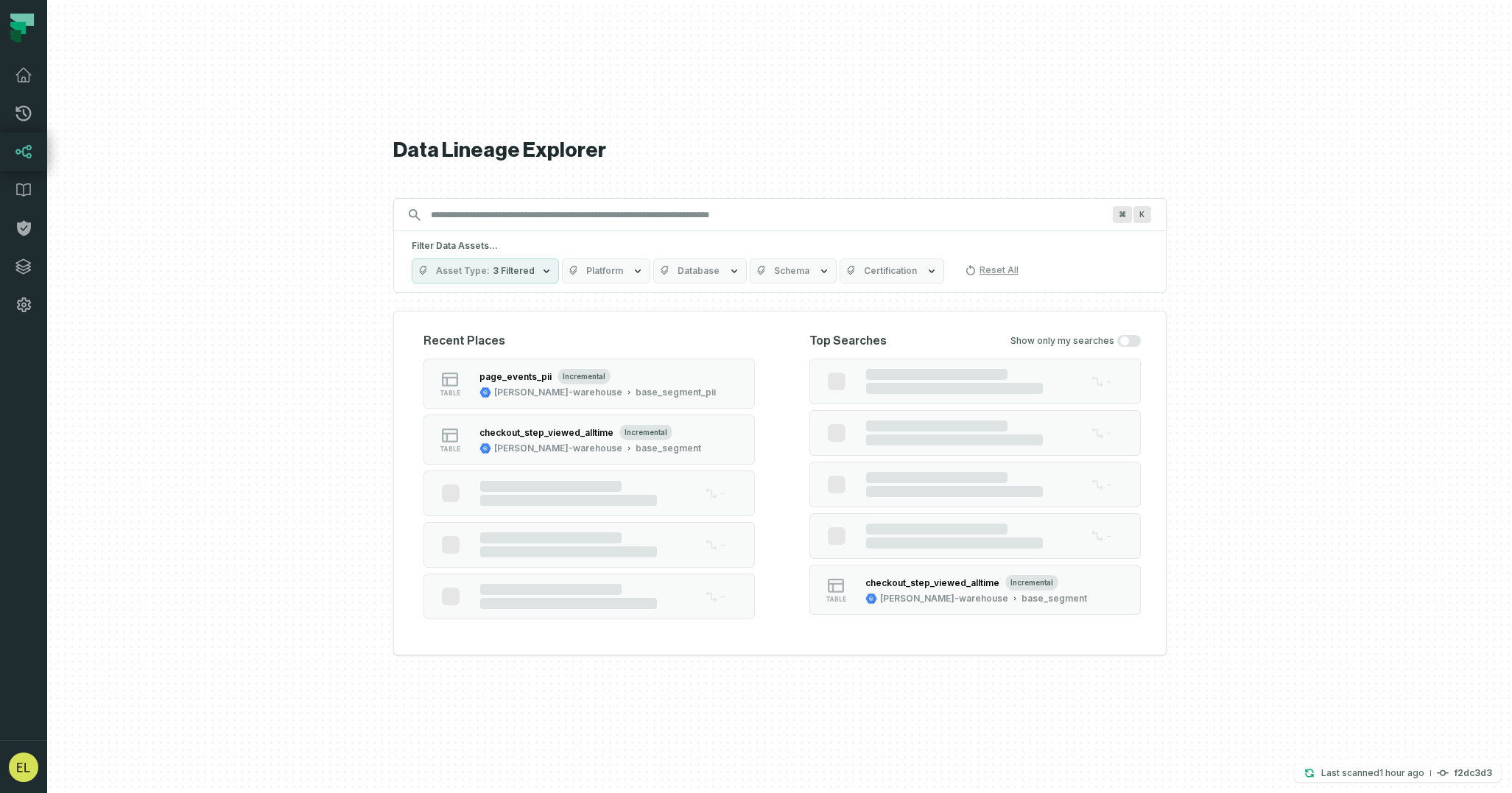
click at [702, 212] on input "Discovery Provider cmdk menu" at bounding box center [767, 214] width 689 height 24
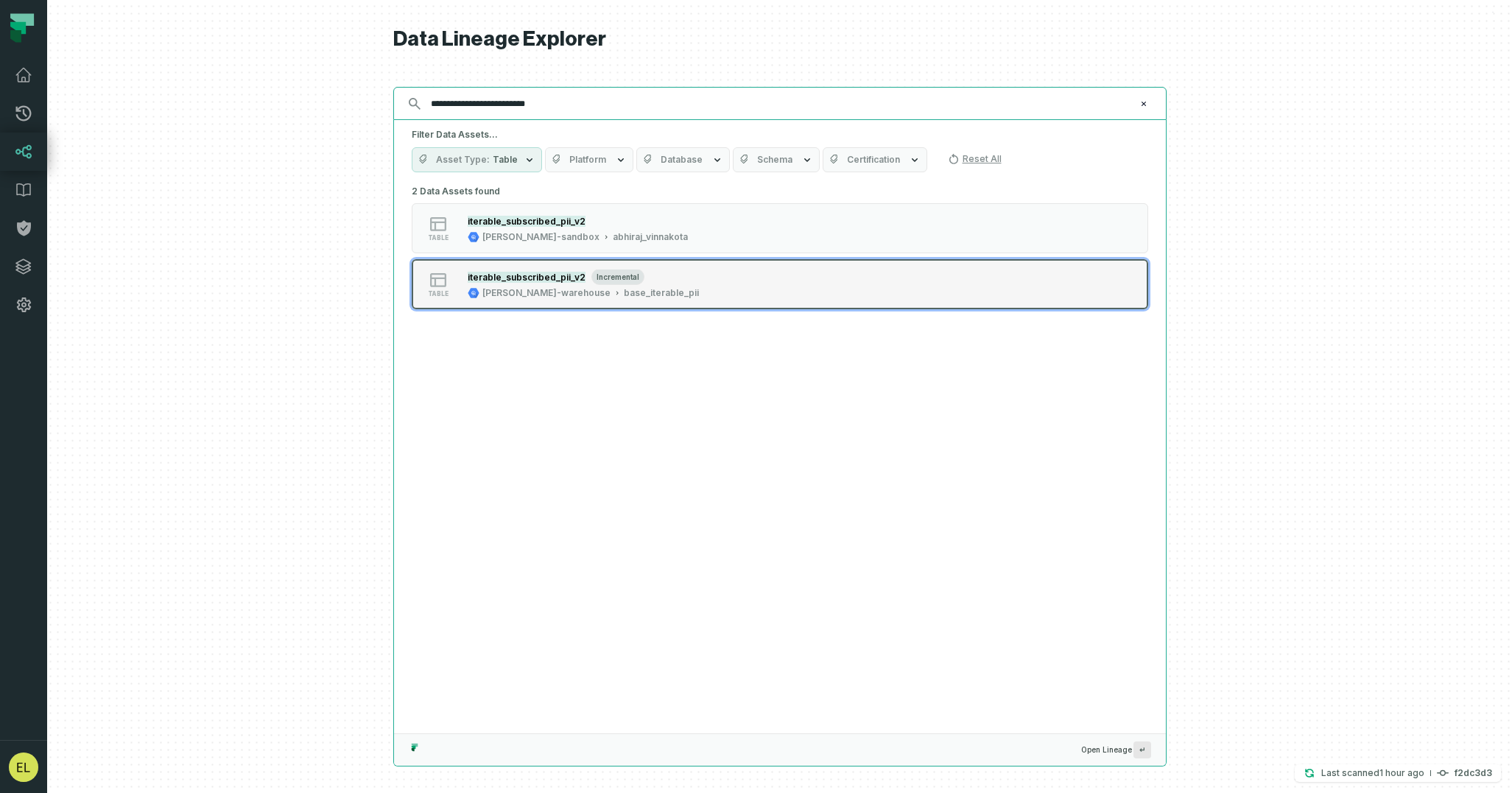
type input "**********"
click at [797, 282] on button "table iterable_subscribed_pii_v2 incremental [PERSON_NAME]-warehouse base_itera…" at bounding box center [780, 284] width 736 height 50
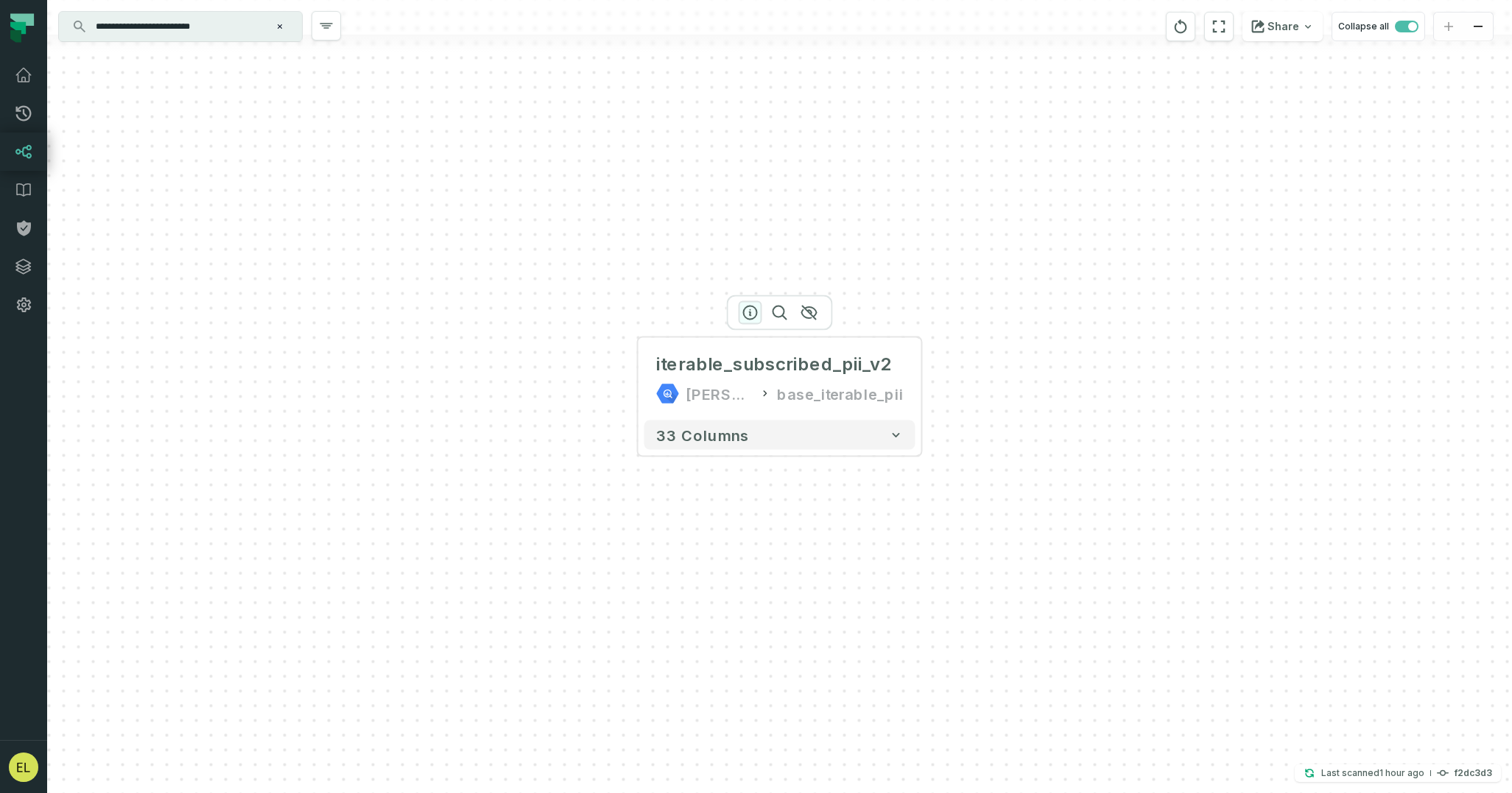
click at [750, 315] on icon "button" at bounding box center [750, 313] width 13 height 13
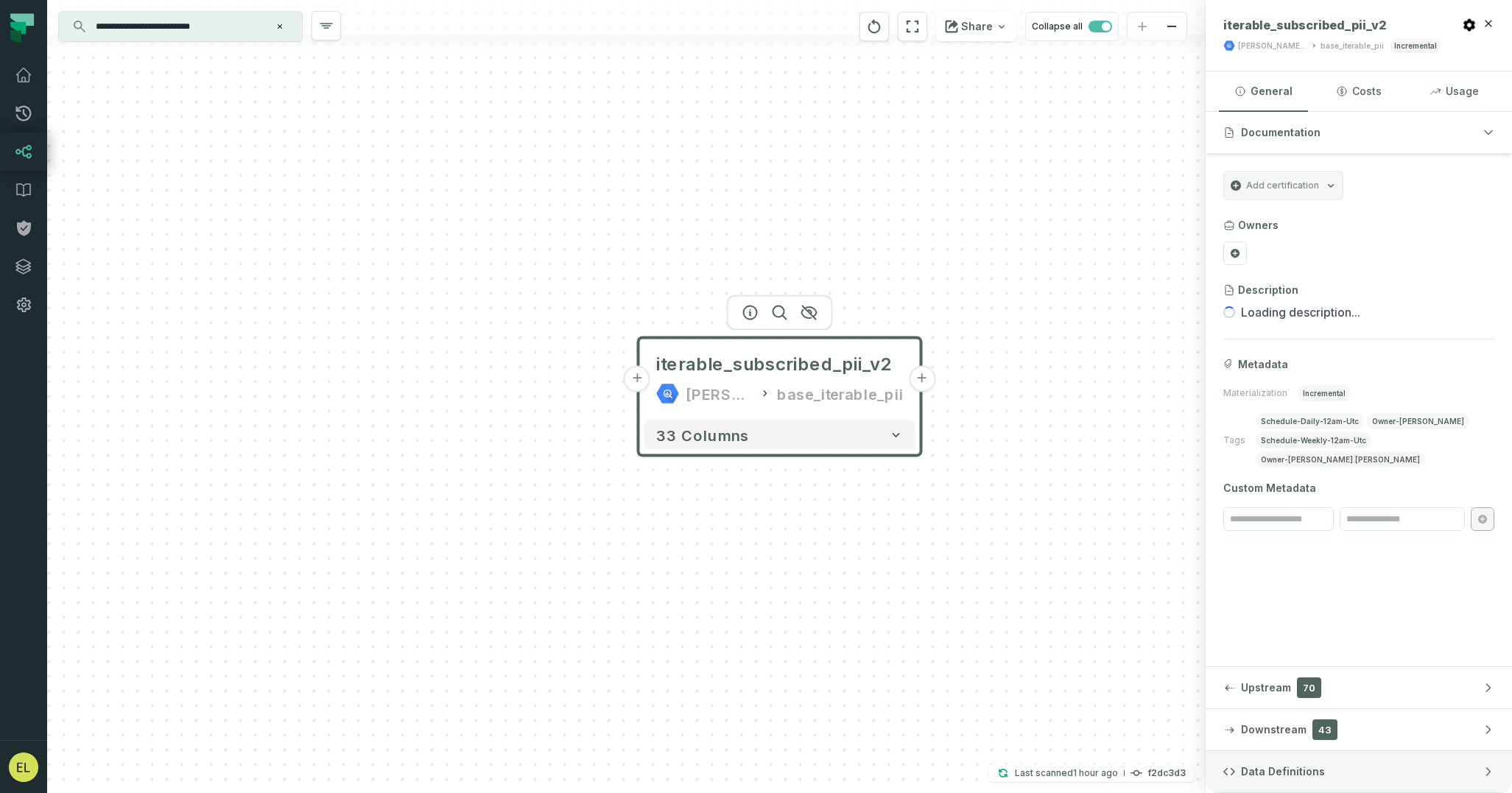
click at [1361, 765] on button "Data Definitions" at bounding box center [1358, 771] width 306 height 41
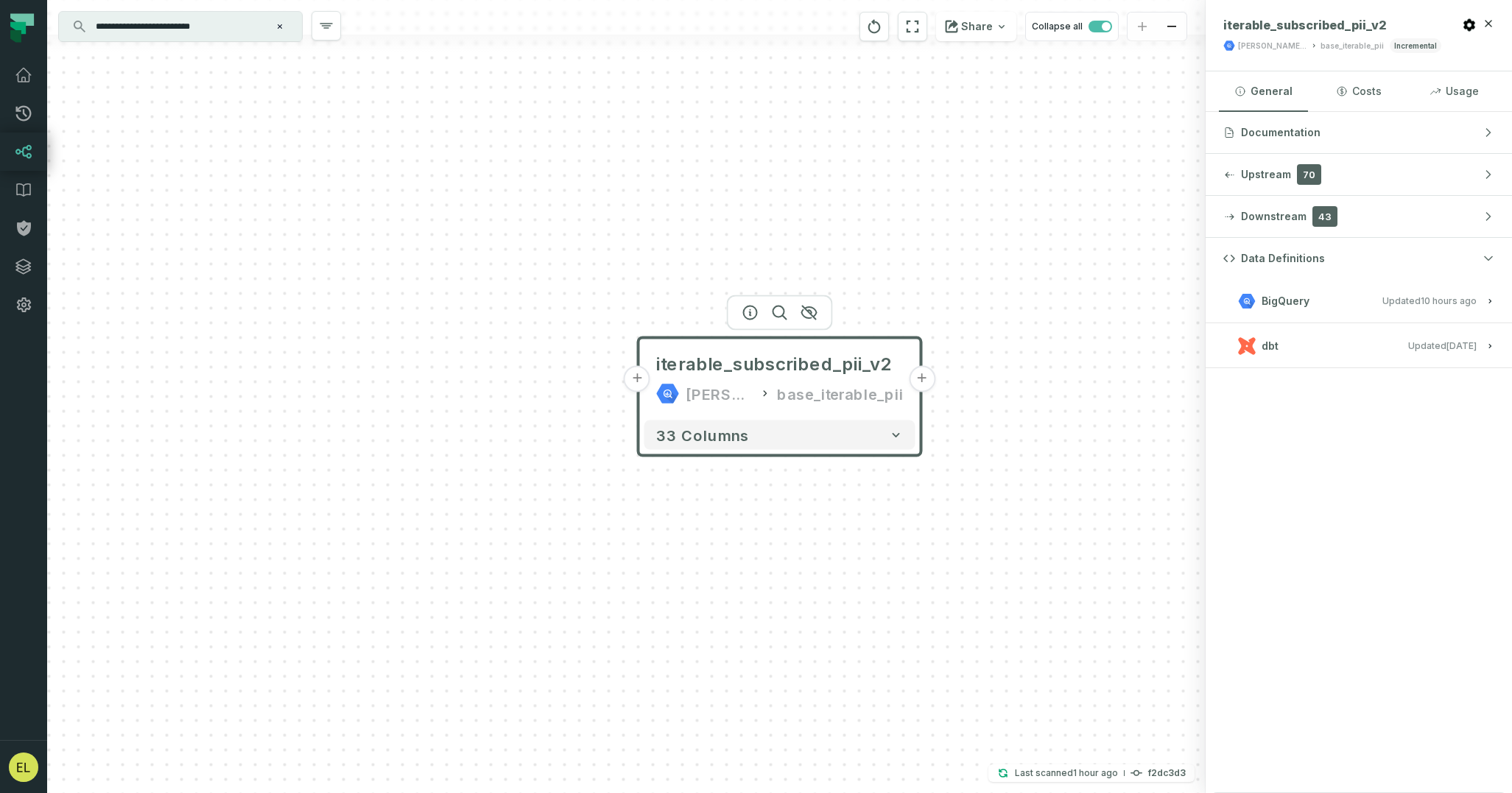
click at [1459, 340] on relative-time "[DATE] 7:12:45 PM" at bounding box center [1461, 346] width 30 height 11
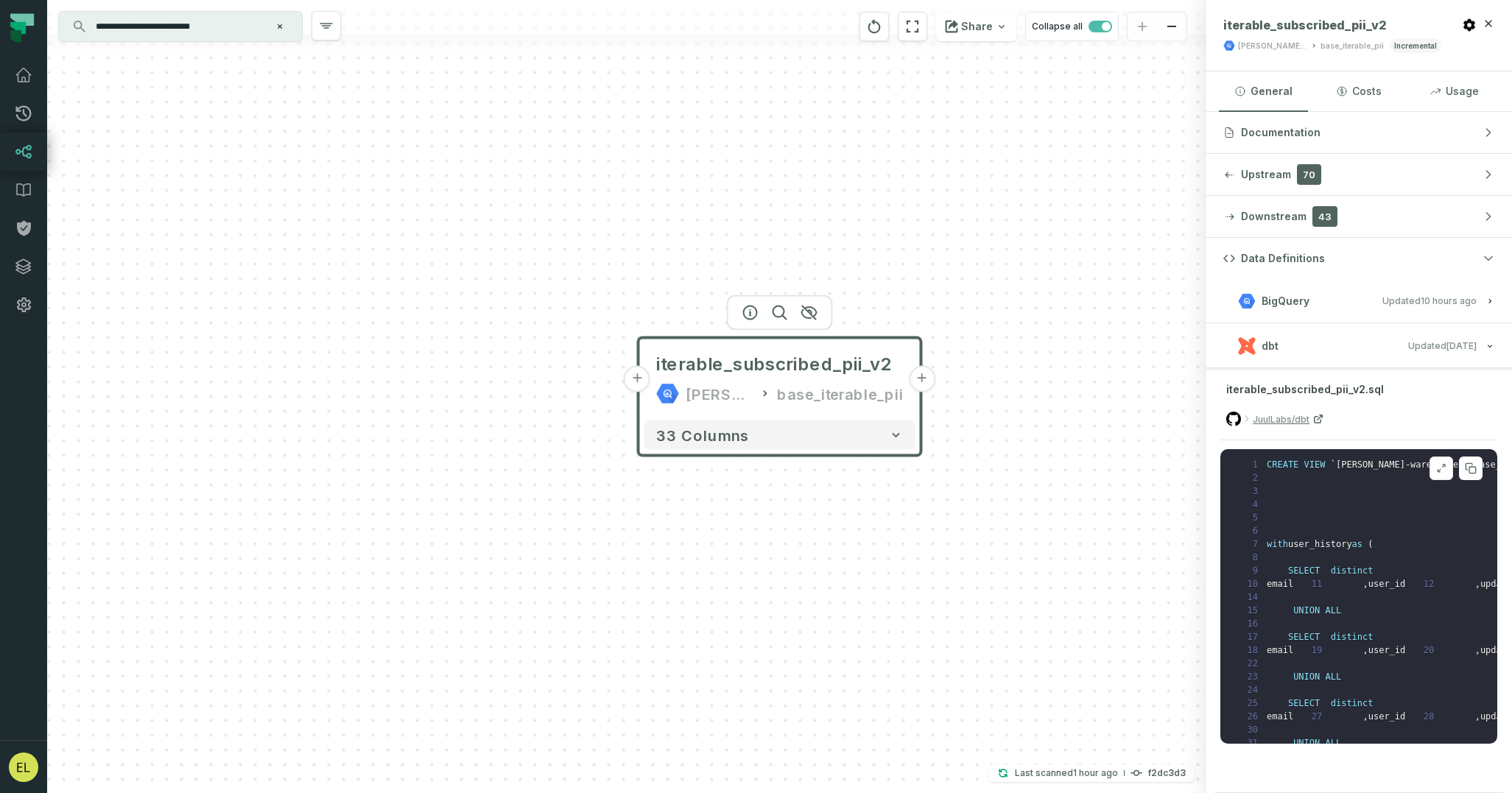
click at [1435, 472] on button at bounding box center [1441, 468] width 24 height 24
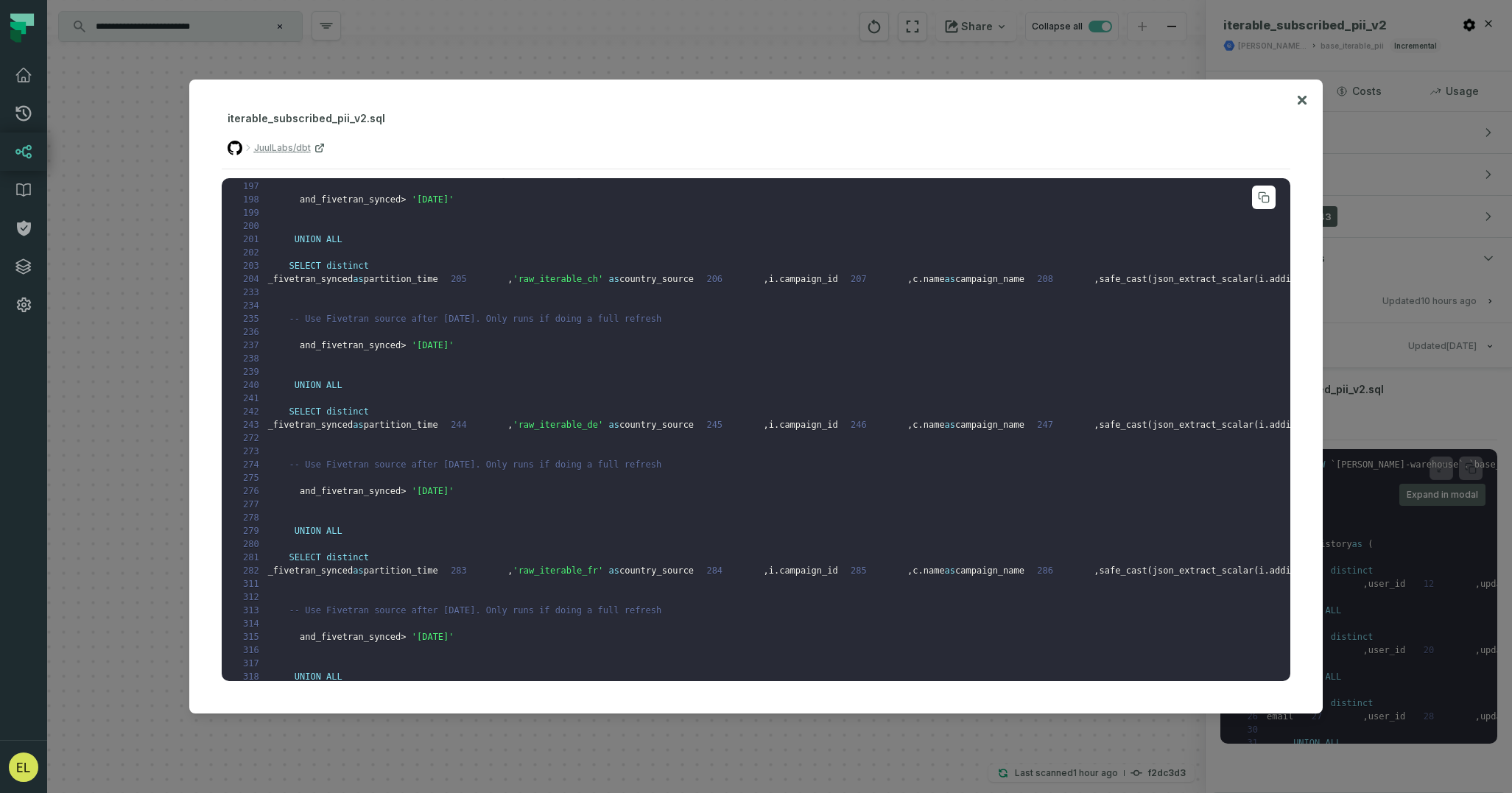
scroll to position [596, 0]
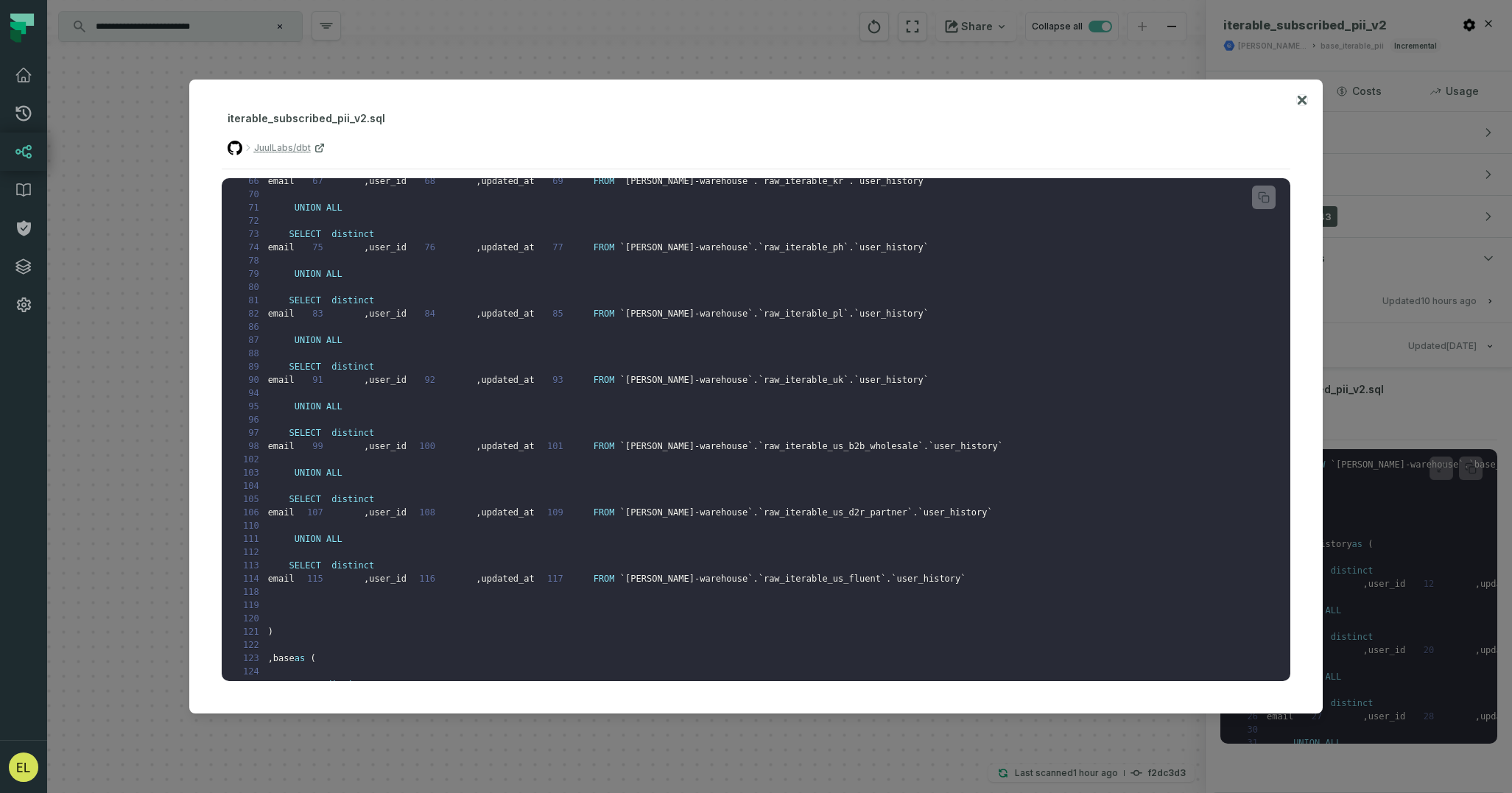
click at [1304, 98] on icon at bounding box center [1301, 100] width 9 height 9
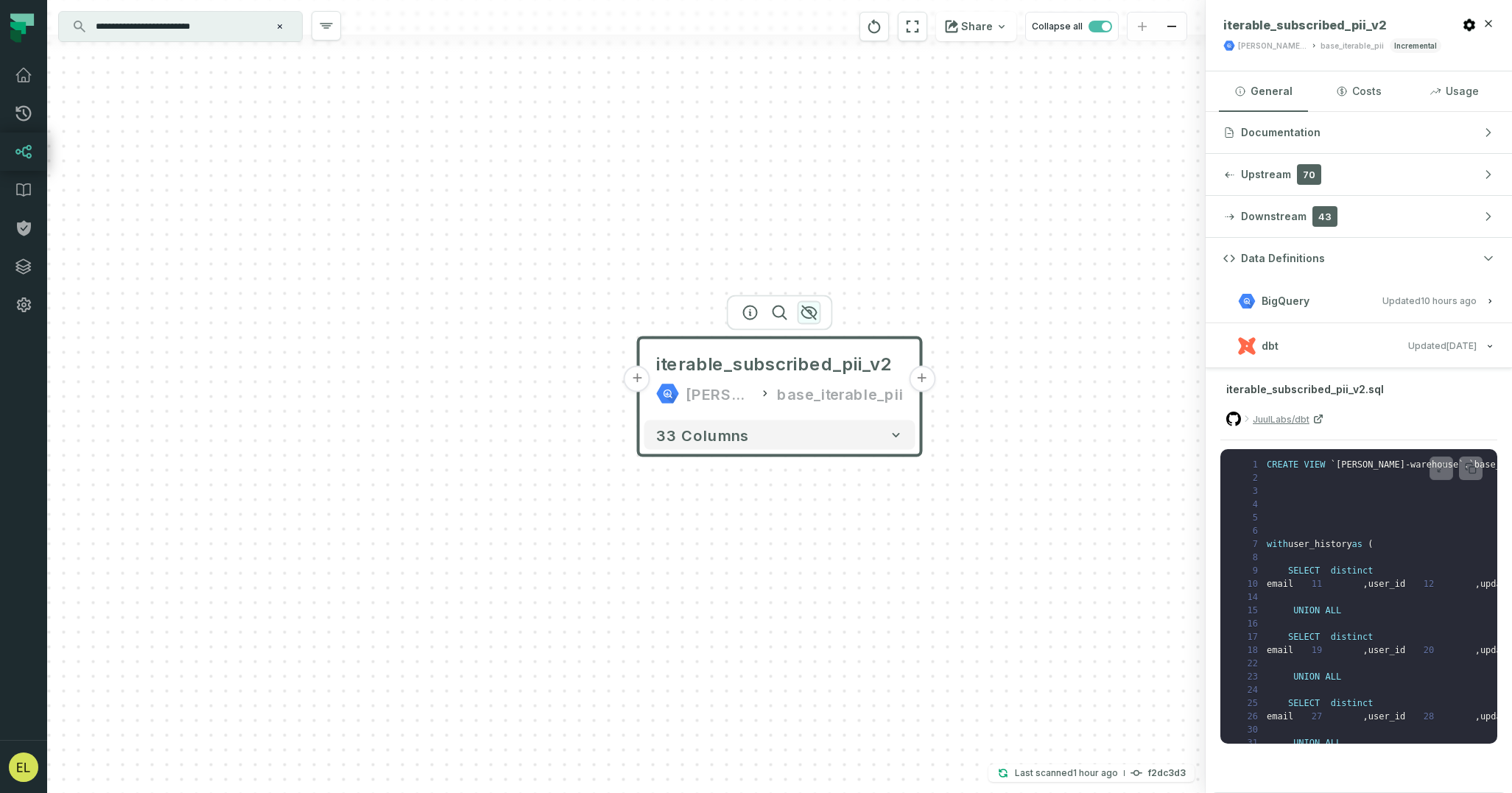
click at [814, 310] on icon "button" at bounding box center [809, 313] width 15 height 13
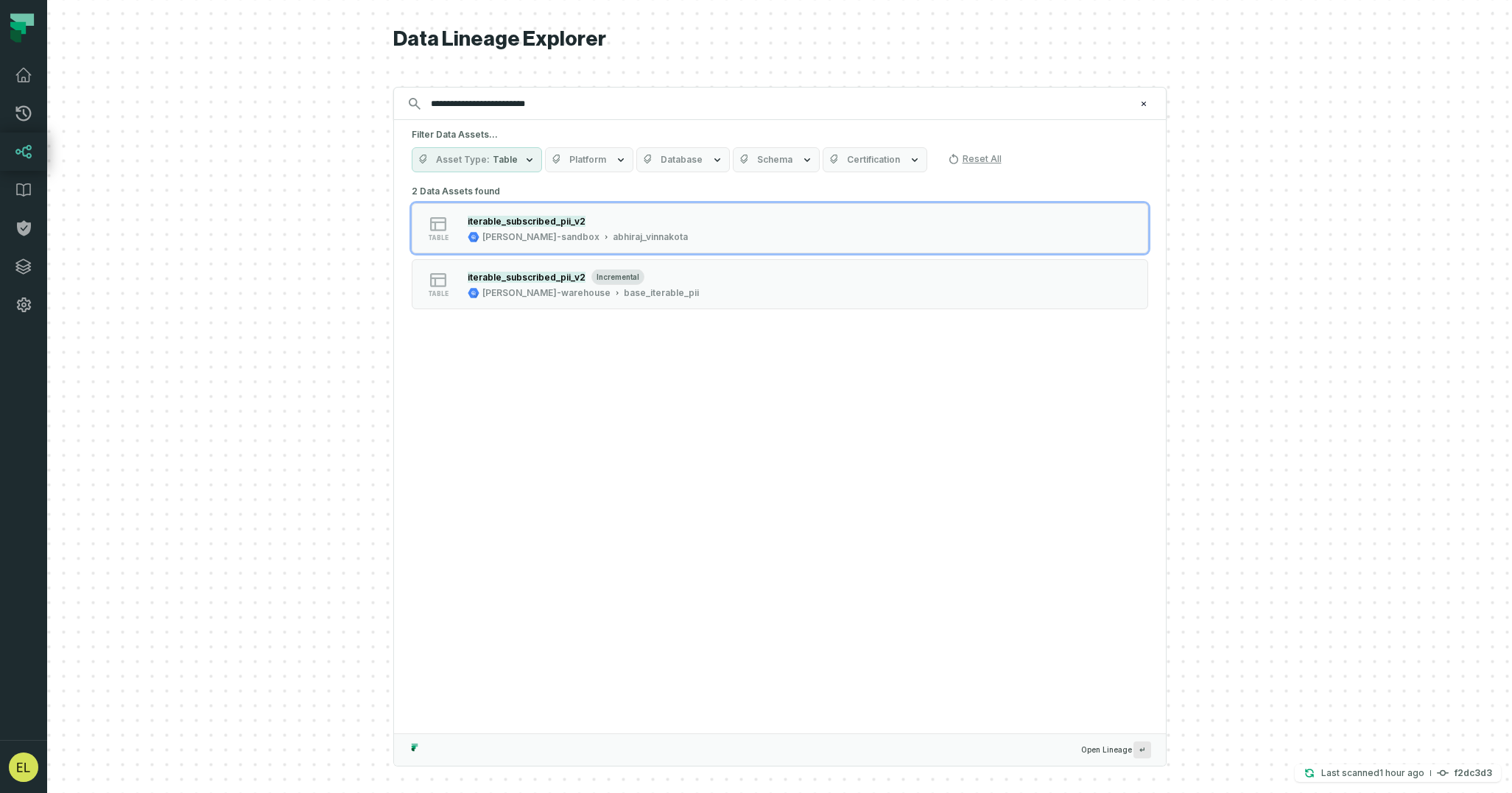
click at [593, 102] on input "**********" at bounding box center [778, 103] width 713 height 24
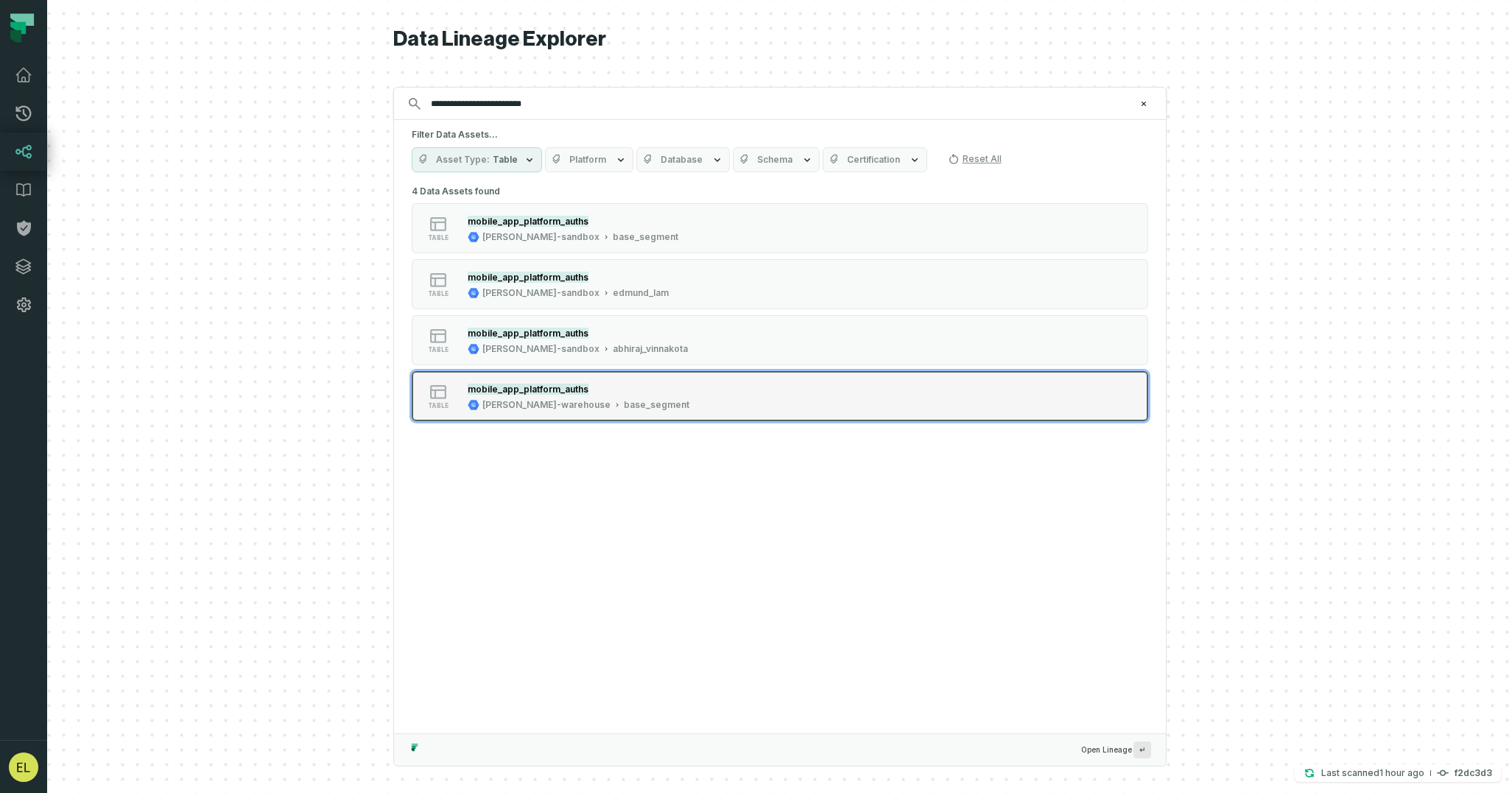
type input "**********"
click at [772, 397] on div "table mobile_app_platform_auths [PERSON_NAME]-warehouse base_segment" at bounding box center [598, 396] width 368 height 29
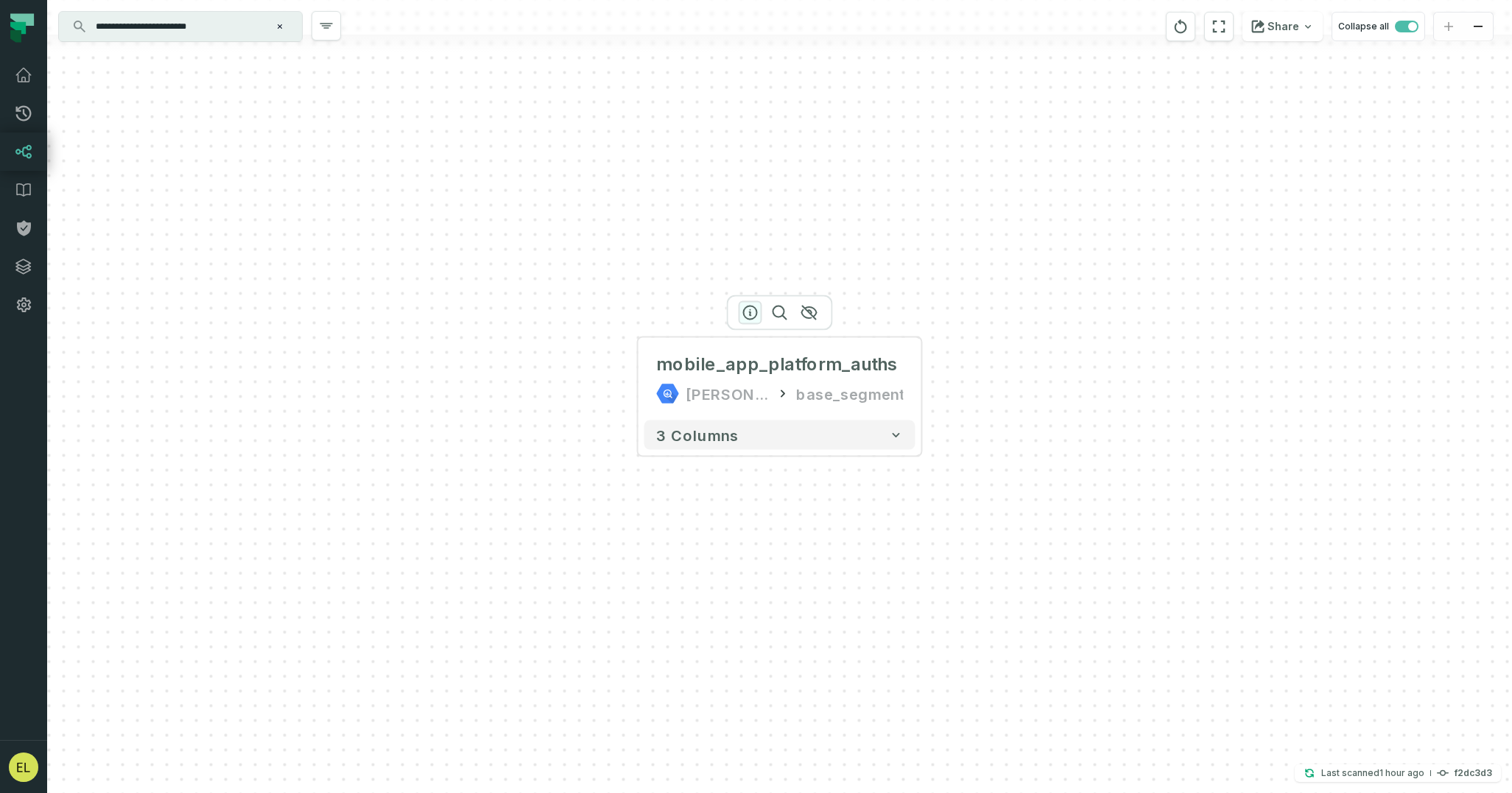
click at [745, 315] on icon "button" at bounding box center [750, 313] width 13 height 13
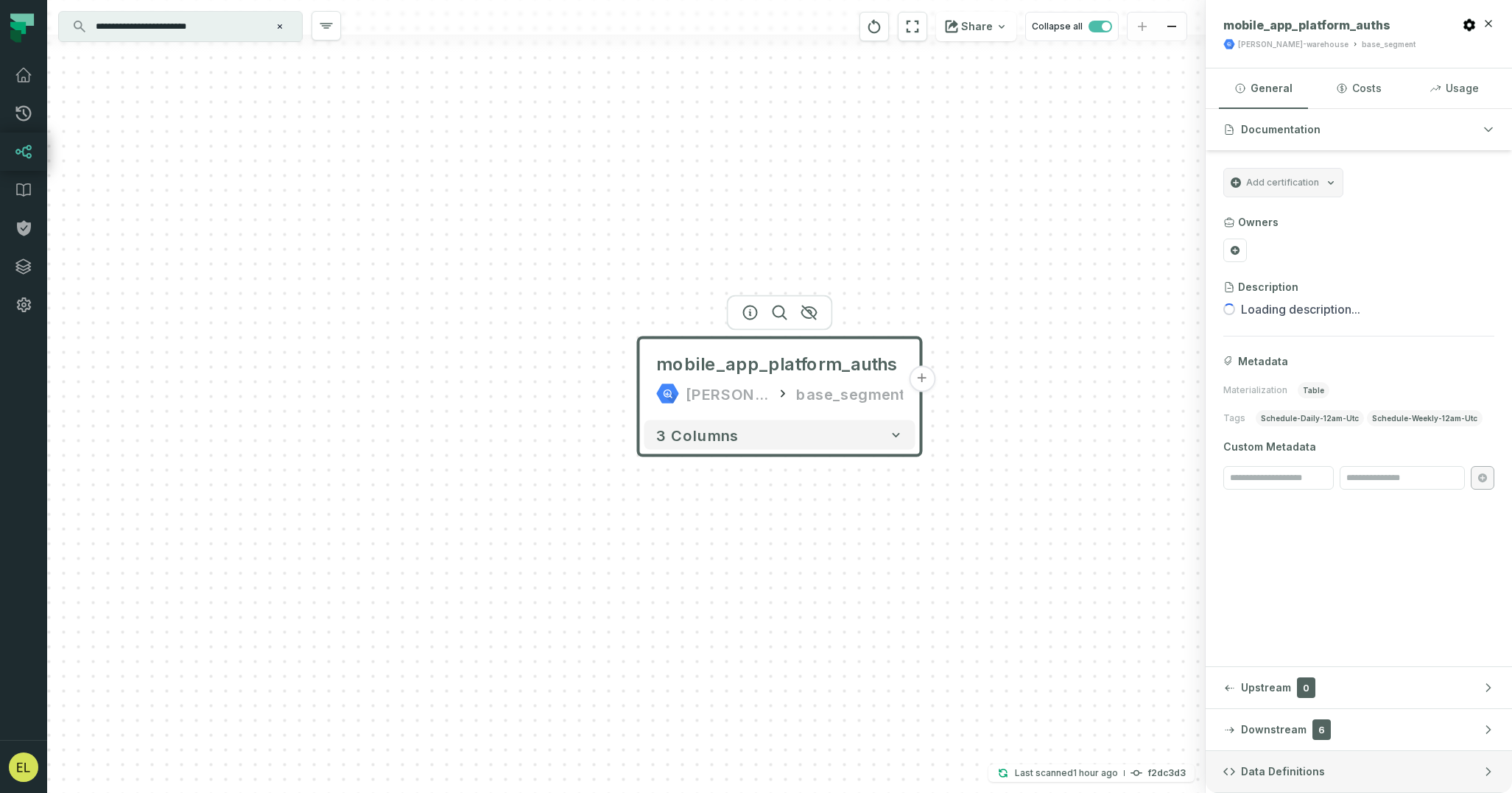
click at [1418, 769] on button "Data Definitions" at bounding box center [1358, 771] width 306 height 41
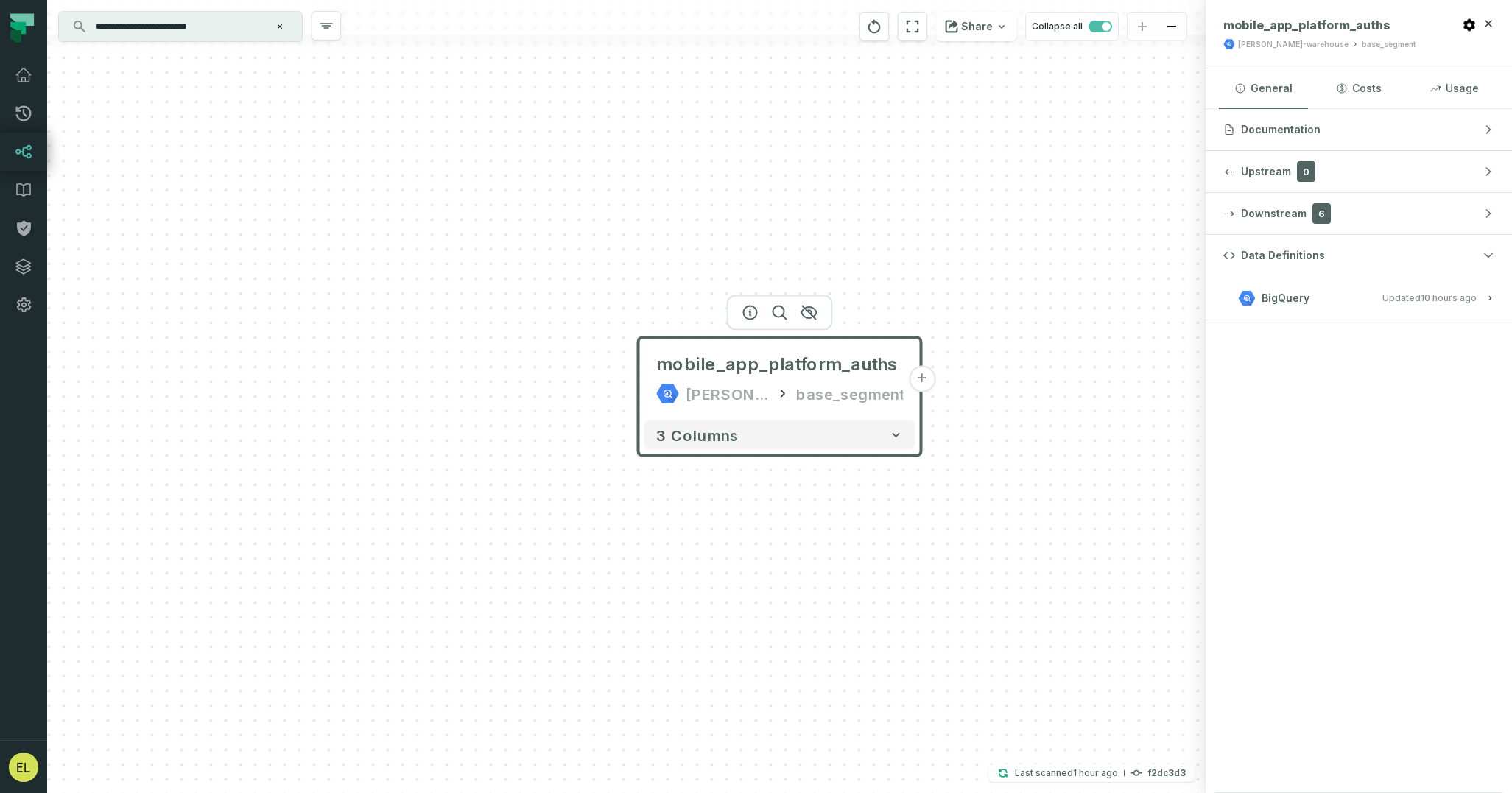
click at [1395, 298] on span "Updated [DATE] 1:01:45 AM" at bounding box center [1430, 298] width 94 height 11
